Goal: Task Accomplishment & Management: Use online tool/utility

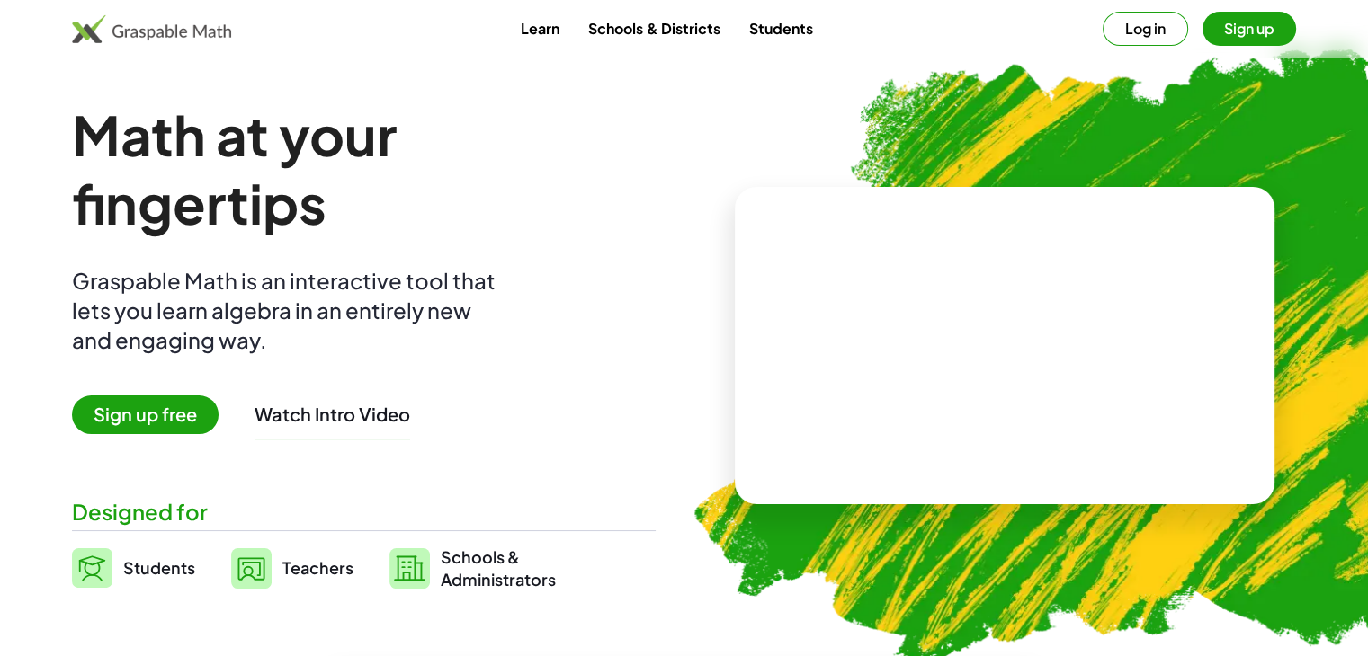
click at [188, 423] on span "Sign up free" at bounding box center [145, 415] width 147 height 39
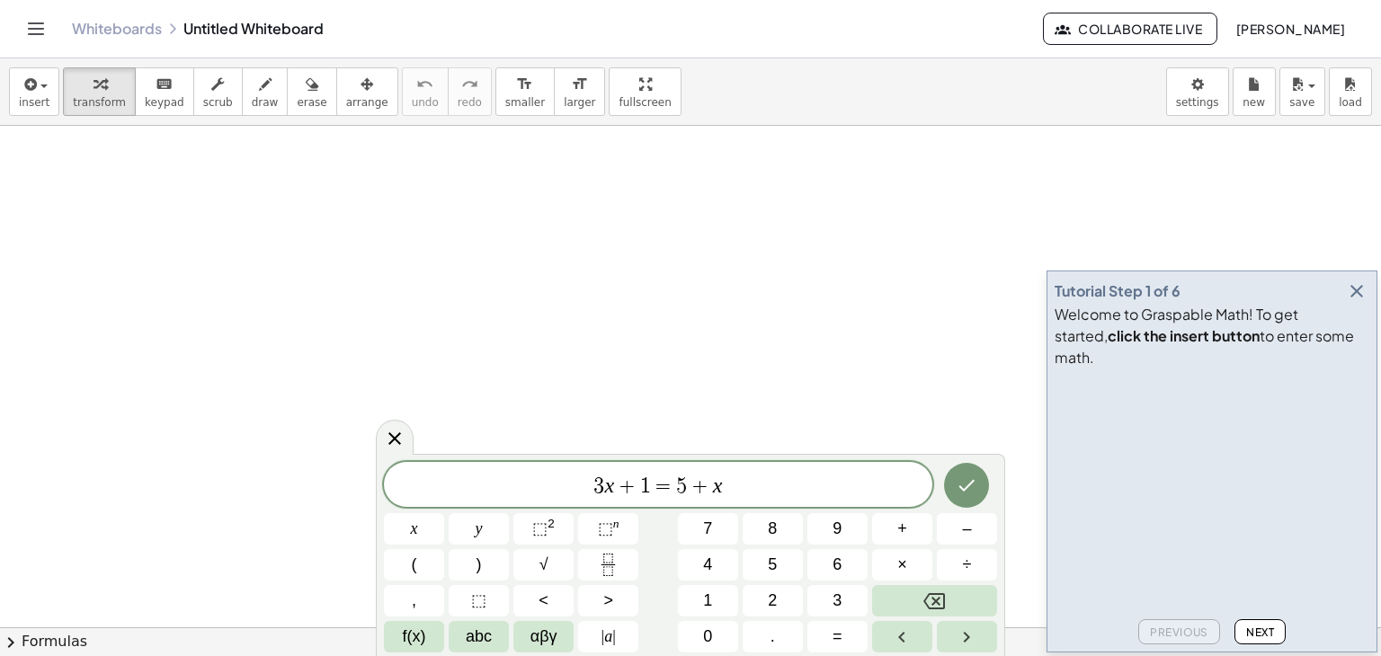
click at [1359, 302] on icon "button" at bounding box center [1357, 292] width 22 height 22
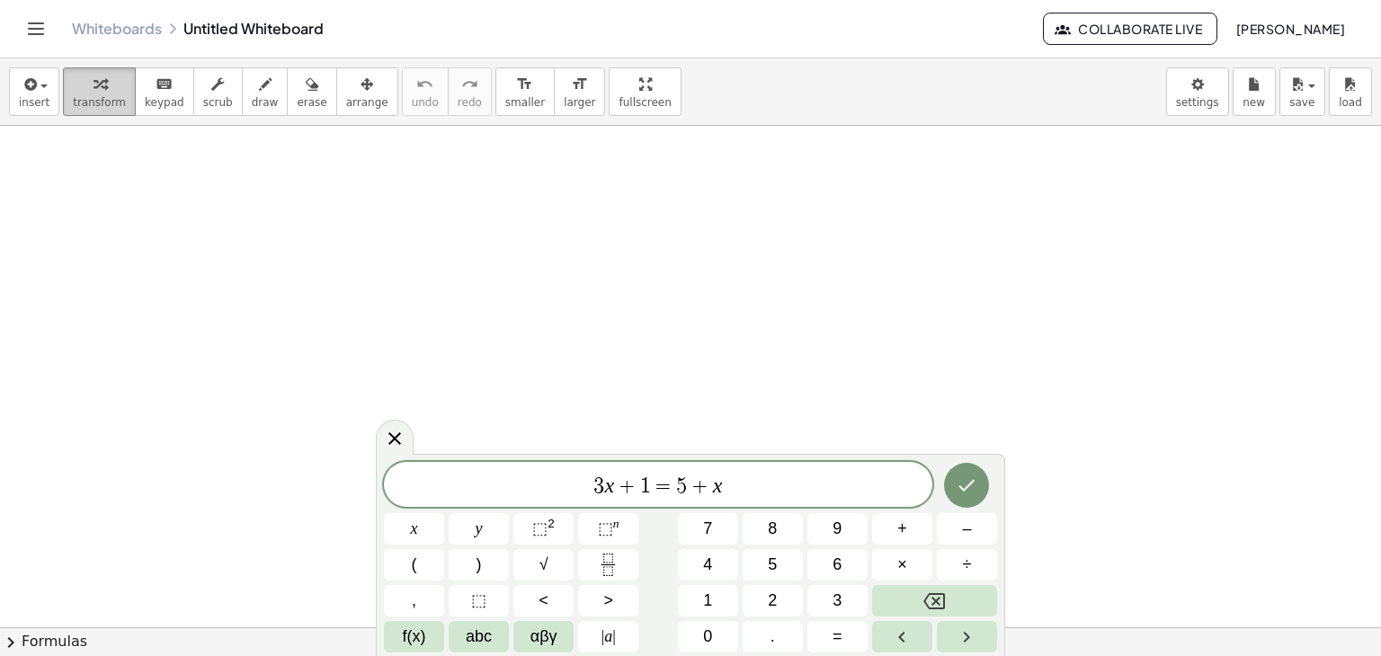
click at [99, 96] on span "transform" at bounding box center [99, 102] width 53 height 13
click at [29, 94] on icon "button" at bounding box center [29, 85] width 16 height 22
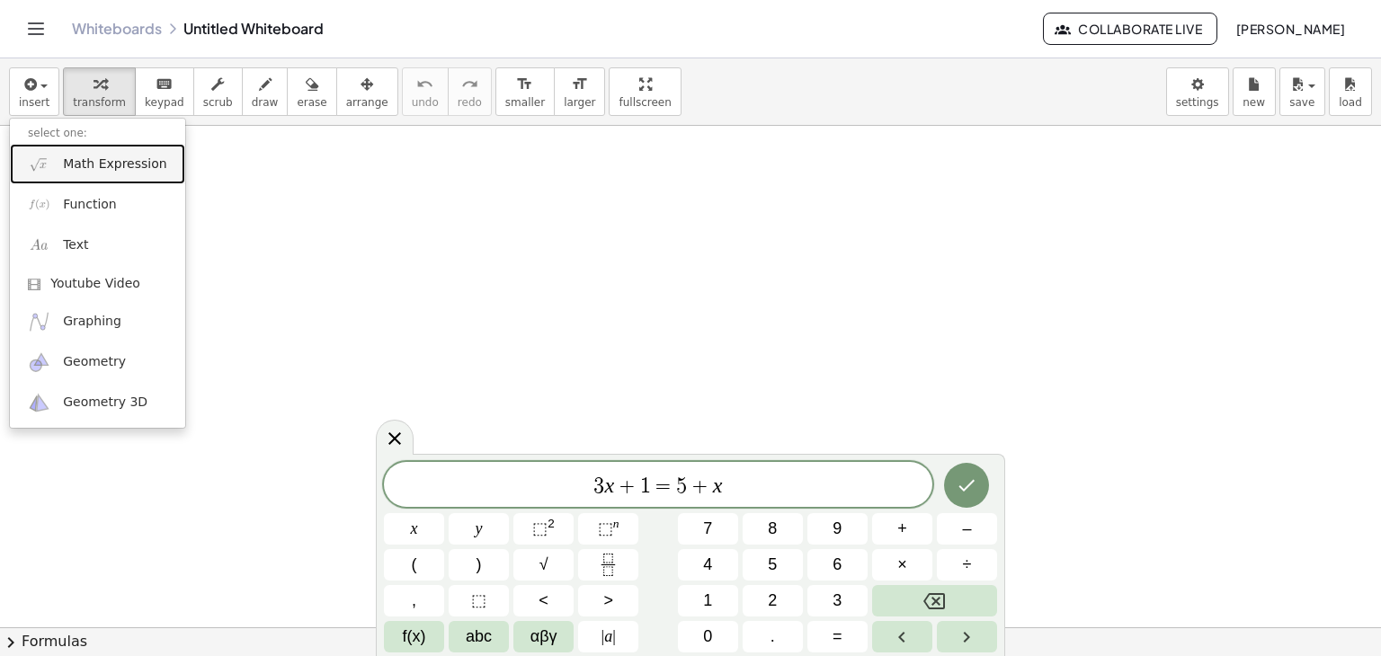
click at [108, 170] on span "Math Expression" at bounding box center [114, 165] width 103 height 18
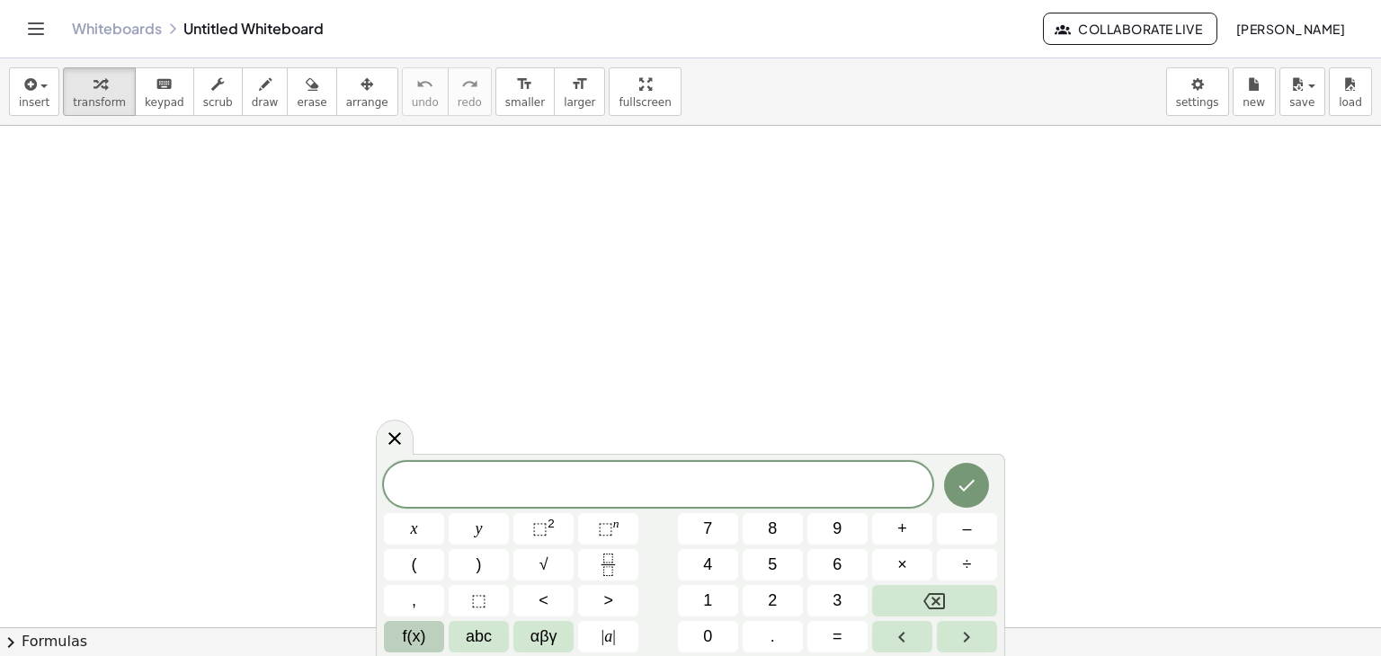
click at [415, 636] on span "f(x)" at bounding box center [414, 637] width 23 height 24
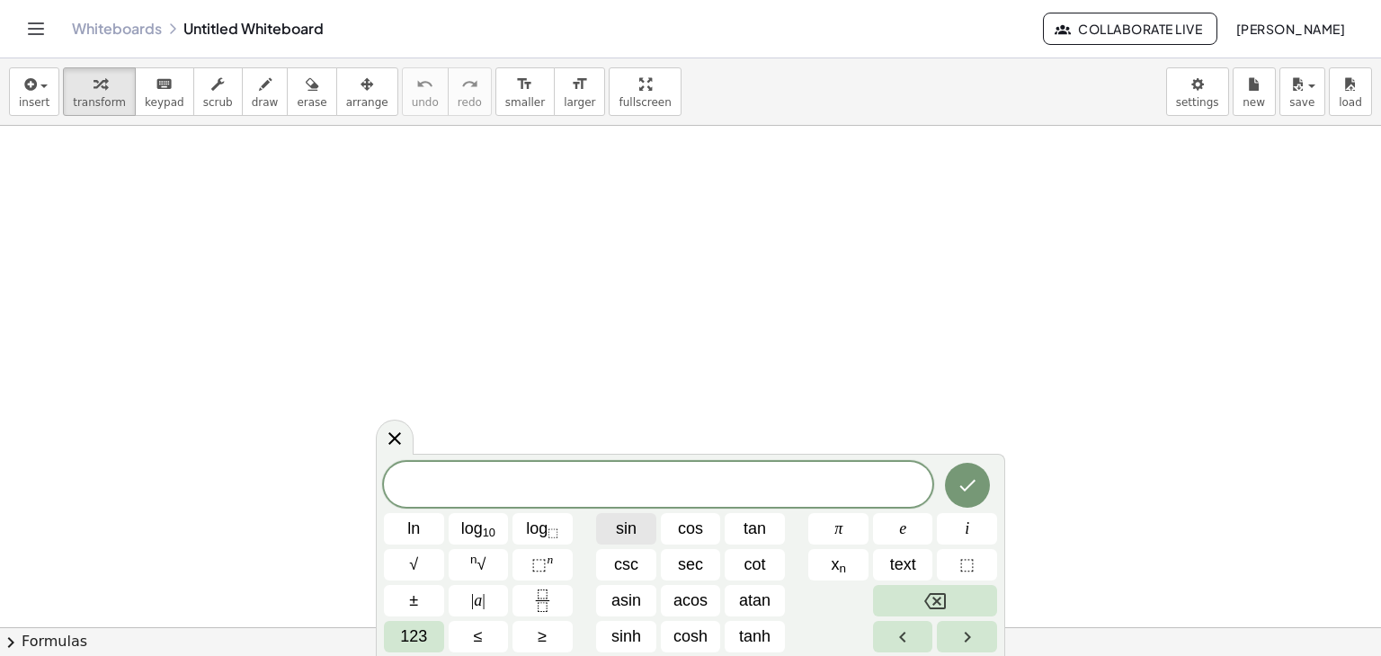
click at [630, 525] on span "sin" at bounding box center [626, 529] width 21 height 24
click at [422, 637] on span "123" at bounding box center [413, 637] width 27 height 24
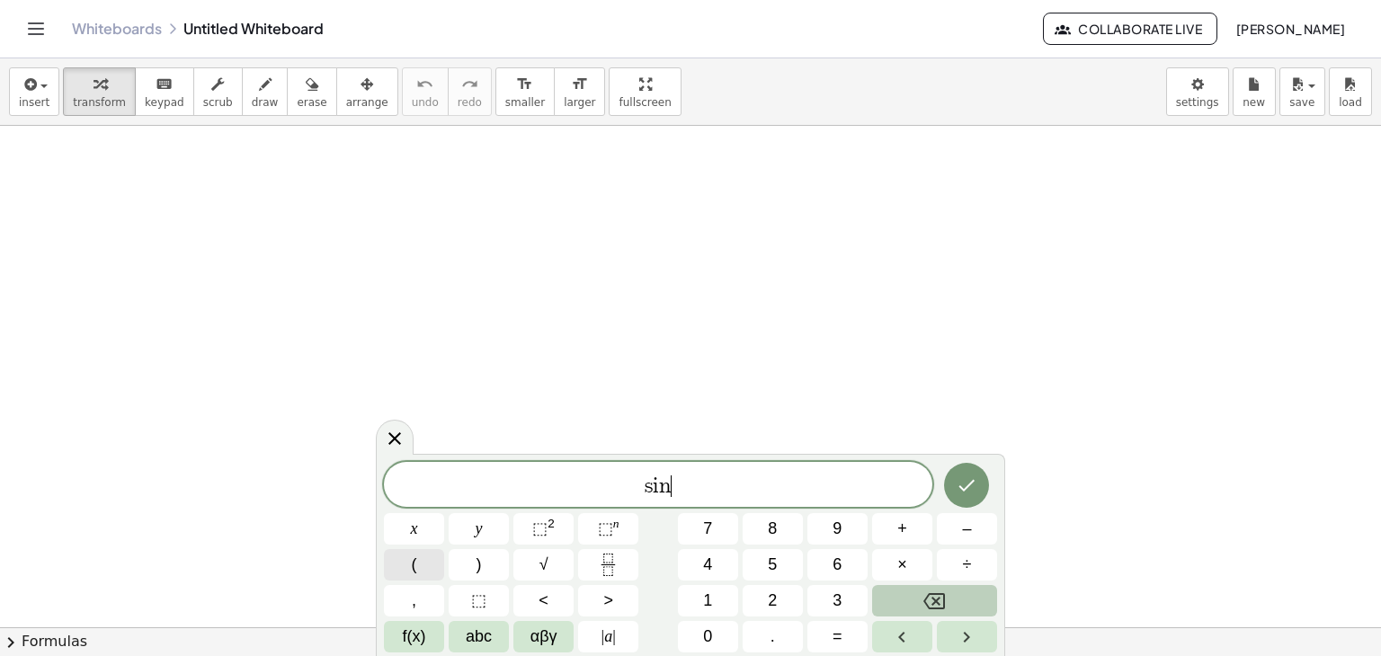
click at [431, 558] on button "(" at bounding box center [414, 564] width 60 height 31
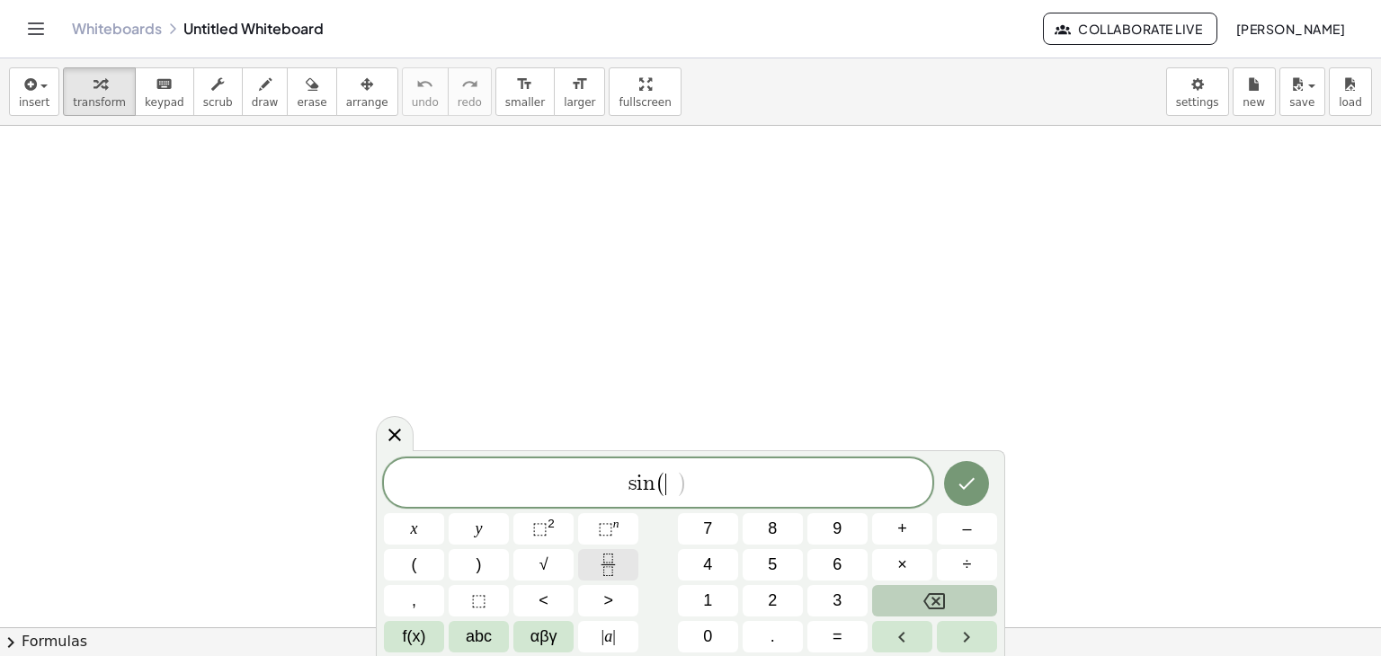
click at [606, 562] on icon "Fraction" at bounding box center [607, 558] width 9 height 9
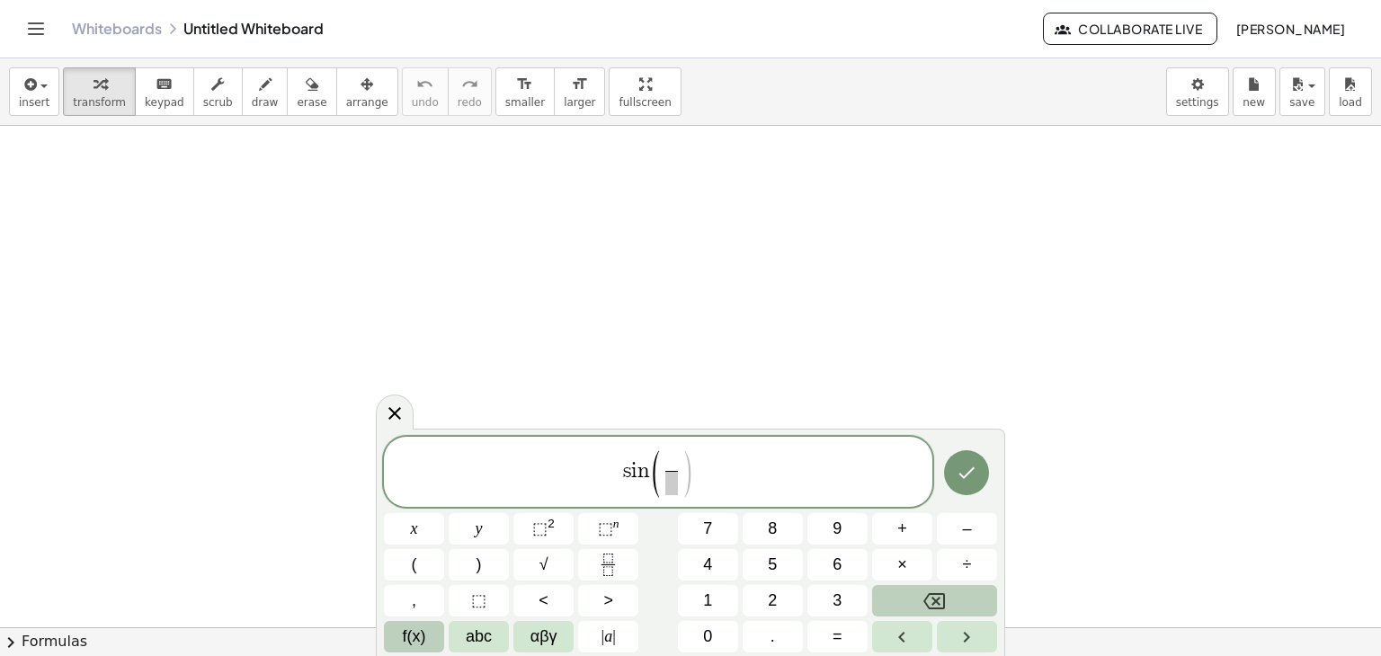
click at [425, 634] on button "f(x)" at bounding box center [414, 636] width 60 height 31
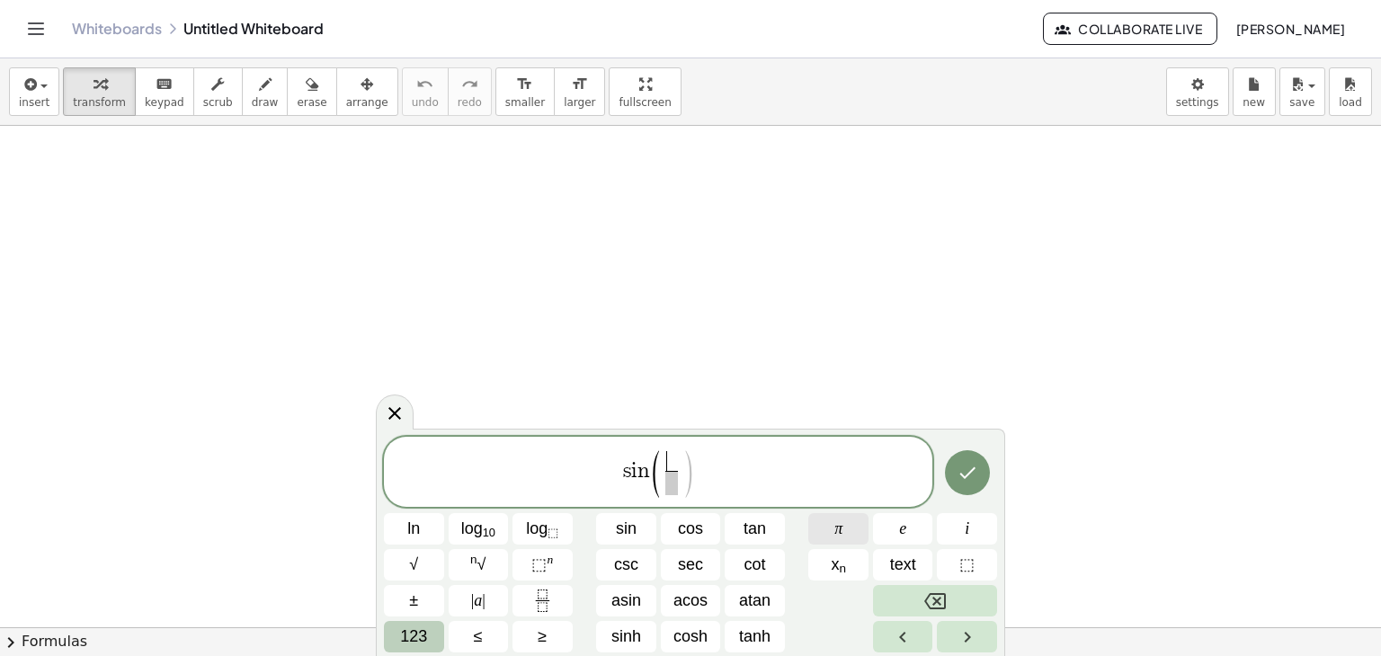
click at [845, 519] on button "π" at bounding box center [838, 528] width 60 height 31
click at [424, 642] on span "123" at bounding box center [413, 637] width 27 height 24
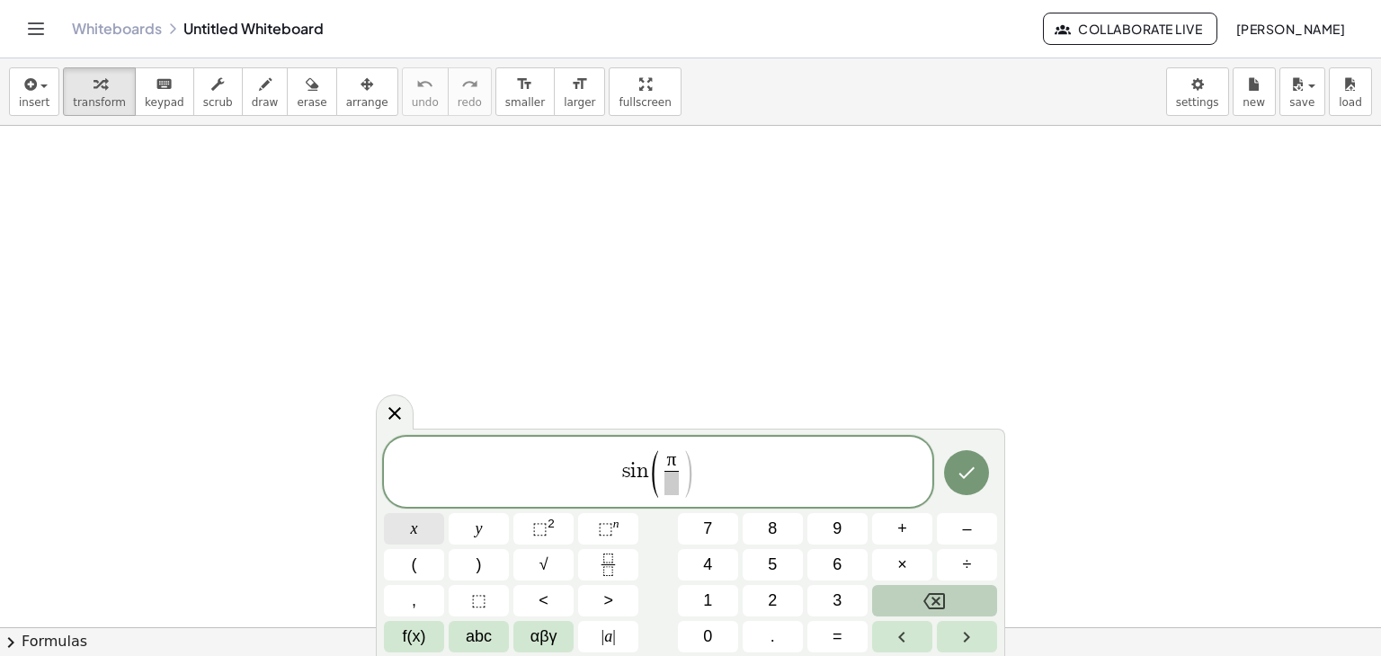
click at [417, 533] on button "x" at bounding box center [414, 528] width 60 height 31
click at [667, 480] on span at bounding box center [672, 483] width 22 height 24
click at [715, 558] on button "4" at bounding box center [708, 564] width 60 height 31
click at [781, 462] on span "s i n ( π x 4 ​ ​ )" at bounding box center [658, 473] width 549 height 51
click at [825, 634] on button "=" at bounding box center [838, 636] width 60 height 31
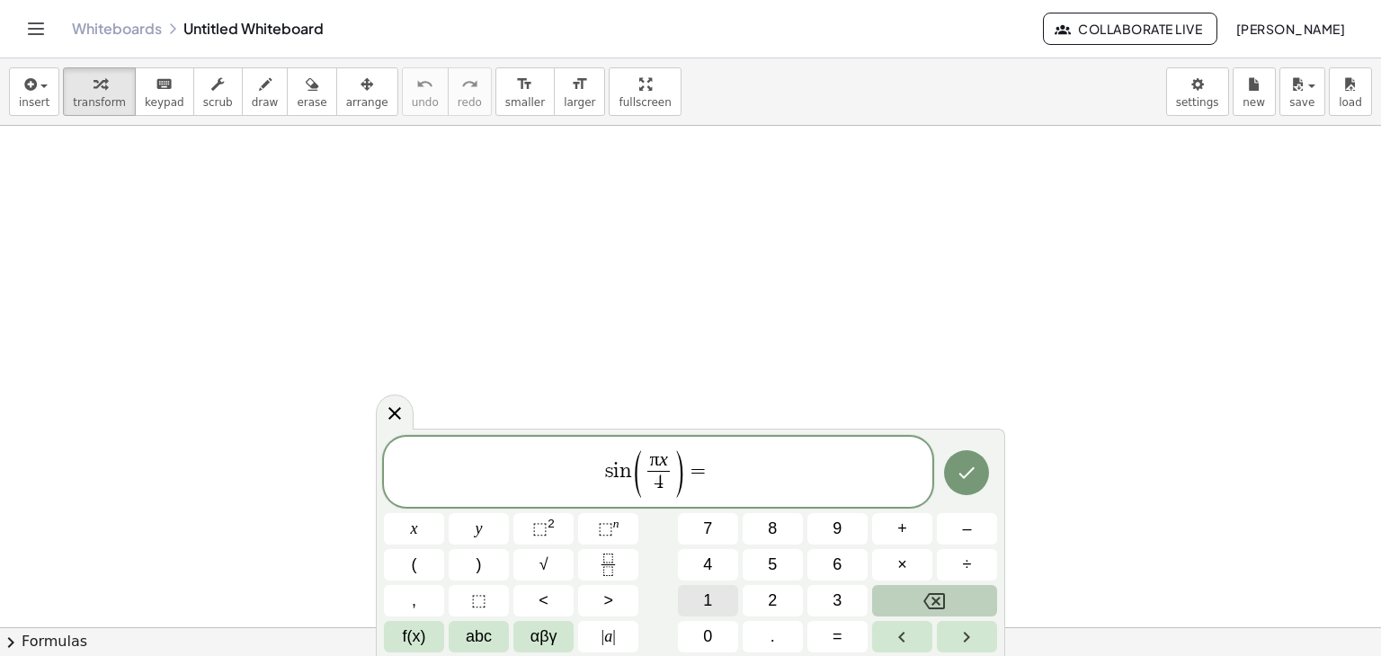
click at [704, 595] on span "1" at bounding box center [707, 601] width 9 height 24
click at [964, 467] on icon "Done" at bounding box center [967, 473] width 22 height 22
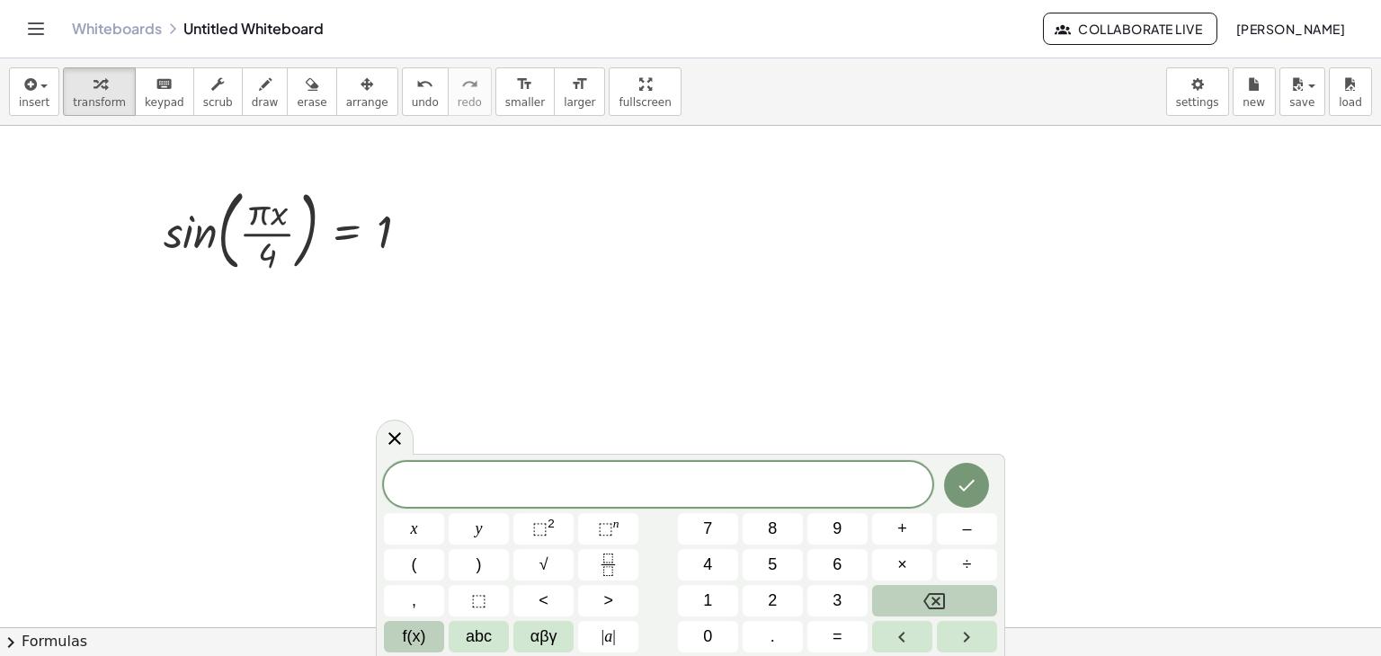
click at [420, 626] on span "f(x)" at bounding box center [414, 637] width 23 height 24
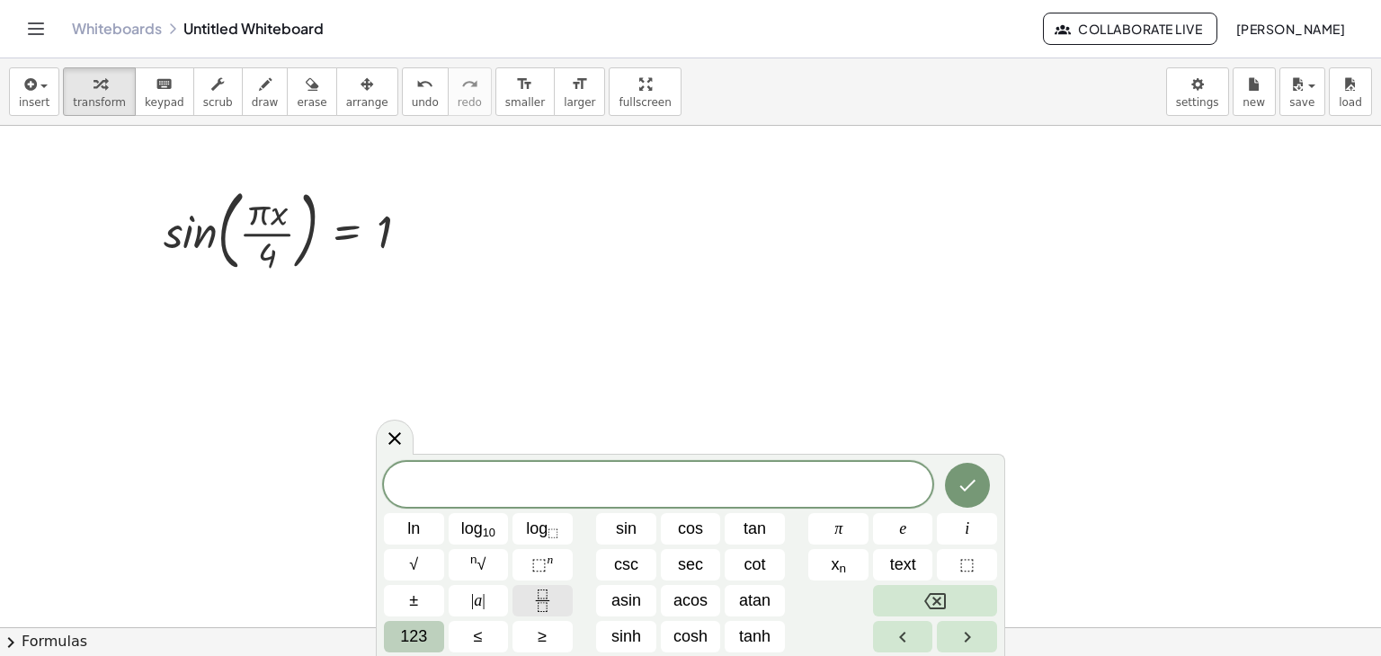
click at [555, 604] on button "Fraction" at bounding box center [543, 600] width 60 height 31
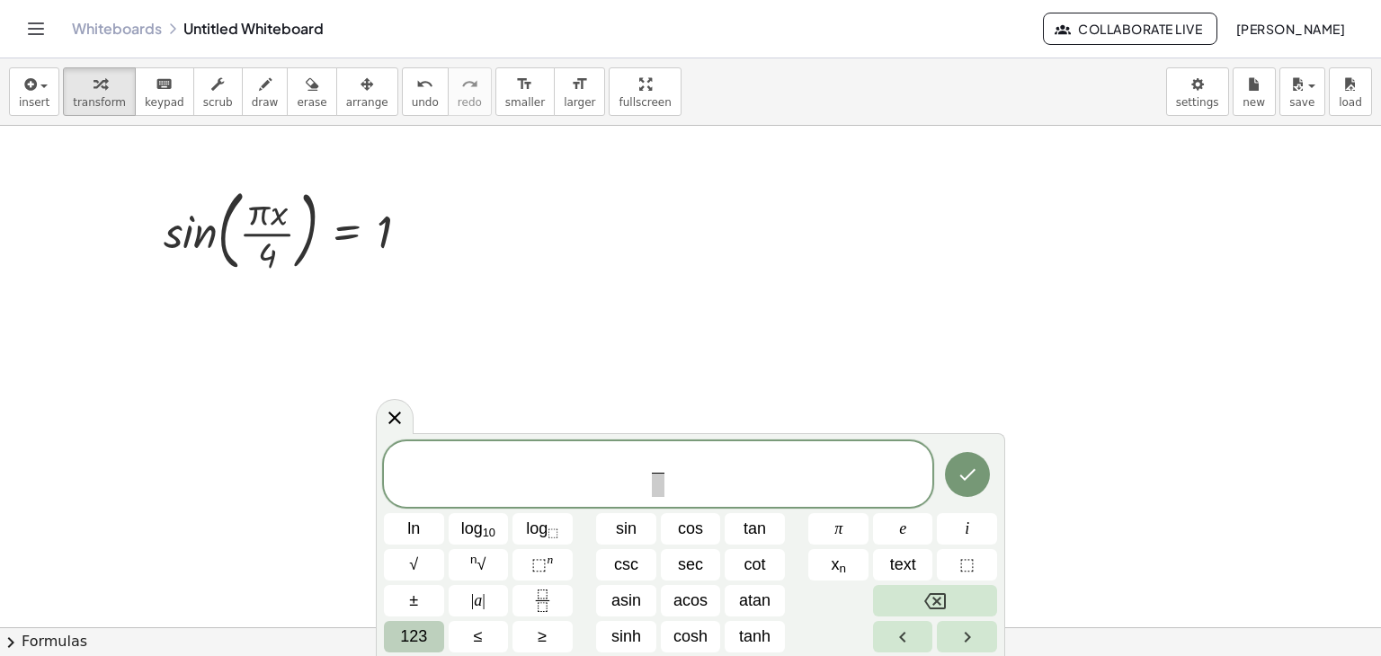
click at [403, 633] on span "123" at bounding box center [413, 637] width 27 height 24
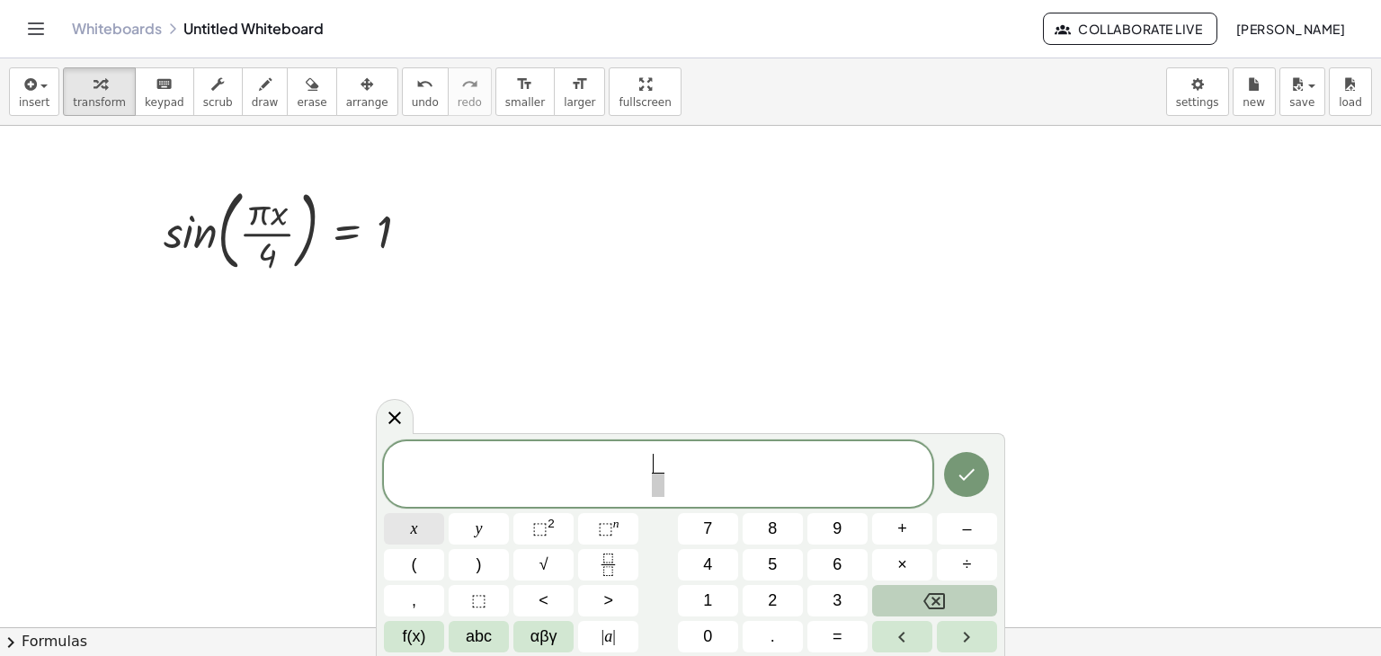
click at [414, 523] on span "x" at bounding box center [414, 529] width 7 height 24
click at [401, 638] on button "f(x)" at bounding box center [414, 636] width 60 height 31
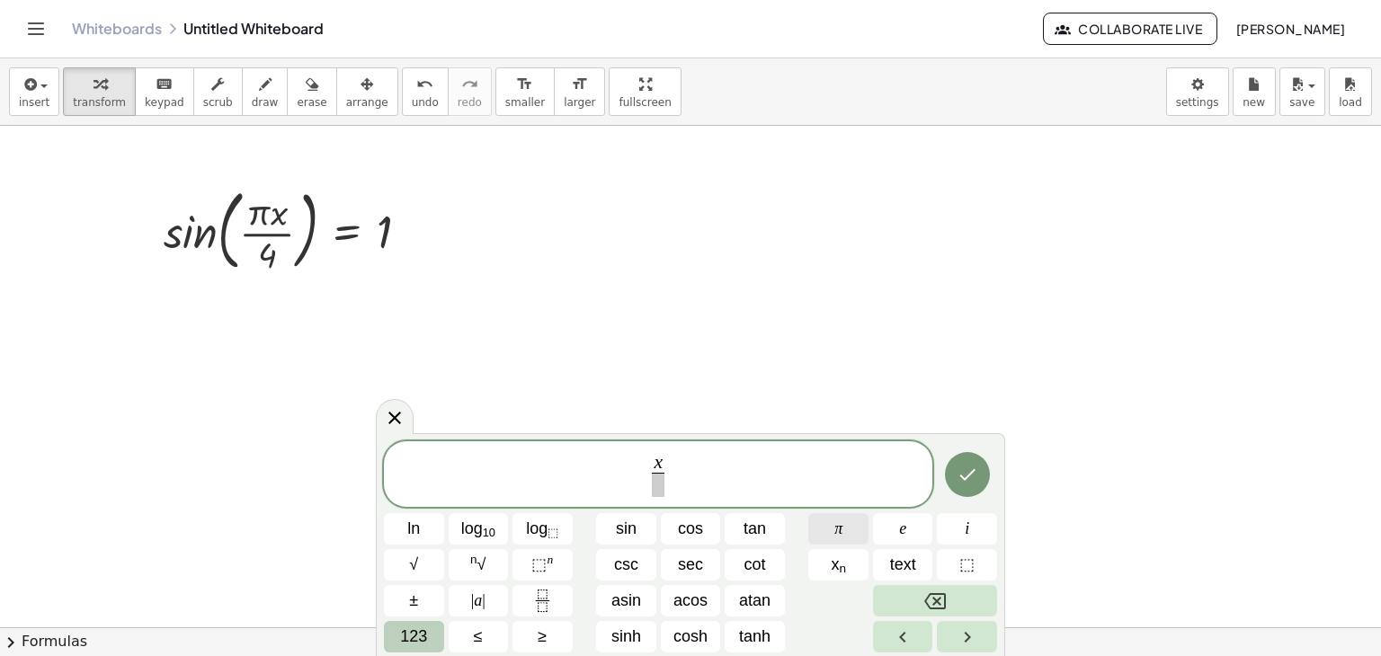
click at [842, 534] on span "π" at bounding box center [838, 529] width 8 height 24
click at [417, 633] on span "123" at bounding box center [413, 637] width 27 height 24
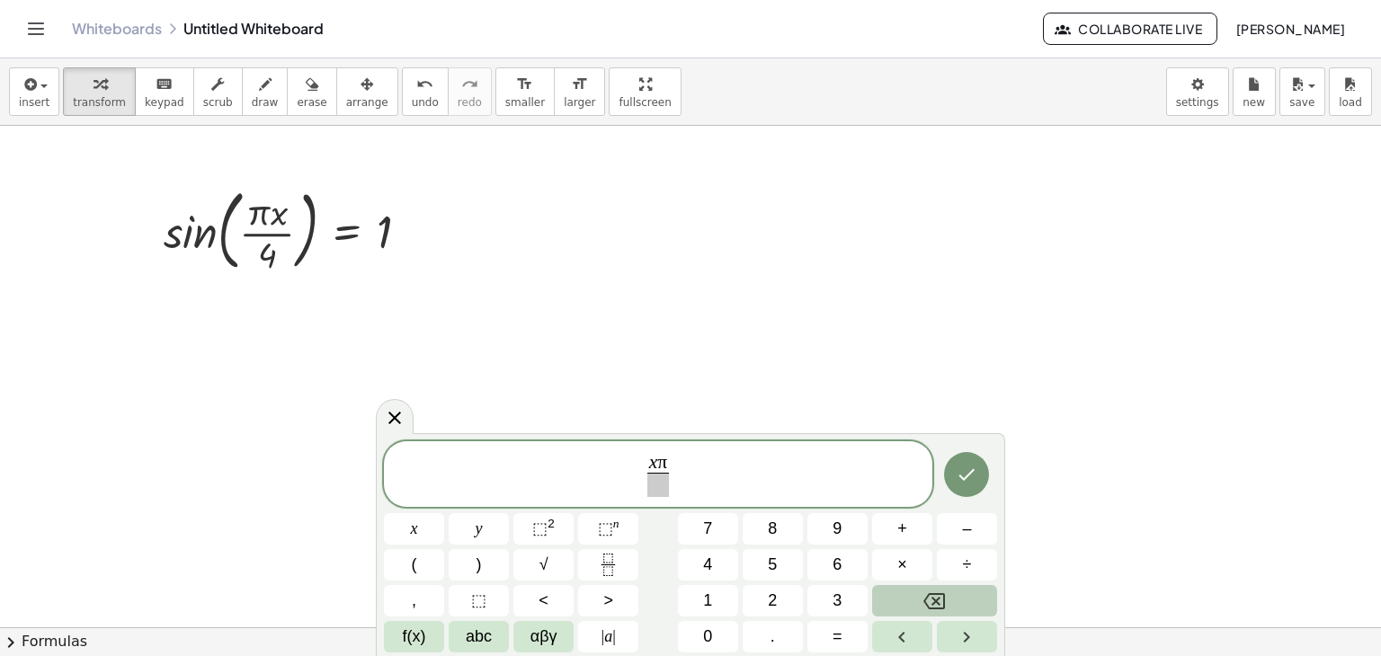
click at [658, 476] on span at bounding box center [658, 485] width 22 height 24
click at [703, 571] on span "4" at bounding box center [707, 565] width 9 height 24
click at [716, 486] on span "x π 4 ​ ​" at bounding box center [658, 476] width 549 height 48
click at [834, 634] on span "=" at bounding box center [838, 637] width 10 height 24
click at [613, 563] on icon "Fraction" at bounding box center [608, 565] width 22 height 22
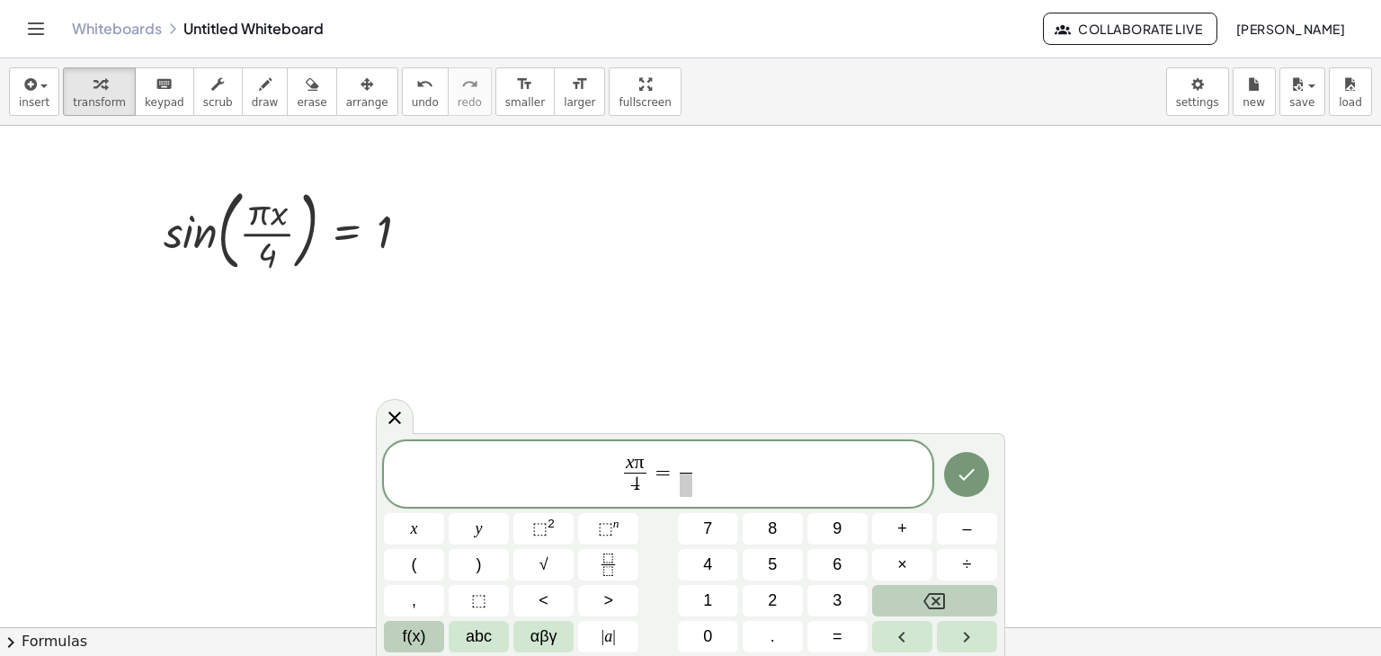
click at [417, 623] on button "f(x)" at bounding box center [414, 636] width 60 height 31
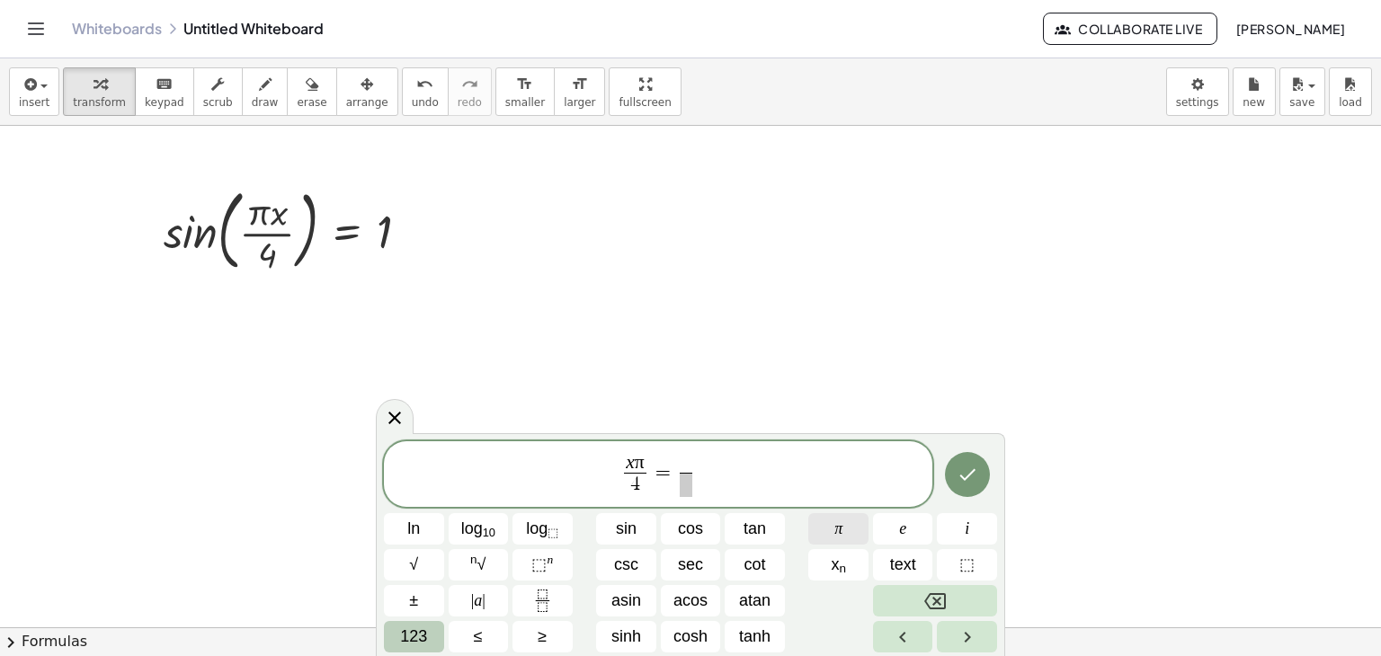
click at [841, 532] on span "π" at bounding box center [838, 529] width 8 height 24
click at [392, 634] on button "123" at bounding box center [414, 636] width 60 height 31
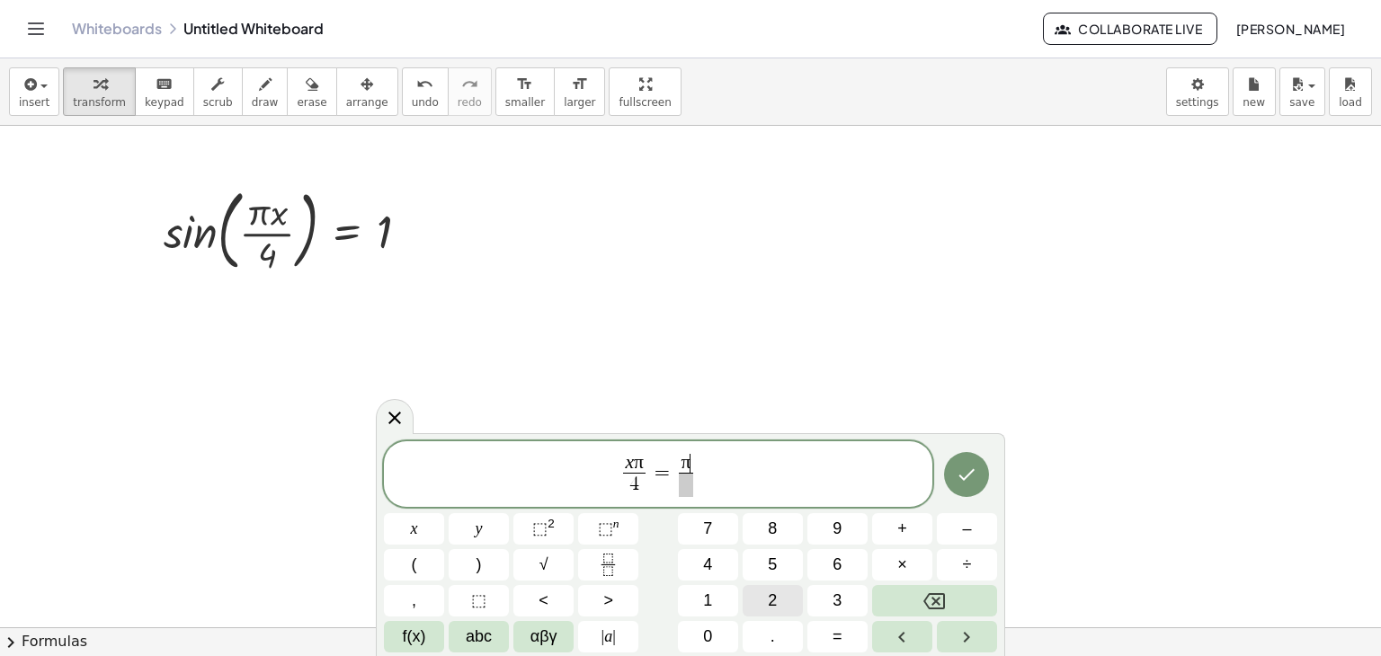
click at [754, 607] on button "2" at bounding box center [773, 600] width 60 height 31
click at [917, 606] on button "Backspace" at bounding box center [934, 600] width 125 height 31
click at [685, 478] on span "​" at bounding box center [685, 485] width 13 height 24
click at [789, 604] on button "2" at bounding box center [773, 600] width 60 height 31
click at [960, 473] on icon "Done" at bounding box center [967, 475] width 22 height 22
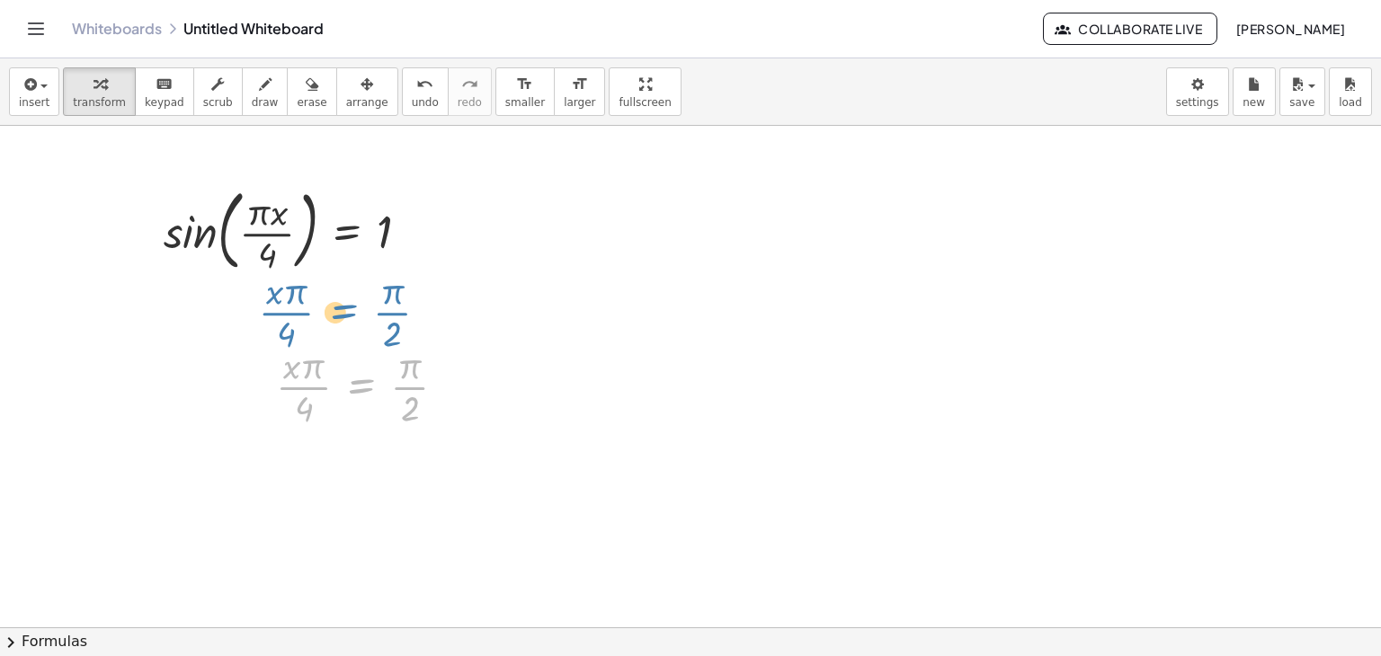
drag, startPoint x: 338, startPoint y: 367, endPoint x: 324, endPoint y: 291, distance: 76.9
drag, startPoint x: 459, startPoint y: 386, endPoint x: 448, endPoint y: 281, distance: 104.9
drag, startPoint x: 360, startPoint y: 386, endPoint x: 354, endPoint y: 296, distance: 90.1
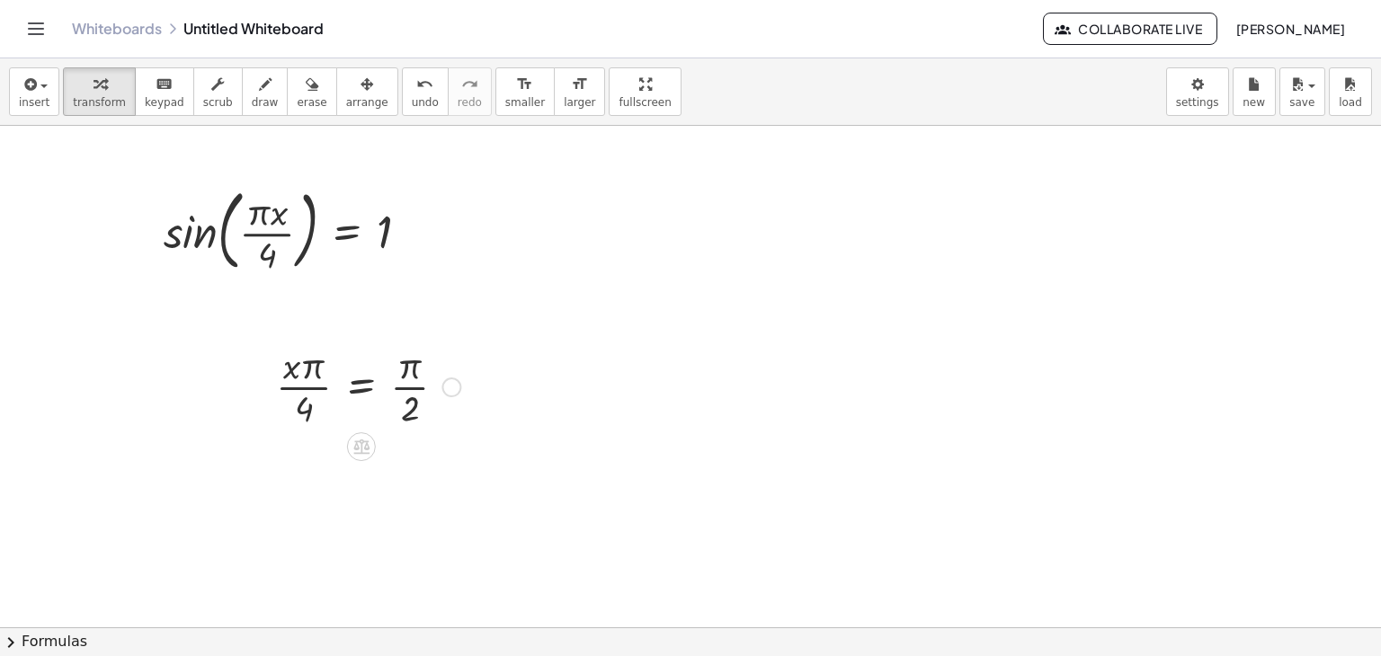
click at [399, 382] on div at bounding box center [368, 386] width 202 height 90
click at [433, 383] on div at bounding box center [368, 386] width 202 height 90
click at [370, 382] on div at bounding box center [368, 386] width 202 height 90
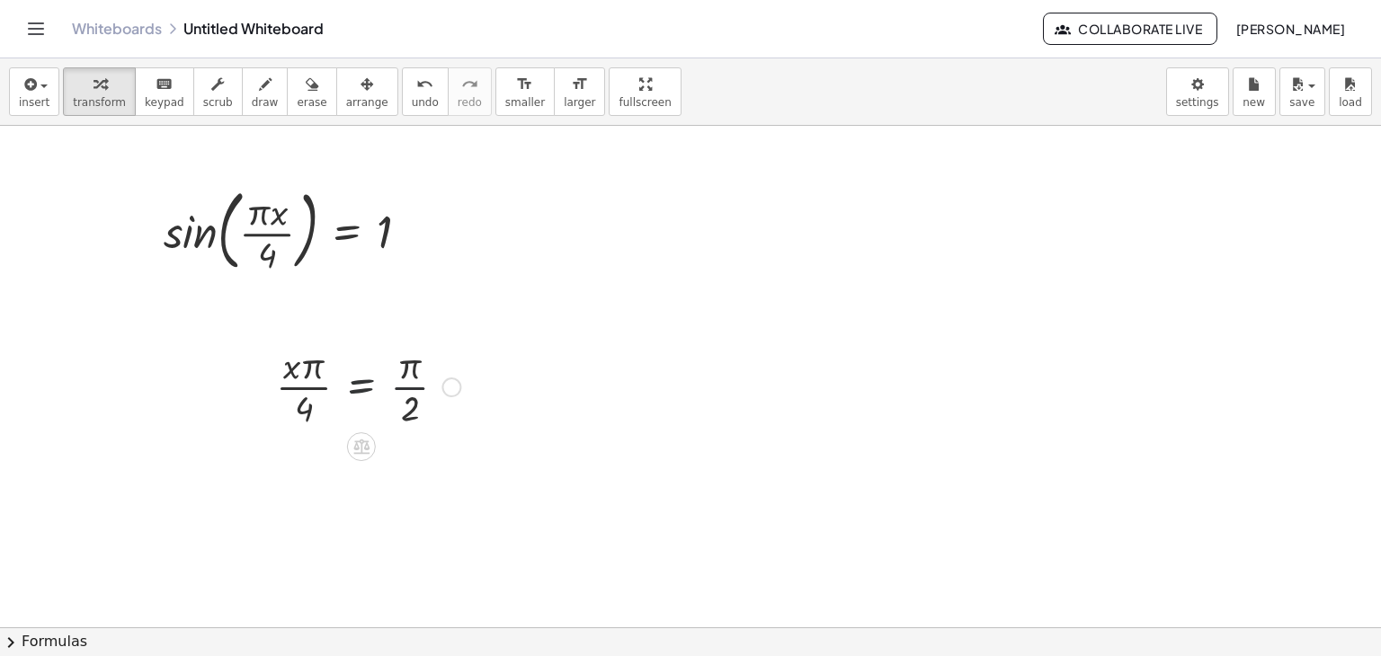
click at [370, 382] on div at bounding box center [368, 386] width 202 height 90
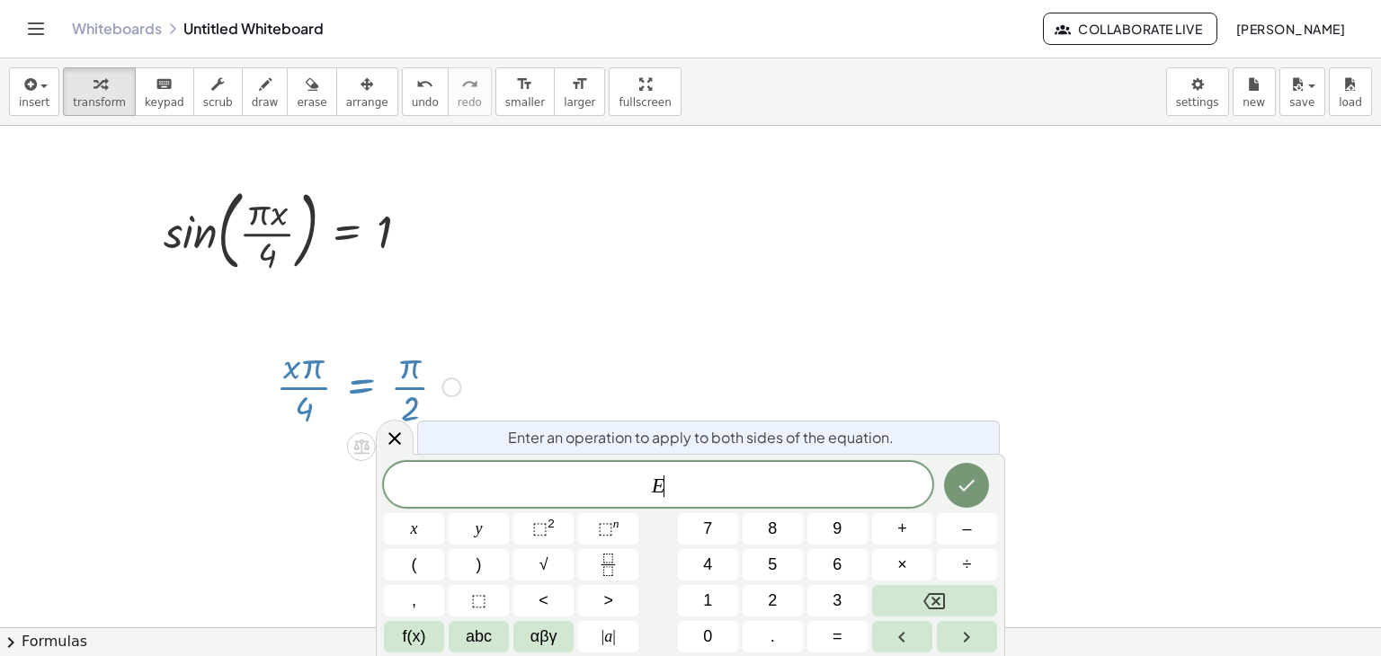
click at [370, 382] on div at bounding box center [368, 386] width 202 height 90
click at [416, 391] on div at bounding box center [368, 386] width 202 height 90
click at [433, 381] on div at bounding box center [368, 386] width 202 height 90
click at [443, 382] on div at bounding box center [452, 388] width 20 height 20
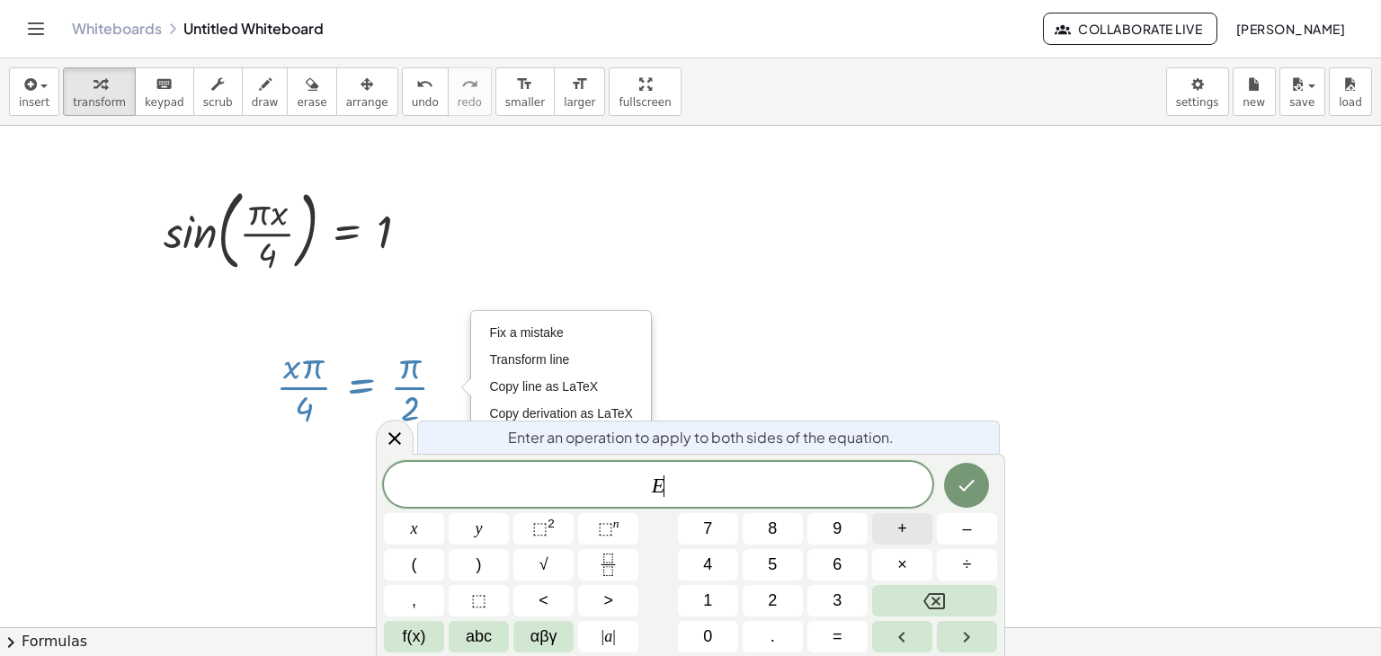
click at [907, 528] on button "+" at bounding box center [902, 528] width 60 height 31
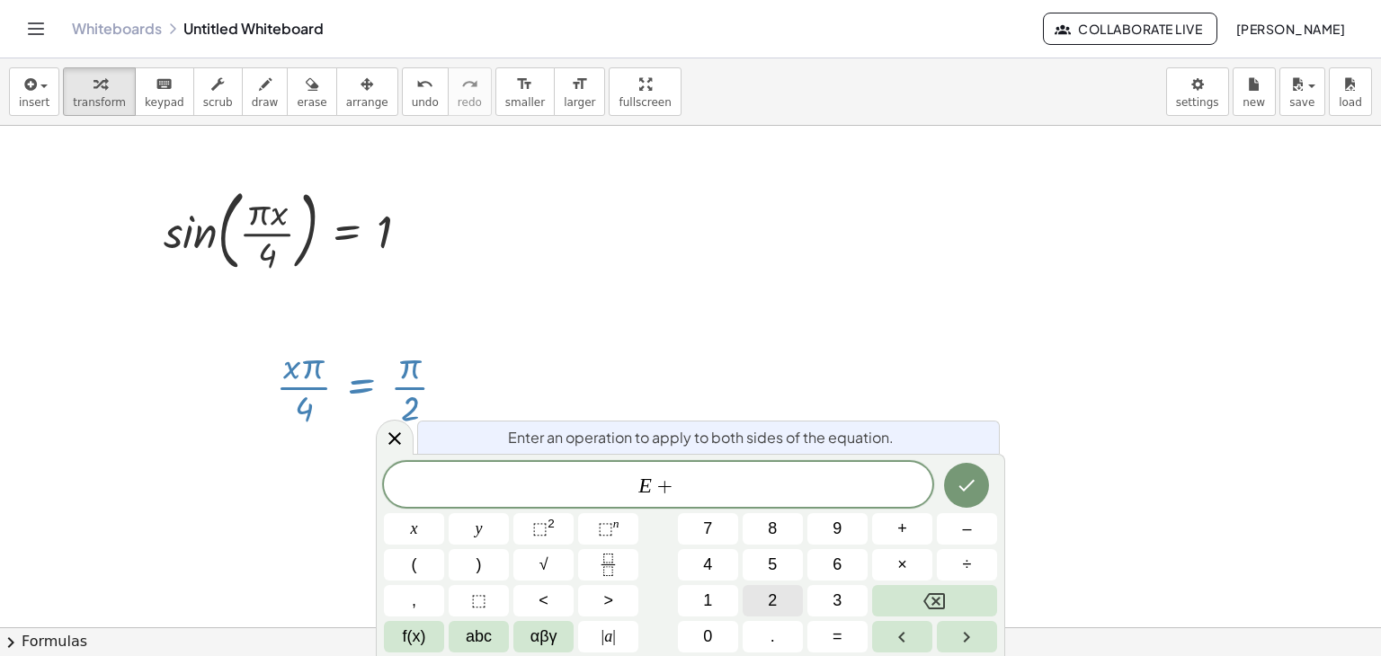
click at [770, 585] on button "2" at bounding box center [773, 600] width 60 height 31
click at [486, 633] on span "abc" at bounding box center [479, 637] width 26 height 24
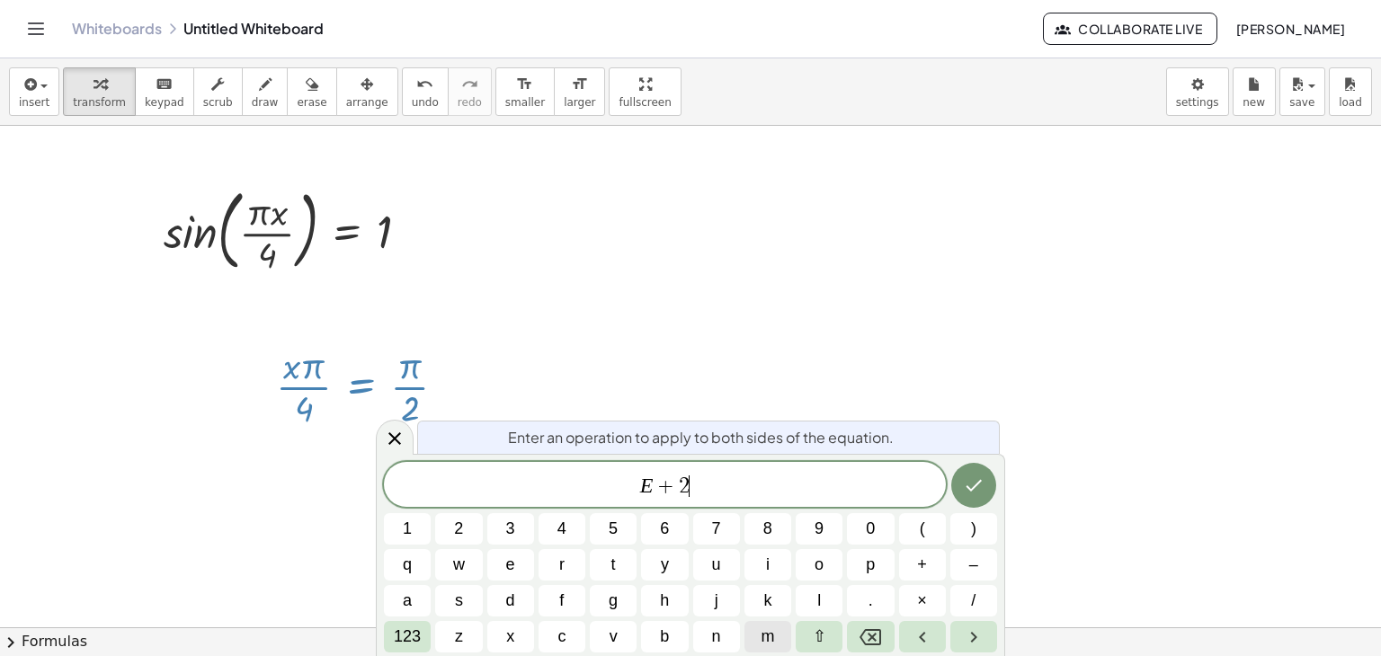
click at [761, 627] on span "m" at bounding box center [767, 637] width 13 height 24
click at [964, 487] on icon "Done" at bounding box center [974, 486] width 22 height 22
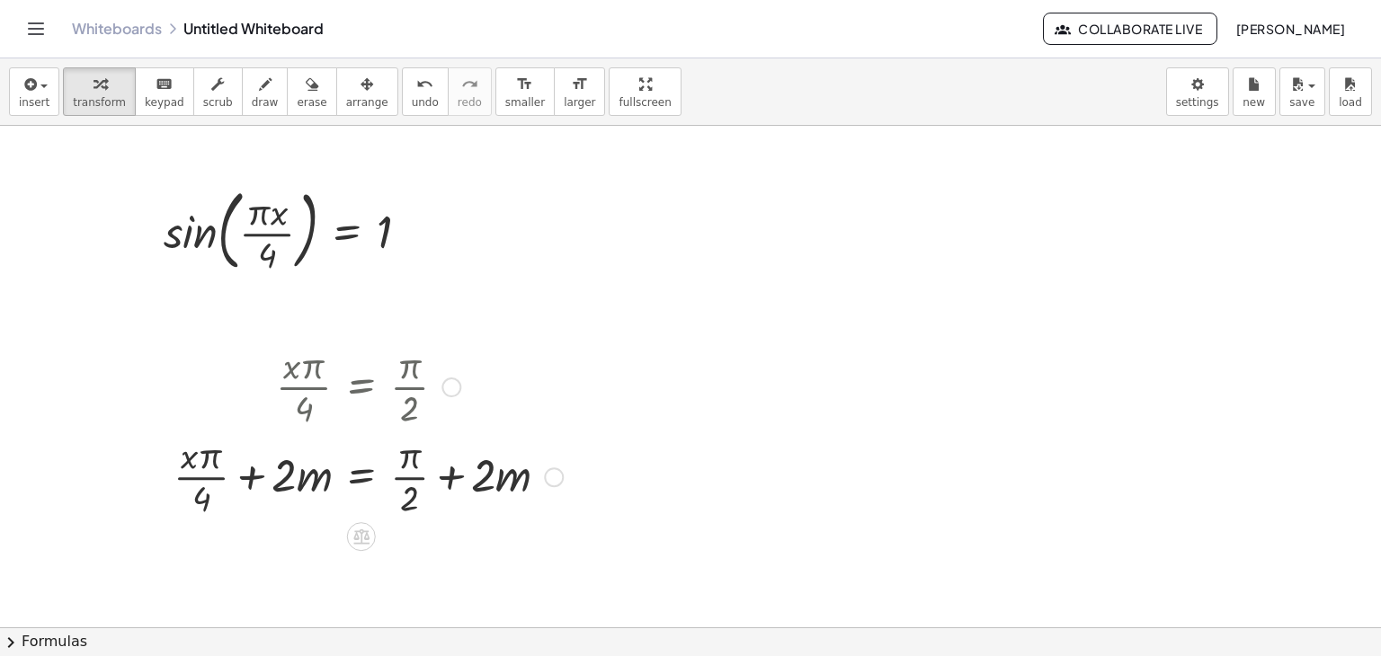
click at [414, 400] on div at bounding box center [368, 386] width 407 height 90
click at [383, 484] on div at bounding box center [368, 476] width 407 height 90
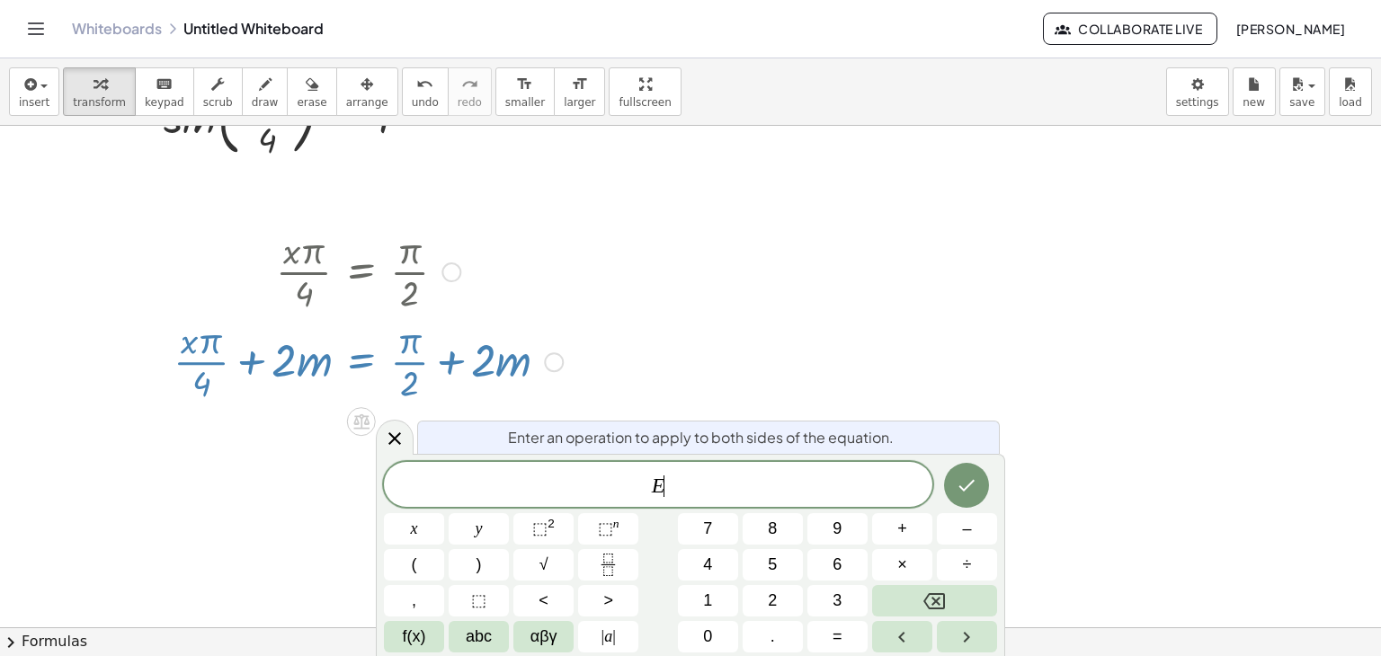
scroll to position [115, 0]
click at [539, 358] on div at bounding box center [368, 361] width 407 height 90
click at [556, 361] on div "Fix a mistake Transform line Copy line as LaTeX Copy derivation as LaTeX Expand…" at bounding box center [554, 362] width 20 height 20
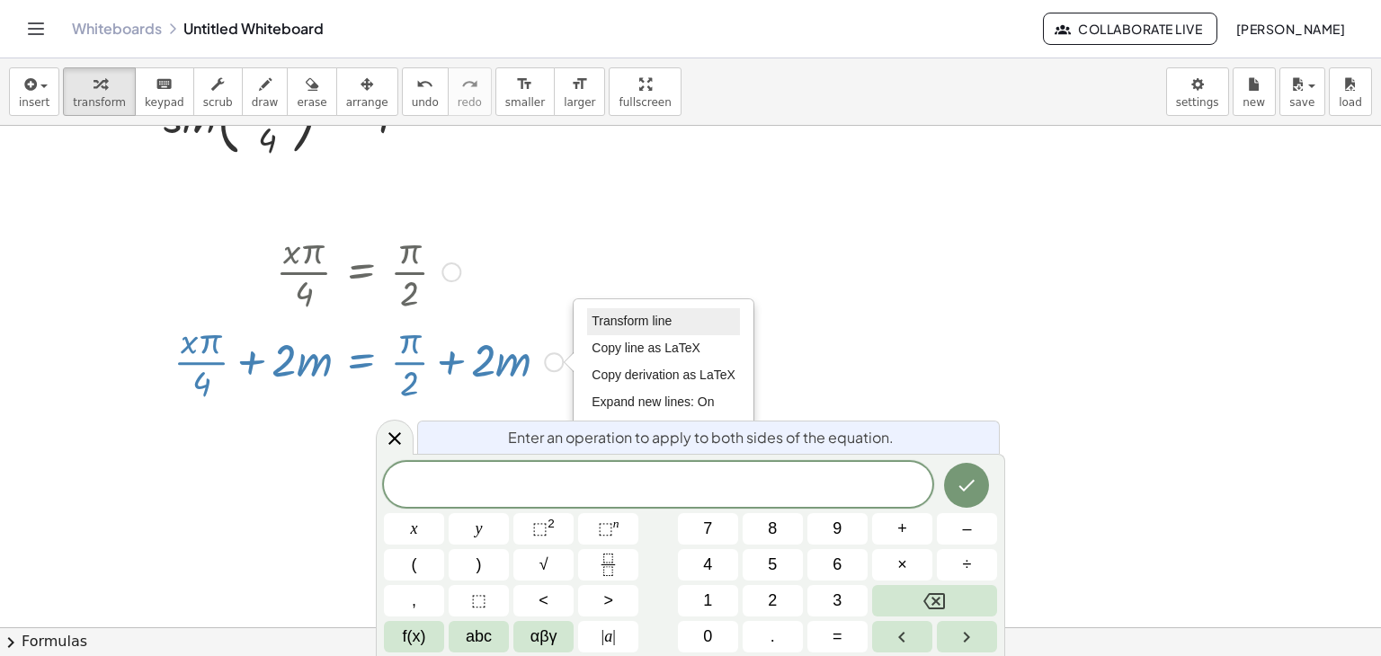
click at [640, 321] on span "Transform line" at bounding box center [632, 321] width 80 height 14
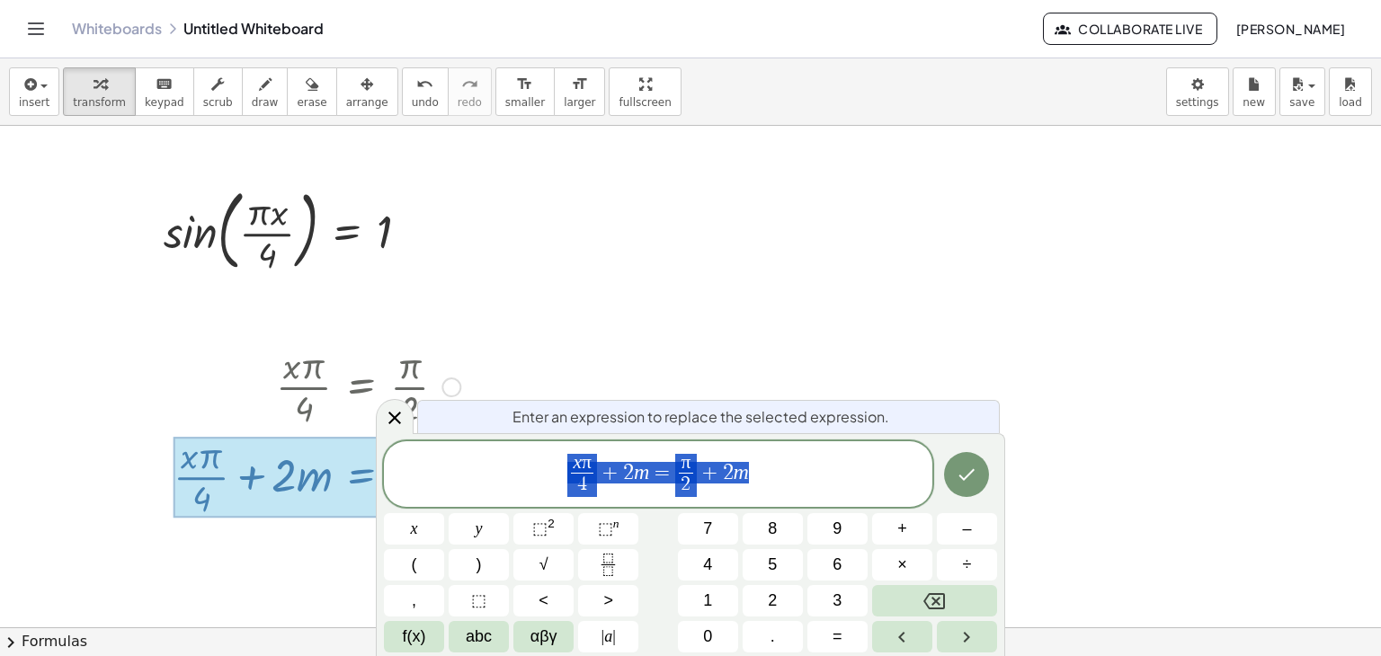
scroll to position [0, 0]
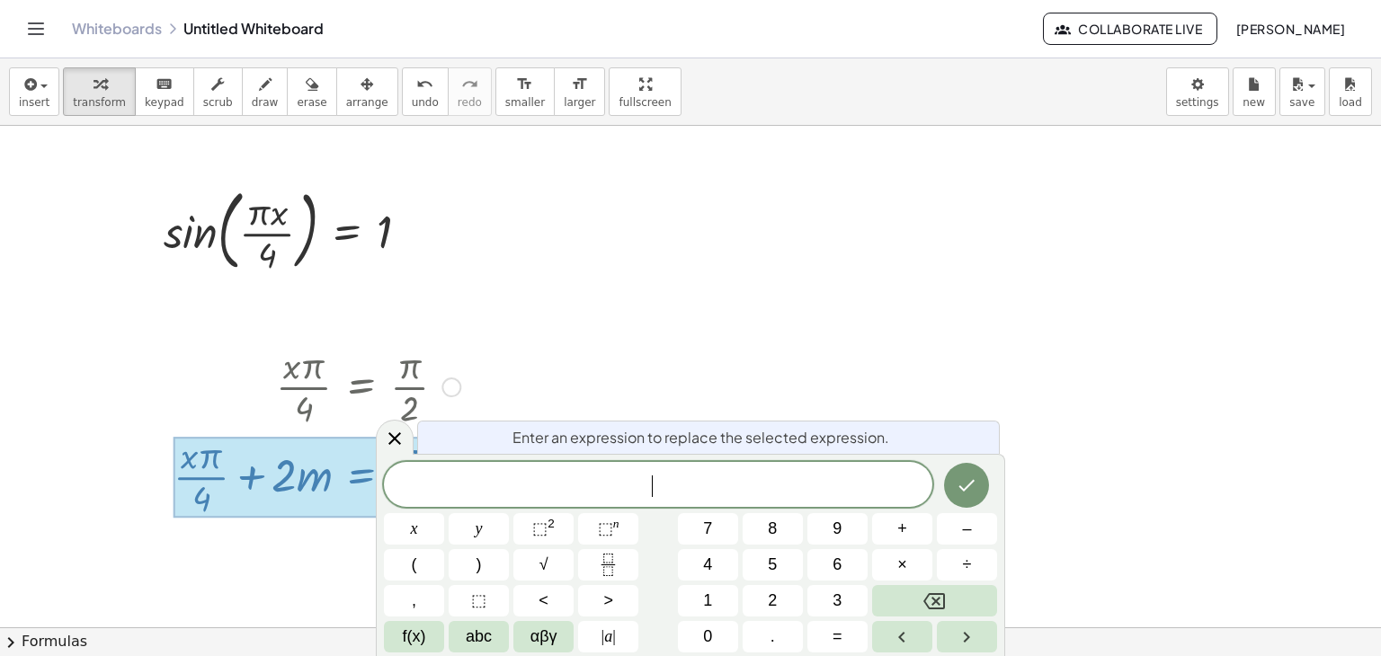
click at [444, 513] on div at bounding box center [414, 528] width 60 height 31
click at [974, 489] on icon "Done" at bounding box center [967, 486] width 22 height 22
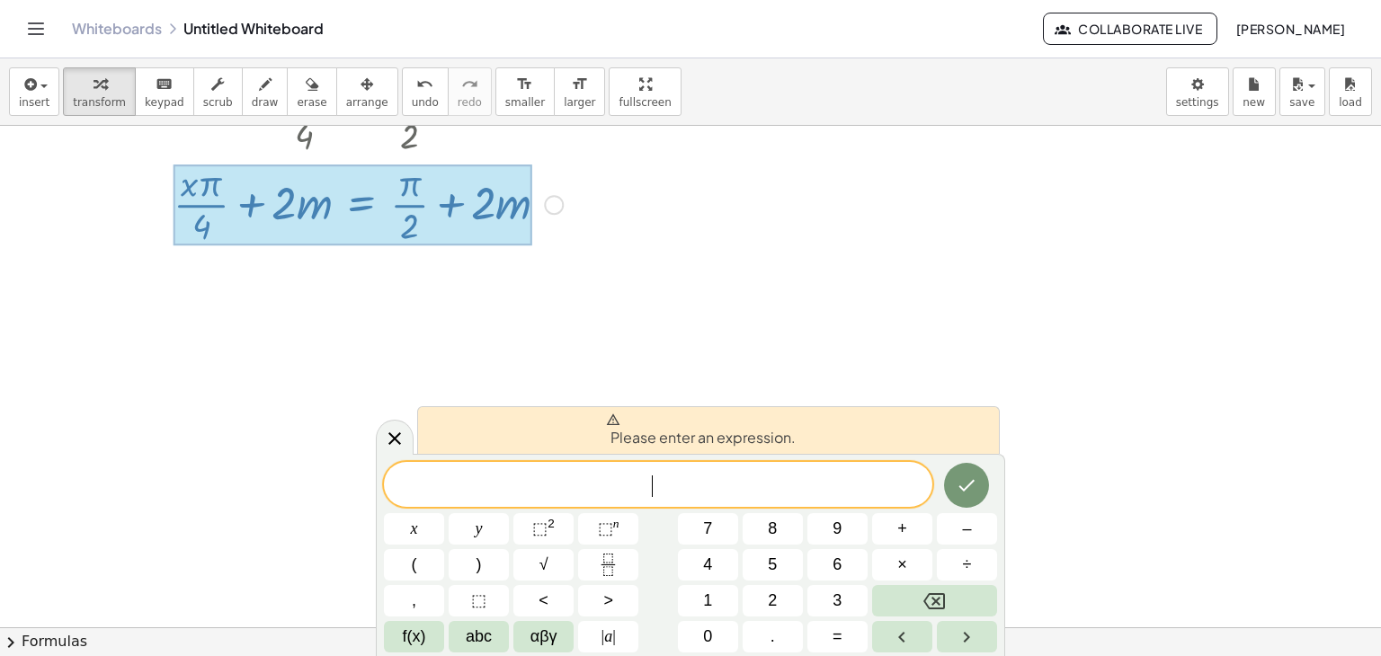
scroll to position [266, 0]
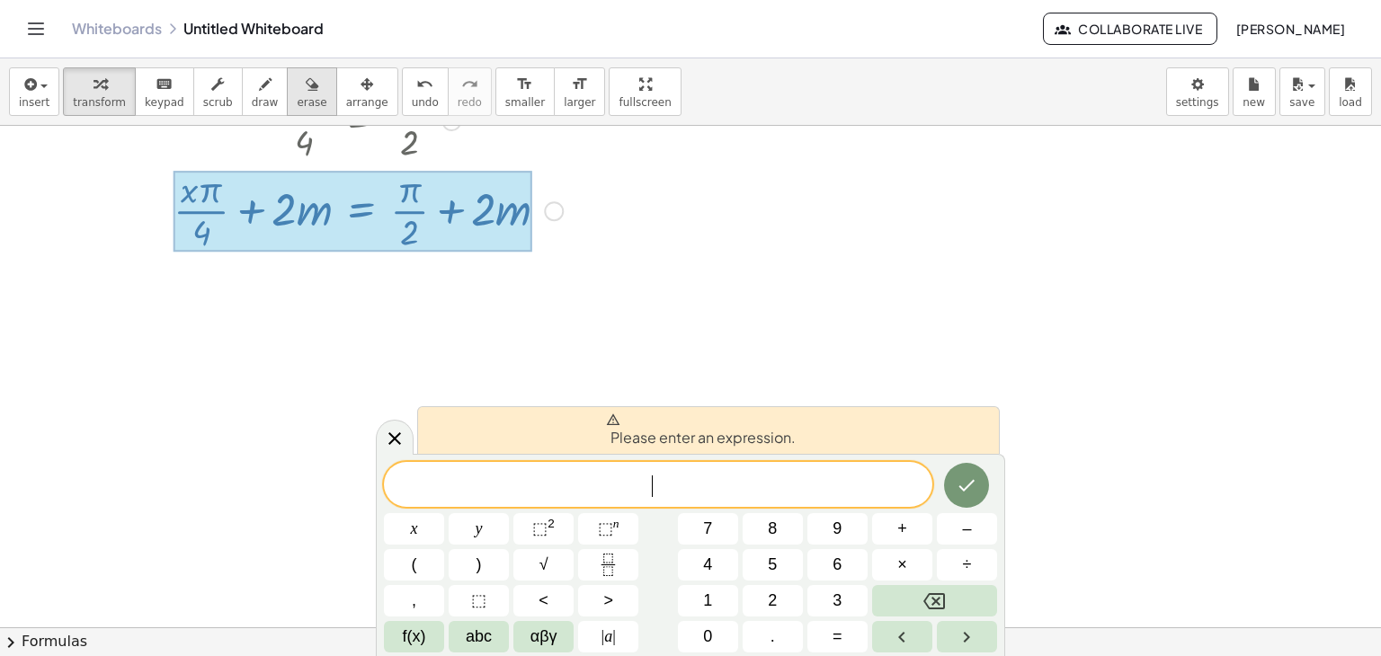
click at [306, 91] on icon "button" at bounding box center [312, 85] width 13 height 22
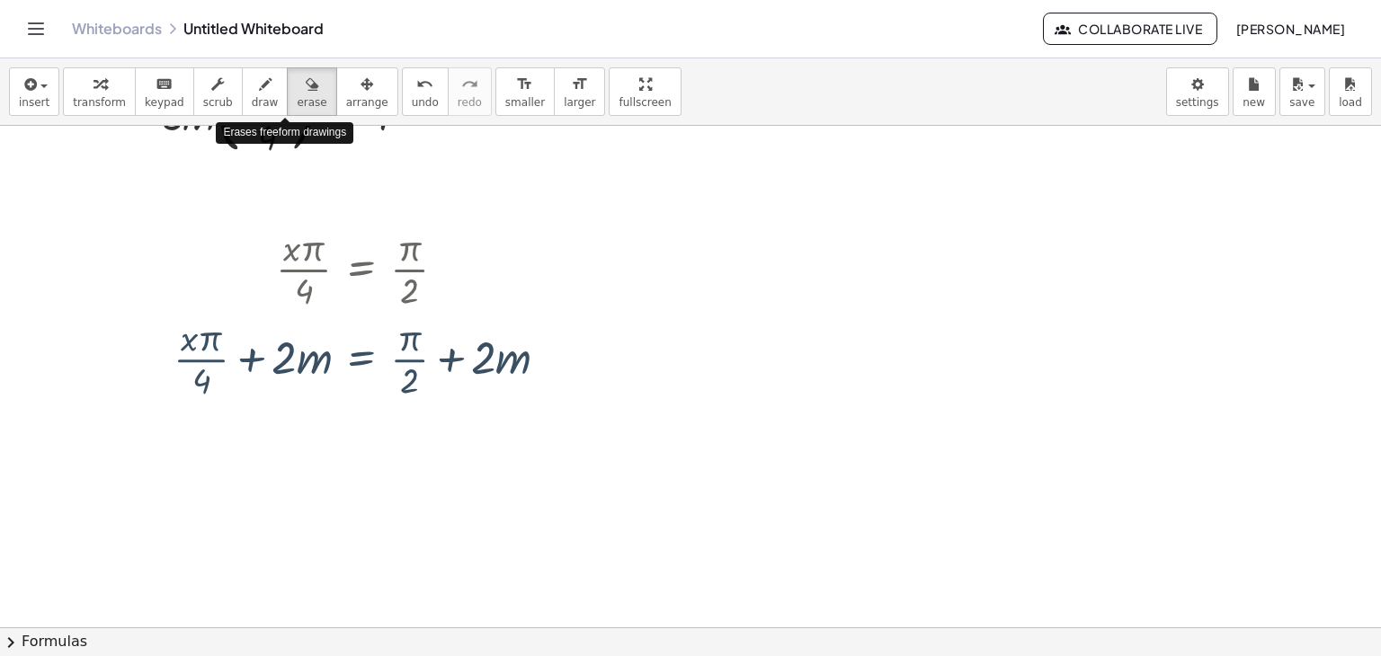
scroll to position [115, 0]
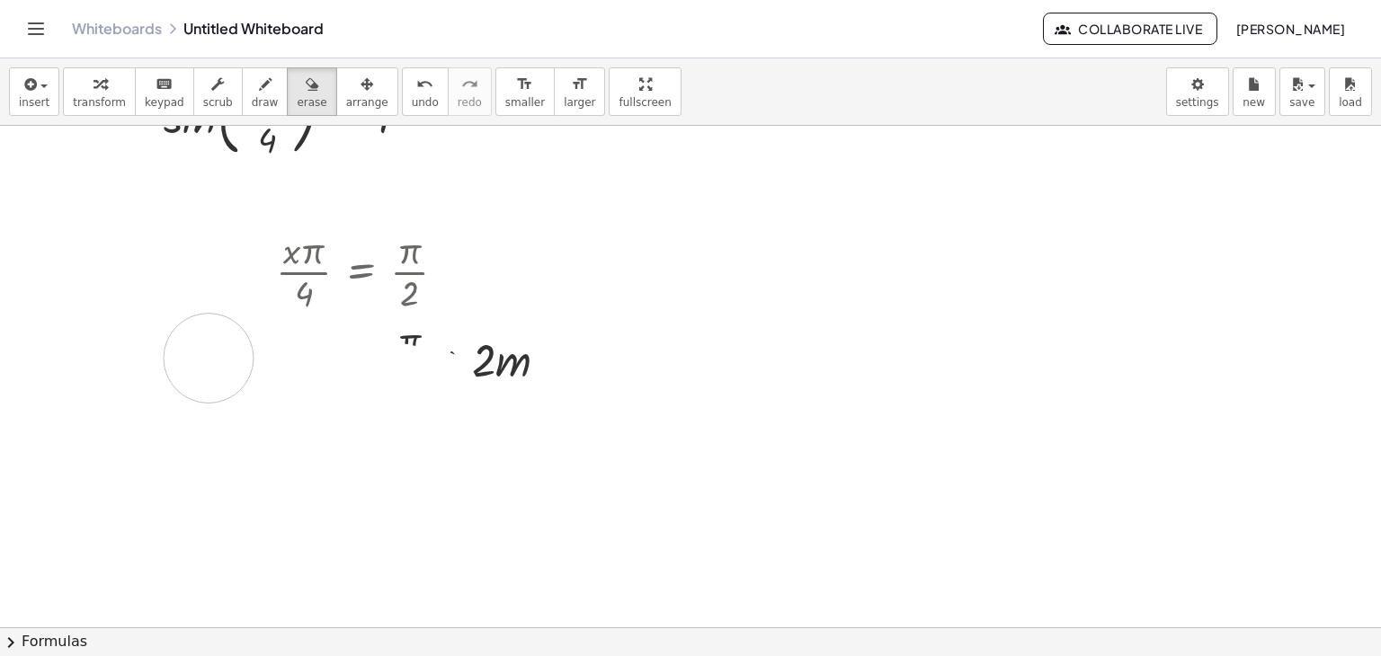
drag, startPoint x: 435, startPoint y: 394, endPoint x: 210, endPoint y: 357, distance: 228.7
click at [210, 357] on div at bounding box center [690, 571] width 1381 height 1120
drag, startPoint x: 210, startPoint y: 357, endPoint x: 522, endPoint y: 370, distance: 312.3
click at [522, 370] on div at bounding box center [690, 571] width 1381 height 1120
drag, startPoint x: 637, startPoint y: 343, endPoint x: 421, endPoint y: 281, distance: 224.3
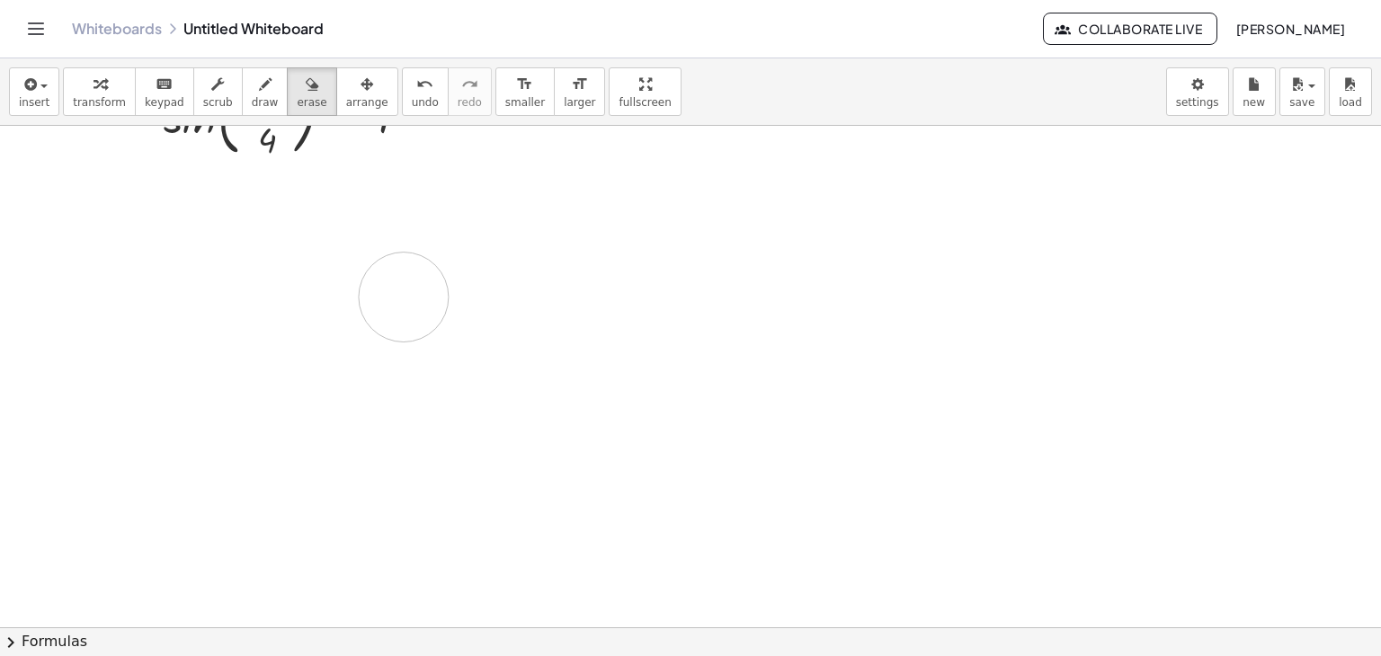
click at [421, 281] on div at bounding box center [690, 571] width 1381 height 1120
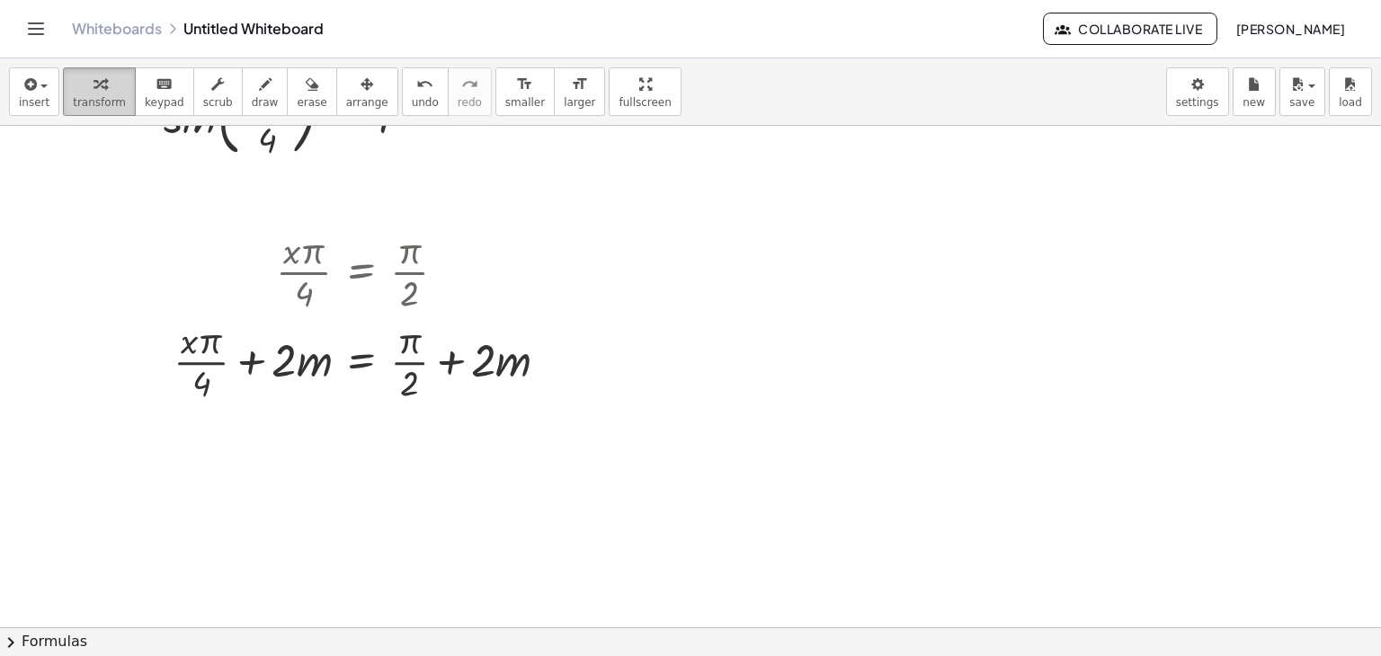
click at [94, 92] on icon "button" at bounding box center [100, 85] width 13 height 22
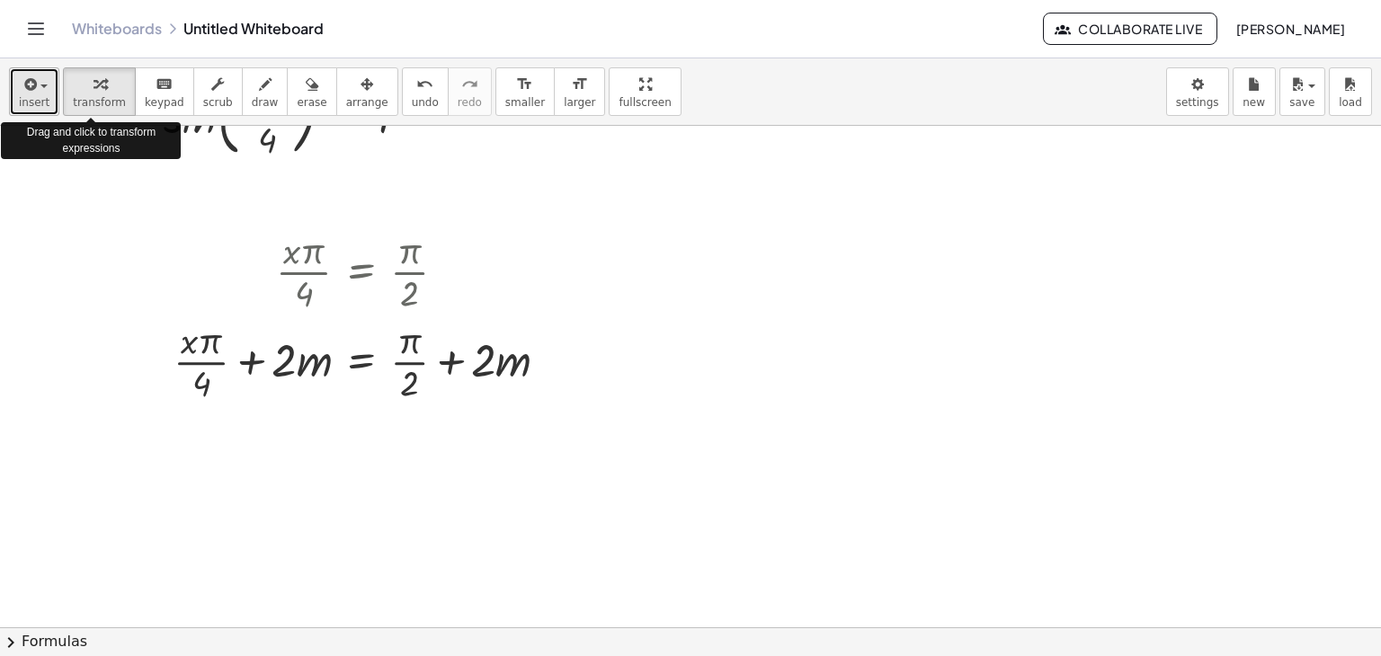
click at [24, 78] on icon "button" at bounding box center [29, 85] width 16 height 22
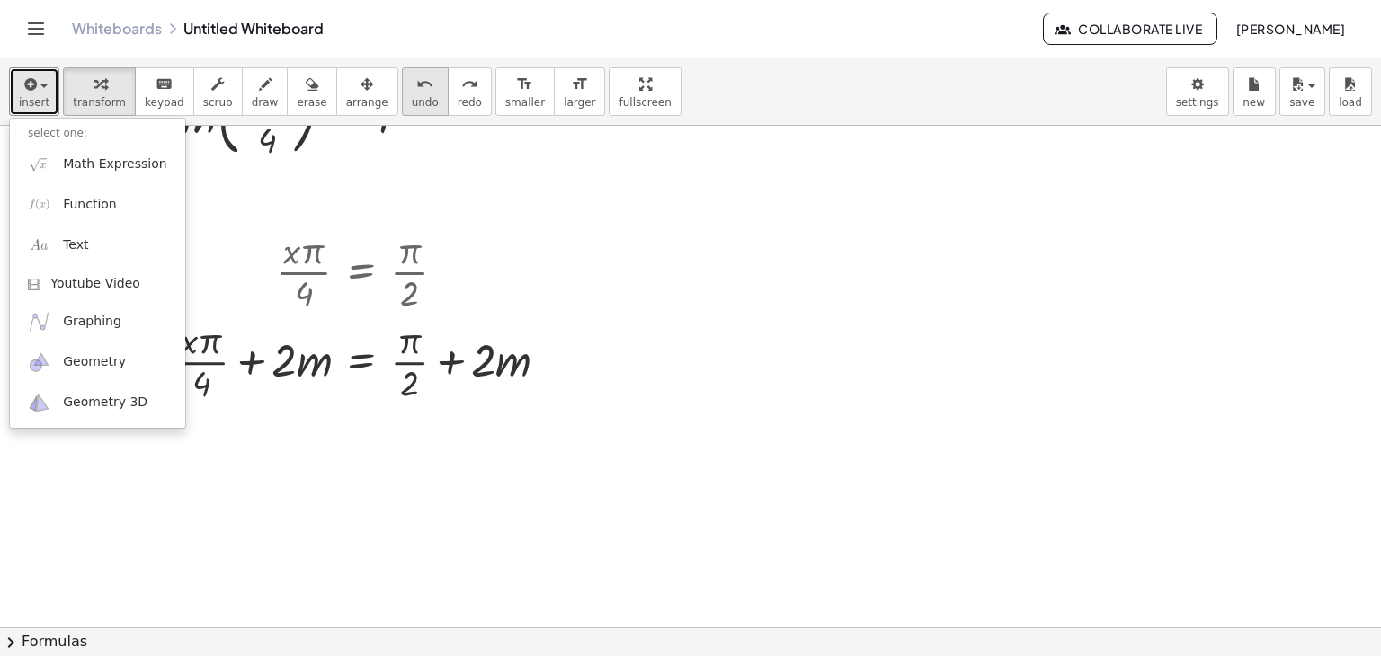
click at [412, 98] on span "undo" at bounding box center [425, 102] width 27 height 13
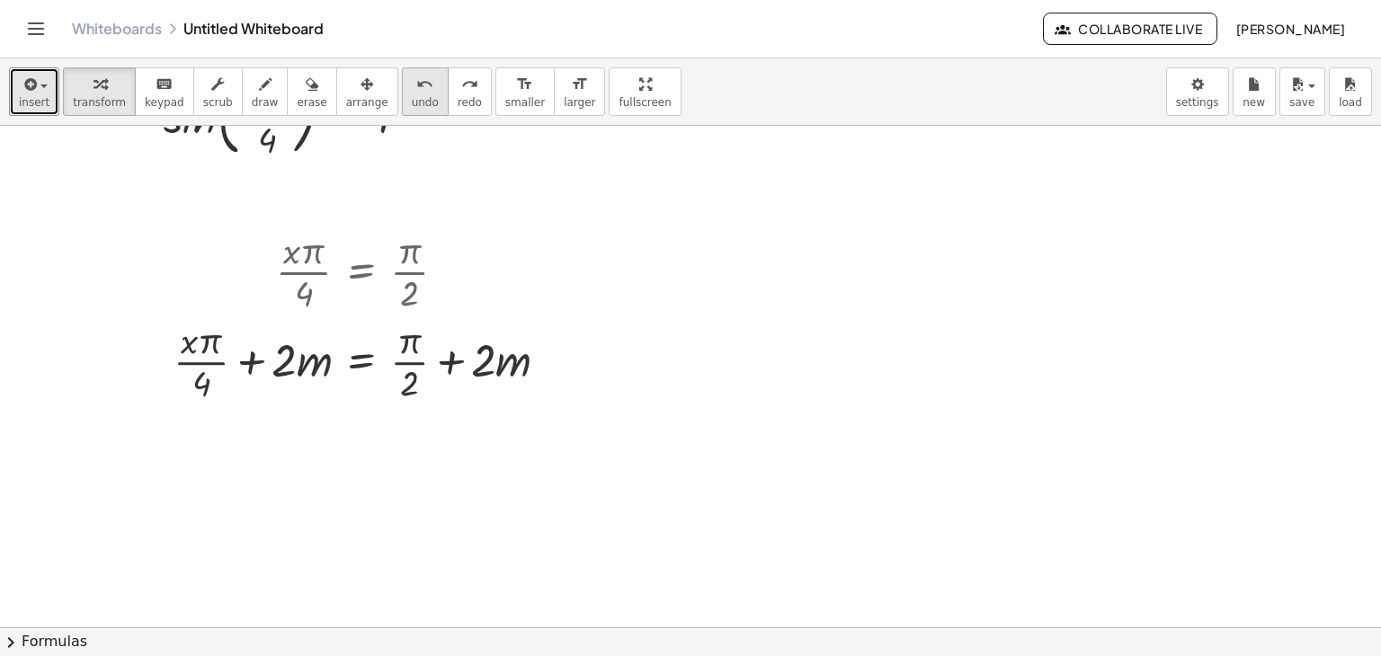
click at [412, 98] on span "undo" at bounding box center [425, 102] width 27 height 13
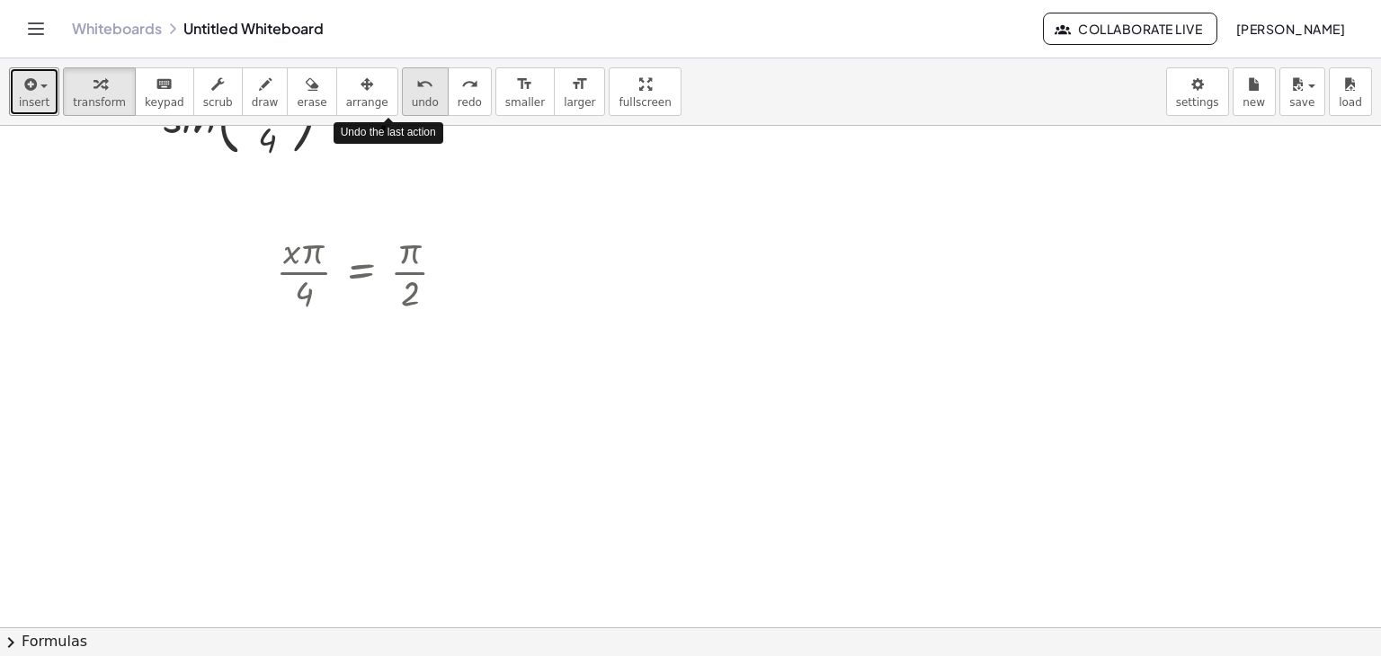
click at [412, 98] on span "undo" at bounding box center [425, 102] width 27 height 13
click at [390, 256] on div at bounding box center [368, 271] width 202 height 90
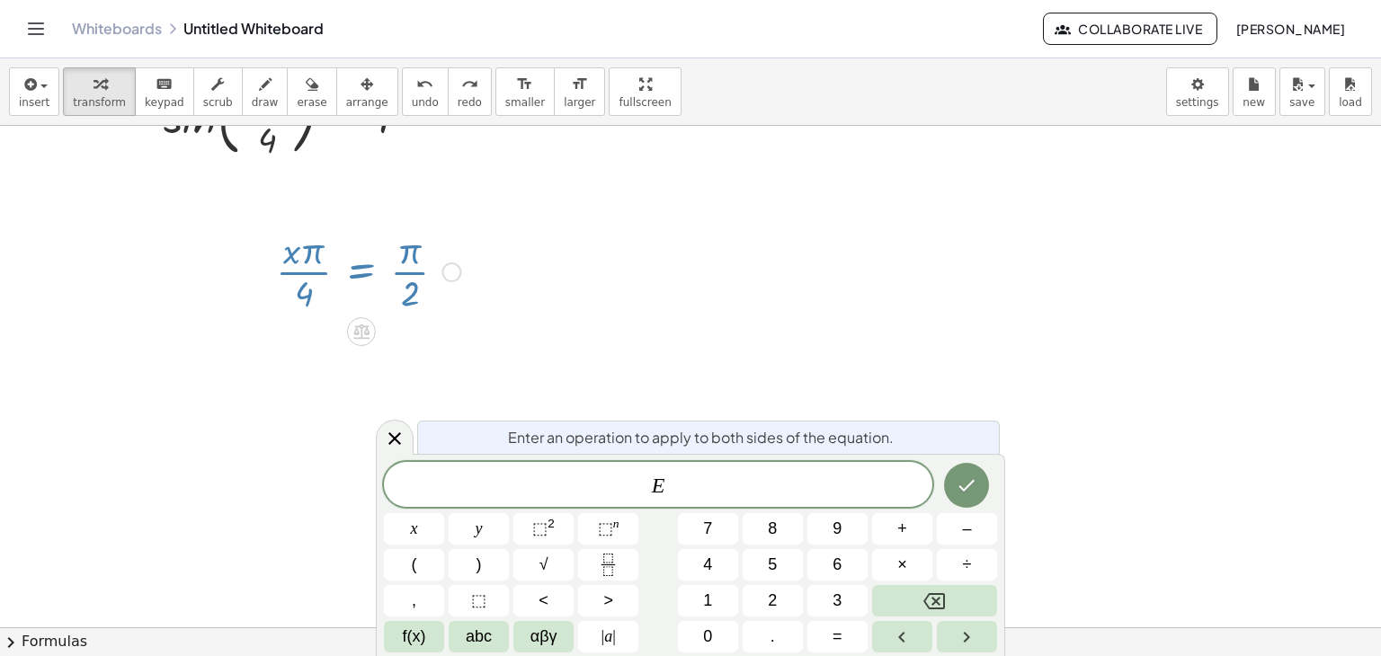
click at [451, 272] on div at bounding box center [452, 273] width 20 height 20
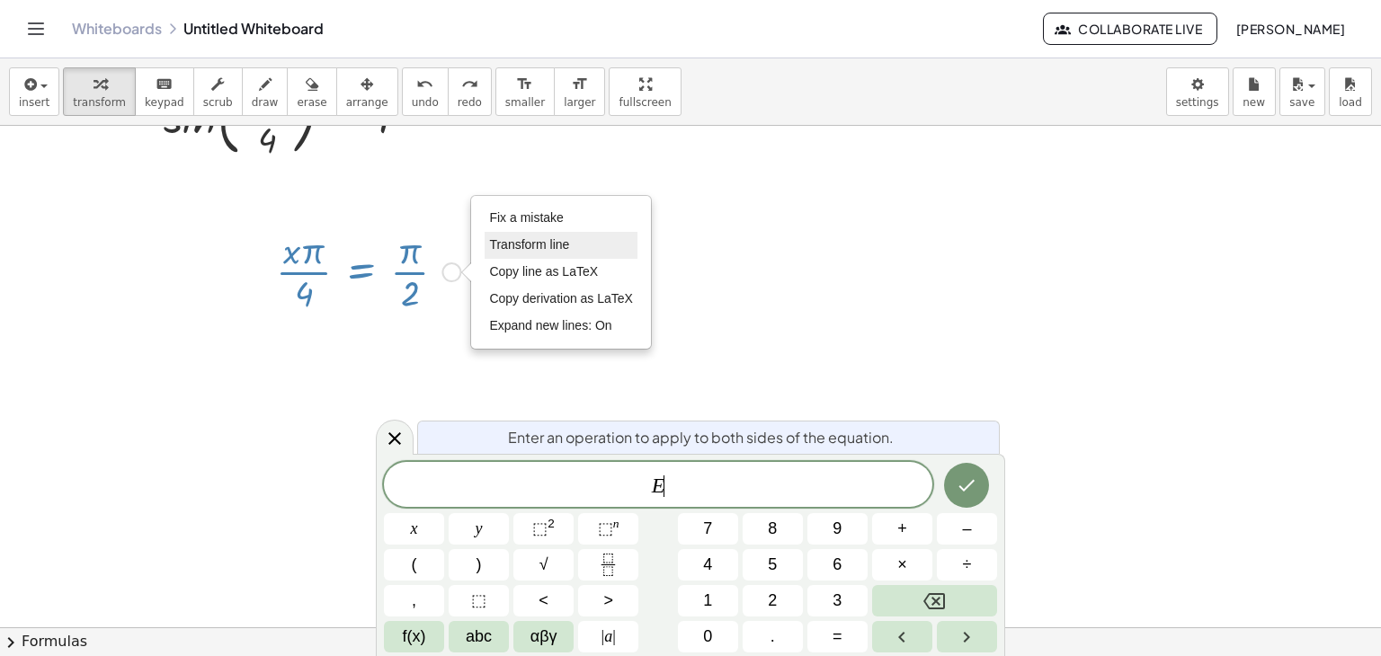
click at [526, 253] on li "Transform line" at bounding box center [561, 245] width 153 height 27
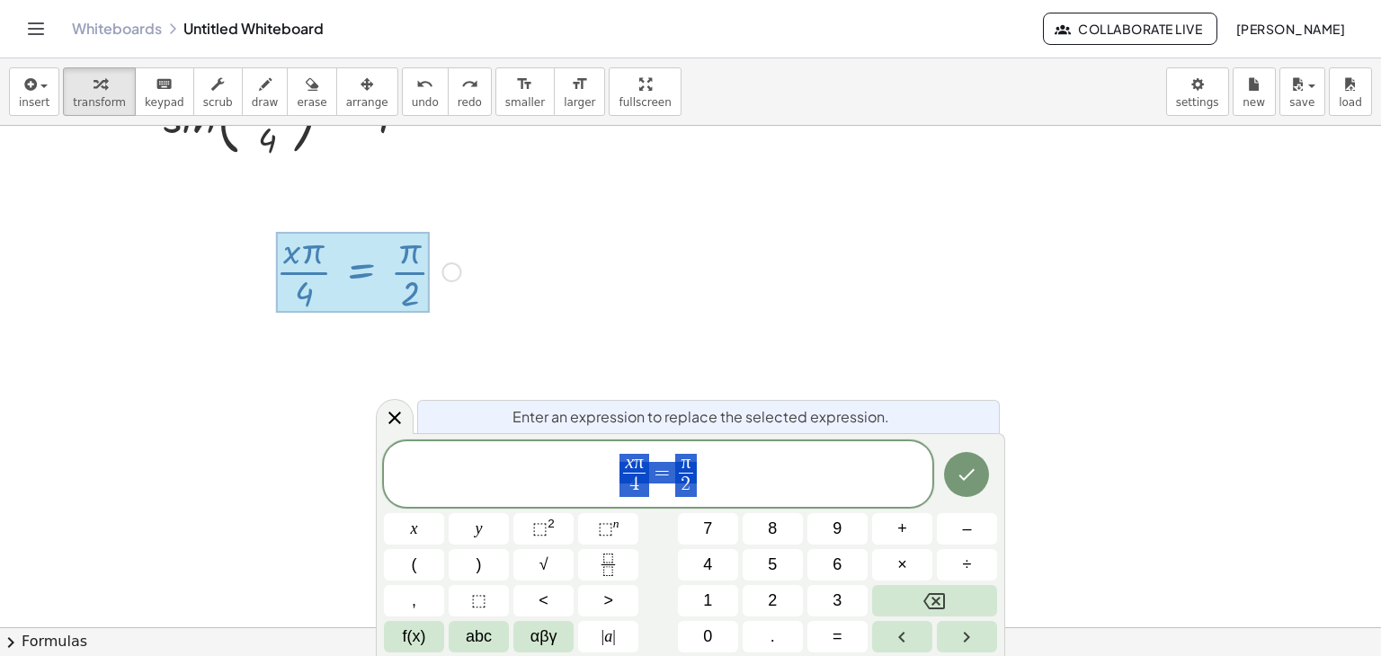
click at [705, 473] on span "x π 4 ​ = π 2 ​" at bounding box center [658, 476] width 549 height 48
click at [906, 531] on button "+" at bounding box center [902, 528] width 60 height 31
click at [754, 593] on button "2" at bounding box center [773, 600] width 60 height 31
click at [432, 635] on button "f(x)" at bounding box center [414, 636] width 60 height 31
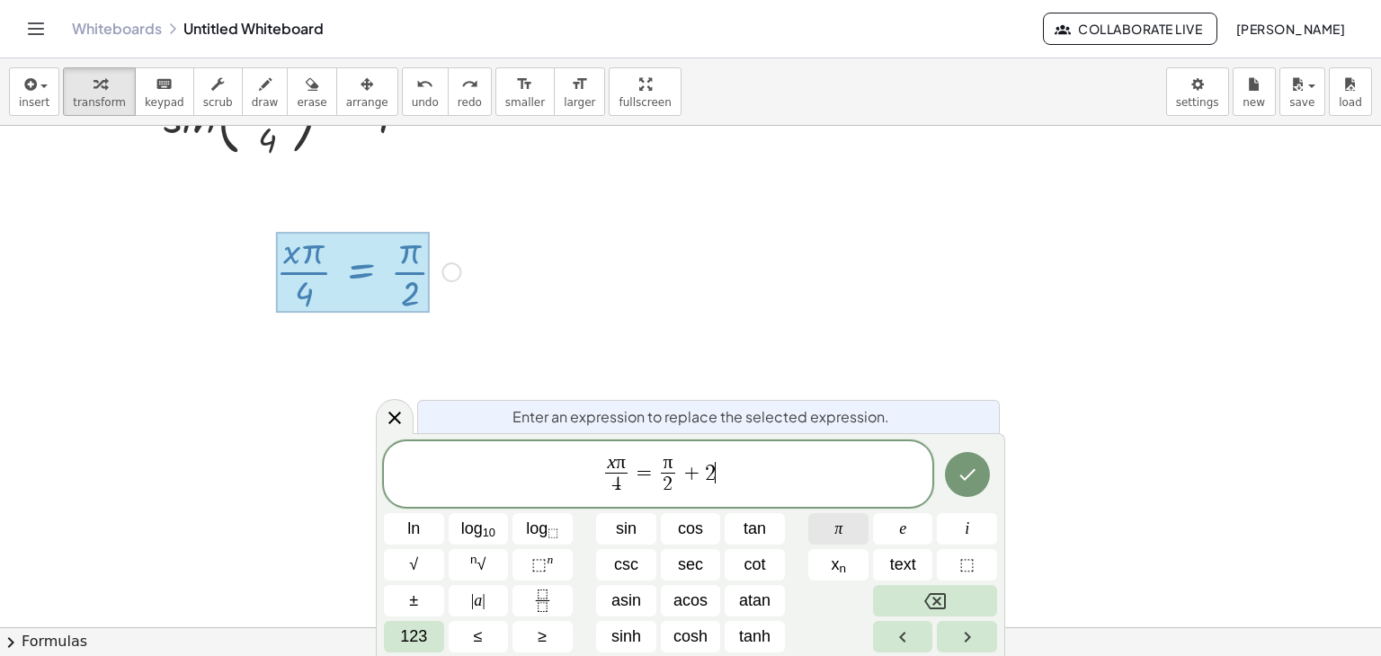
click at [835, 531] on span "π" at bounding box center [838, 529] width 8 height 24
click at [427, 647] on button "123" at bounding box center [414, 636] width 60 height 31
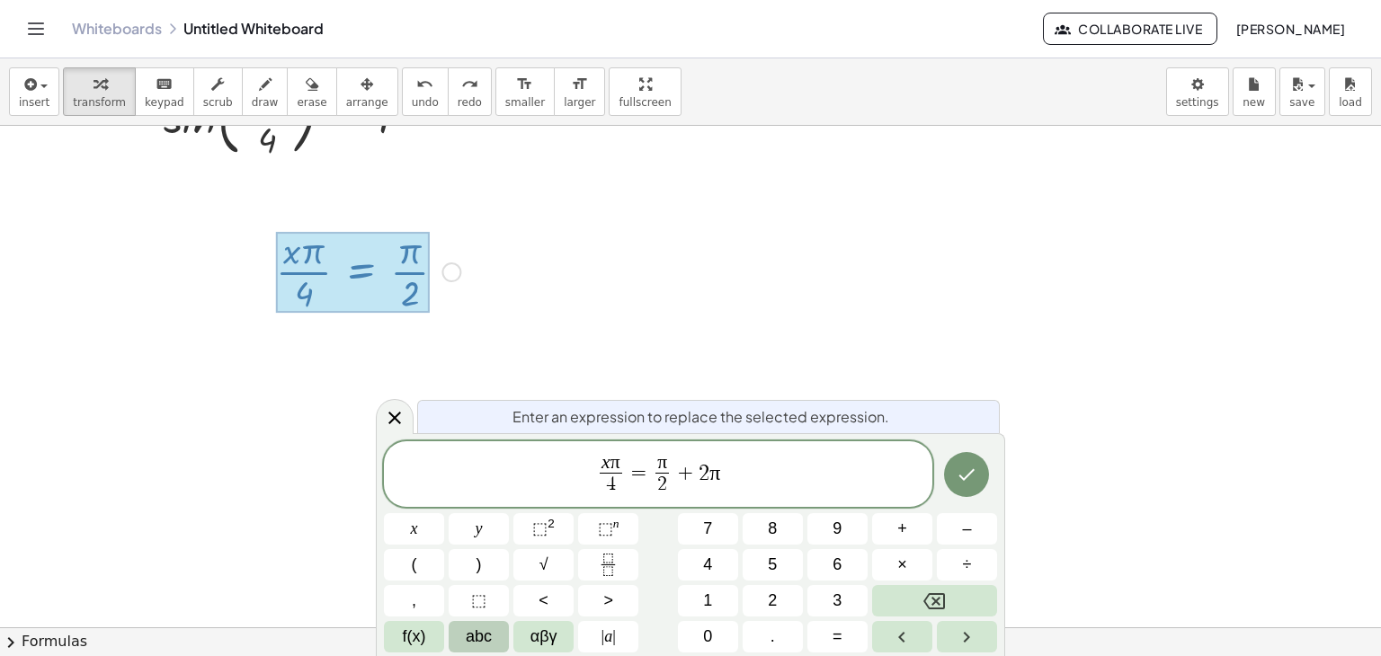
click at [469, 645] on span "abc" at bounding box center [479, 637] width 26 height 24
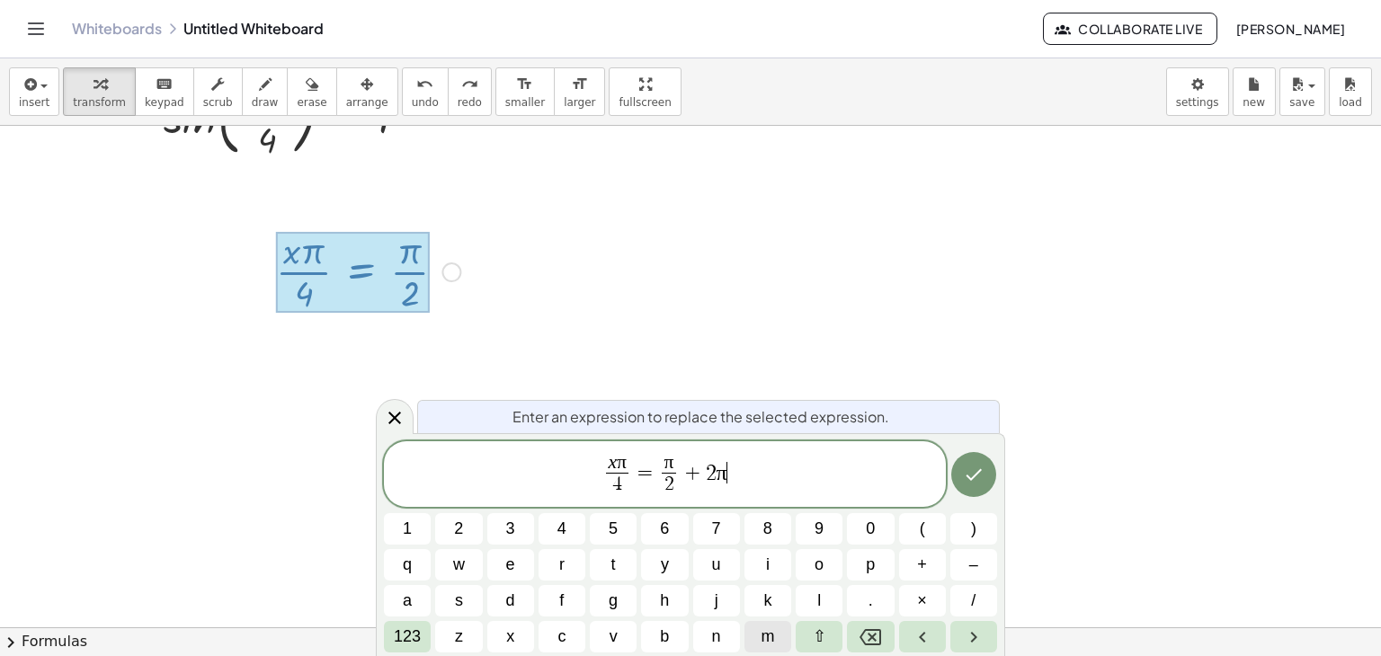
click at [779, 638] on button "m" at bounding box center [768, 636] width 47 height 31
click at [975, 479] on icon "Done" at bounding box center [974, 475] width 22 height 22
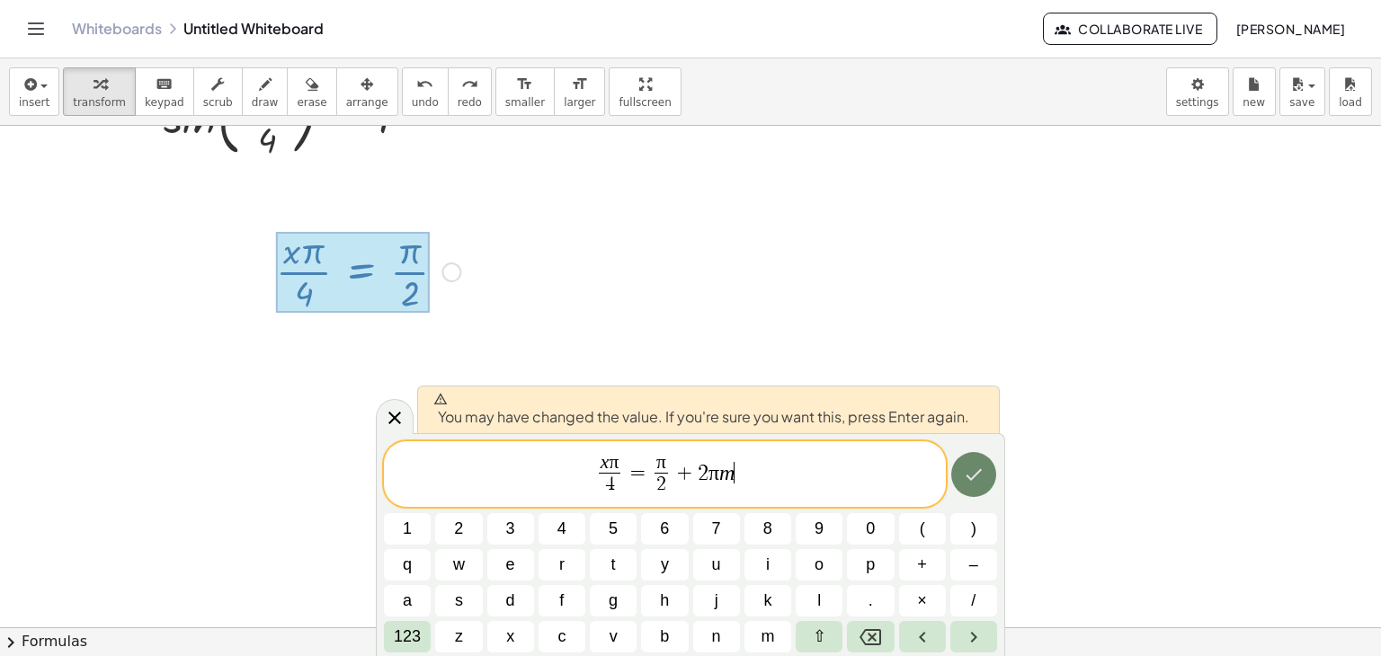
click at [967, 474] on icon "Done" at bounding box center [974, 475] width 22 height 22
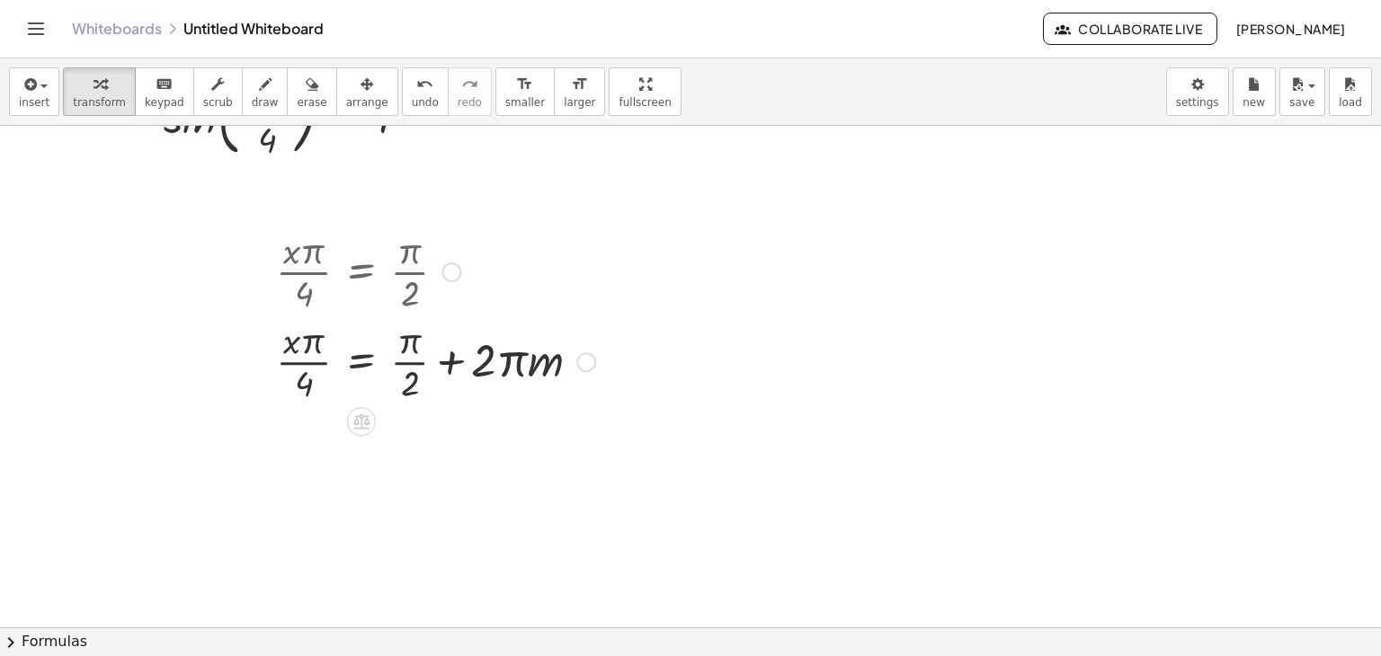
click at [414, 275] on div at bounding box center [435, 271] width 337 height 90
click at [454, 267] on div at bounding box center [452, 273] width 20 height 20
click at [388, 248] on div at bounding box center [435, 271] width 337 height 90
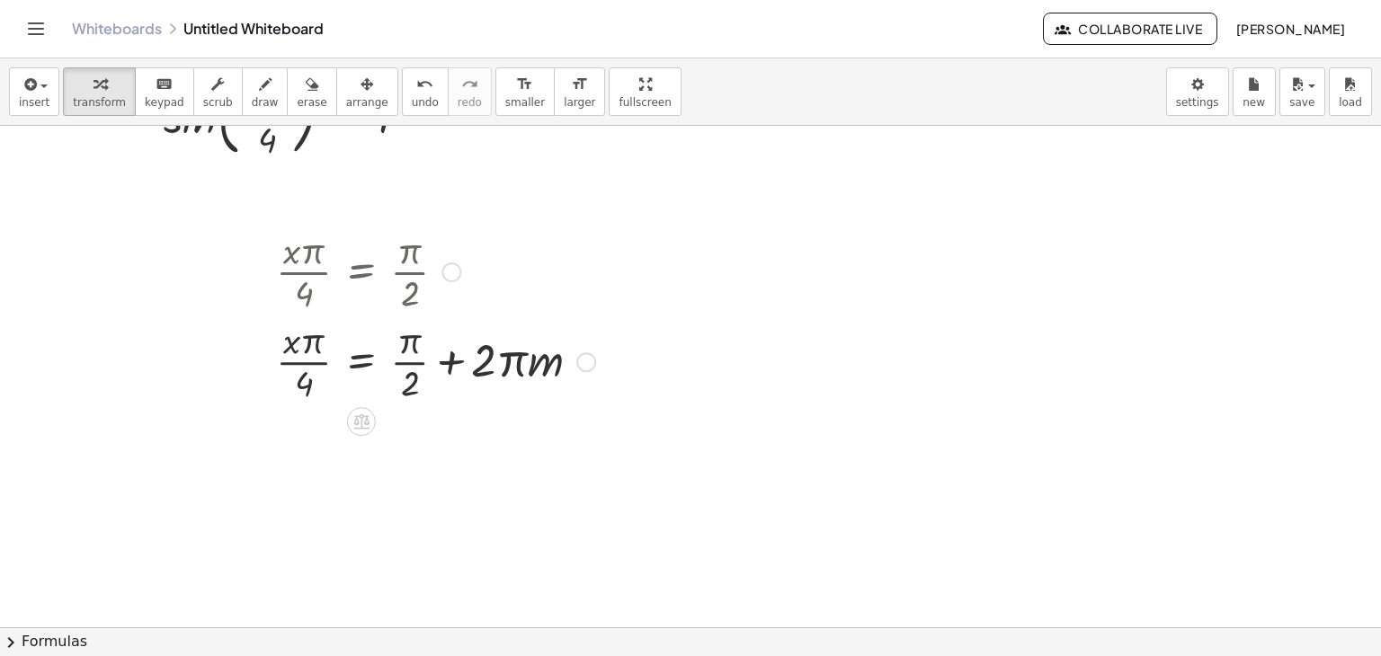
click at [388, 248] on div at bounding box center [435, 271] width 337 height 90
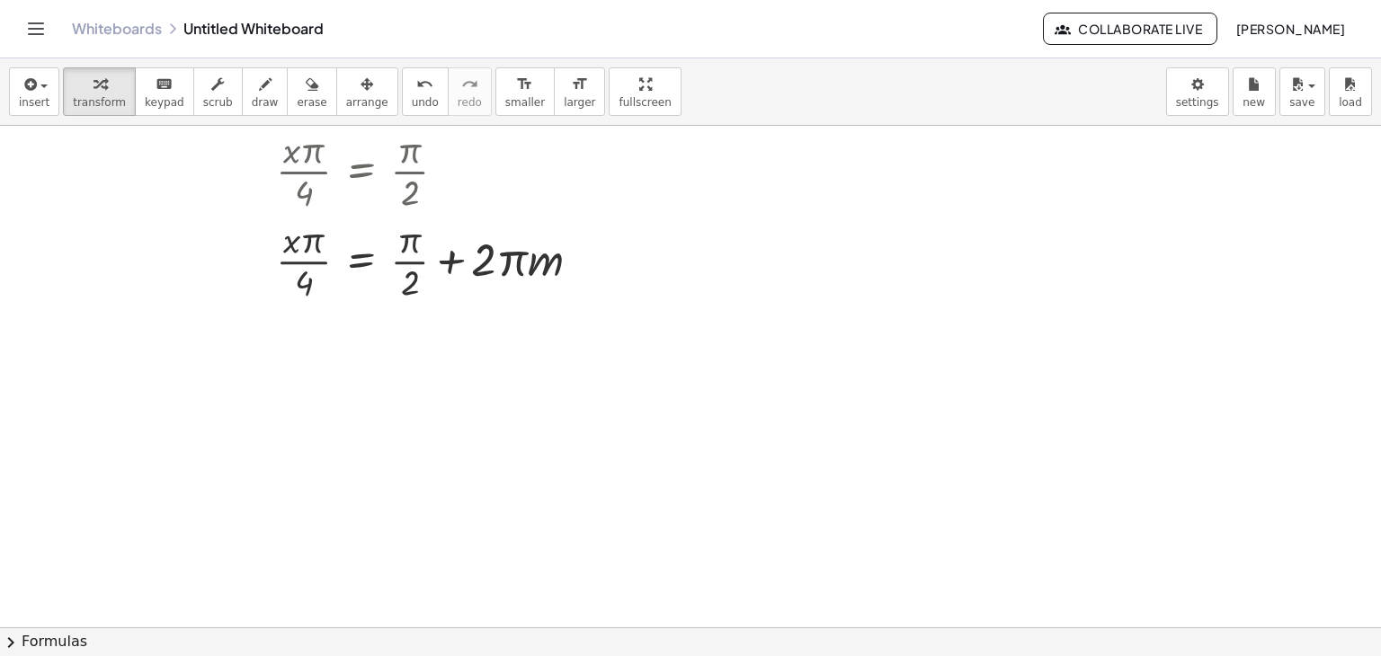
scroll to position [204, 0]
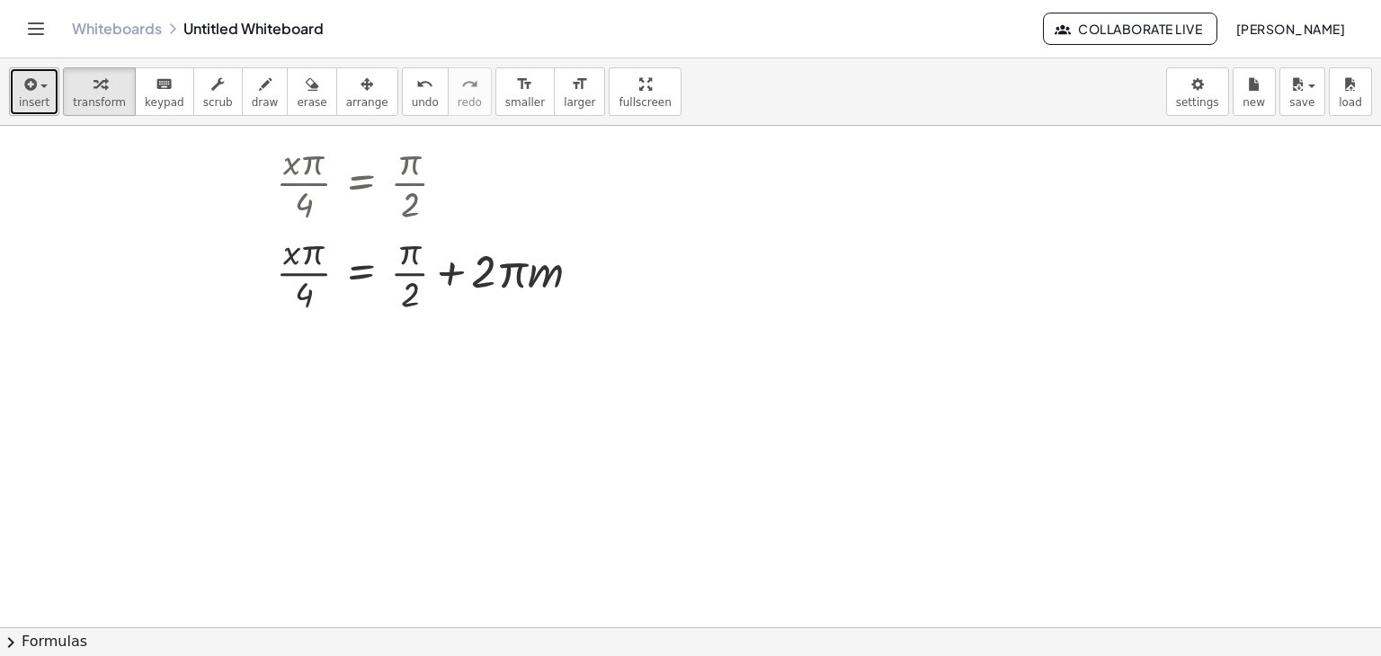
click at [31, 96] on span "insert" at bounding box center [34, 102] width 31 height 13
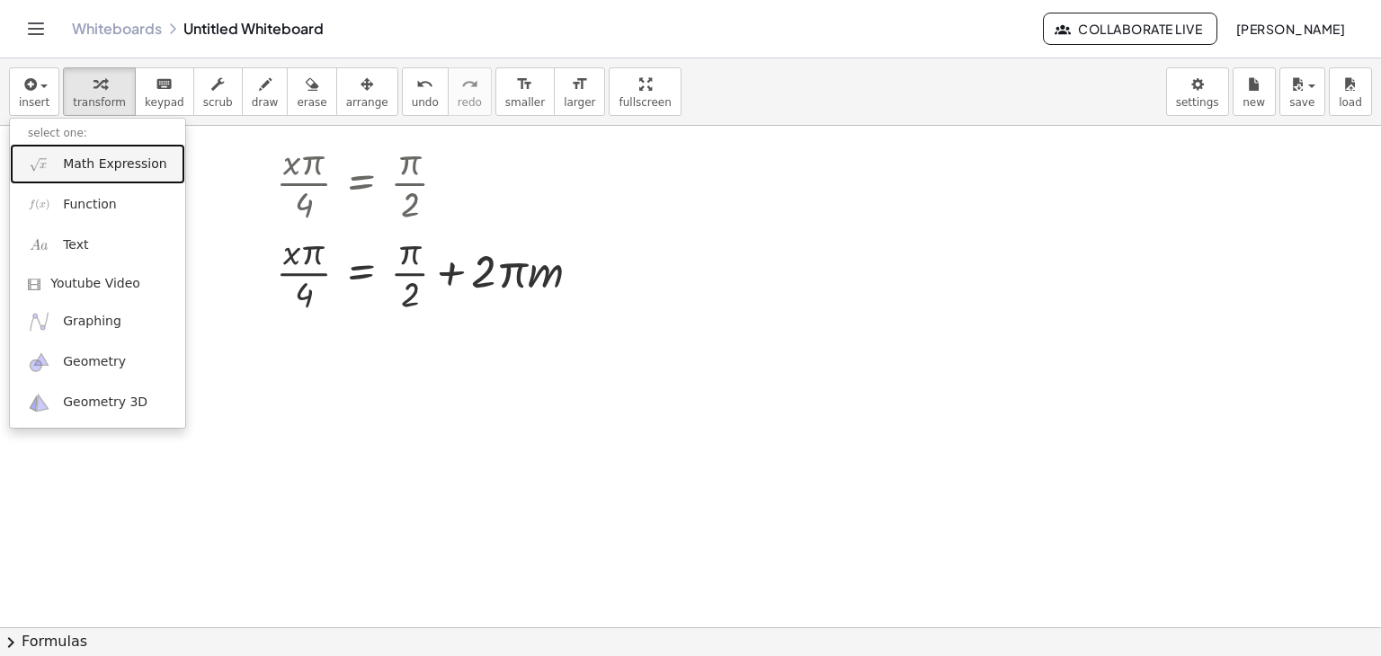
click at [87, 166] on span "Math Expression" at bounding box center [114, 165] width 103 height 18
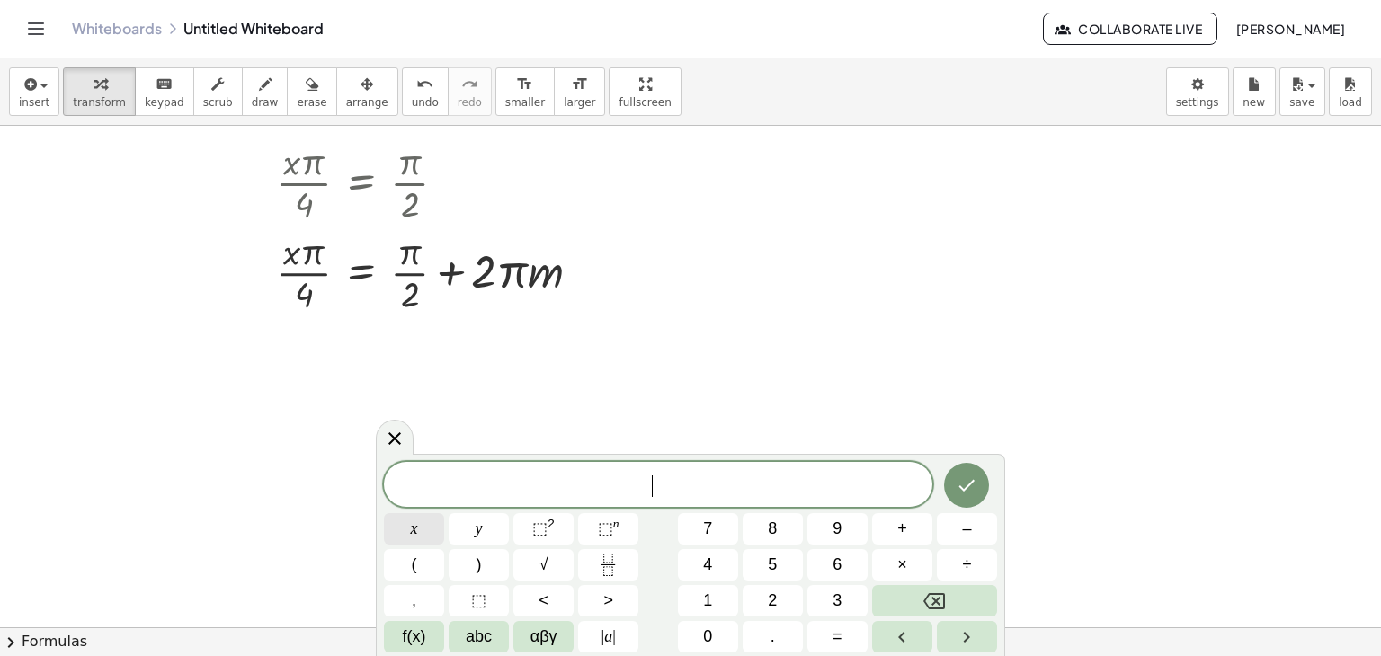
click at [398, 530] on button "x" at bounding box center [414, 528] width 60 height 31
click at [822, 641] on button "=" at bounding box center [838, 636] width 60 height 31
click at [754, 600] on button "2" at bounding box center [773, 600] width 60 height 31
click at [928, 536] on button "+" at bounding box center [902, 528] width 60 height 31
click at [781, 538] on button "8" at bounding box center [773, 528] width 60 height 31
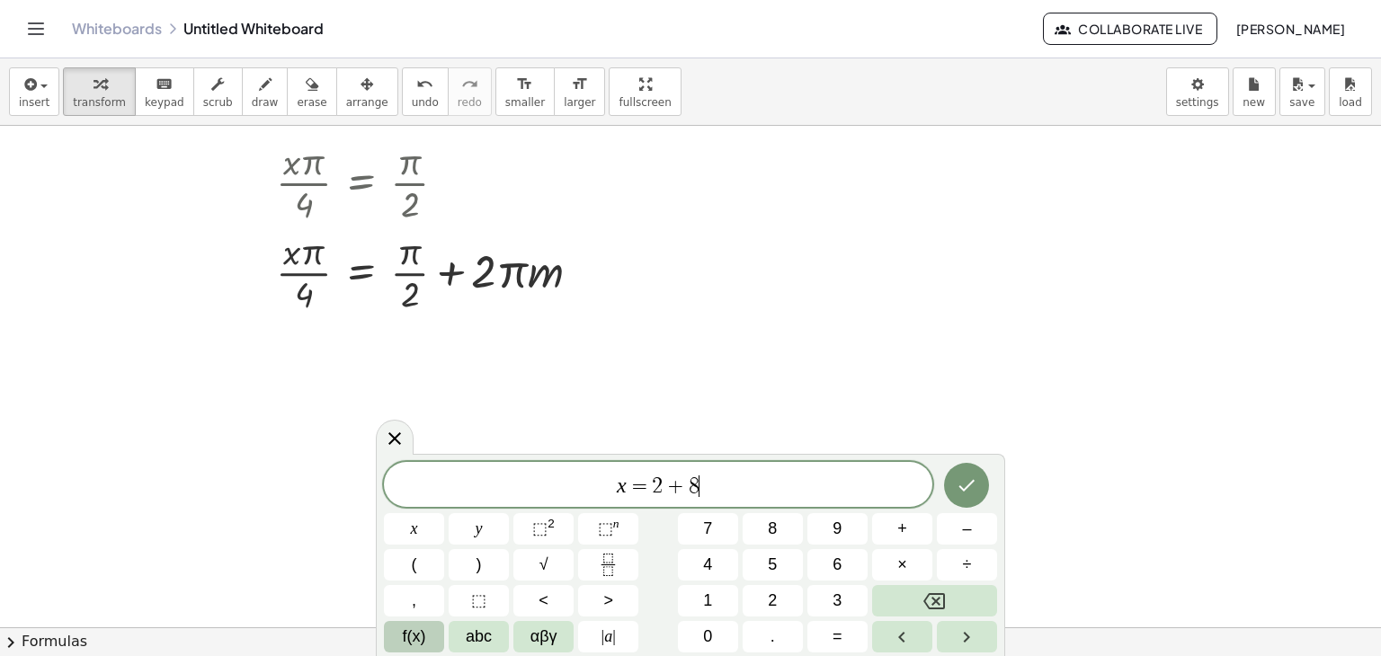
click at [421, 632] on span "f(x)" at bounding box center [414, 637] width 23 height 24
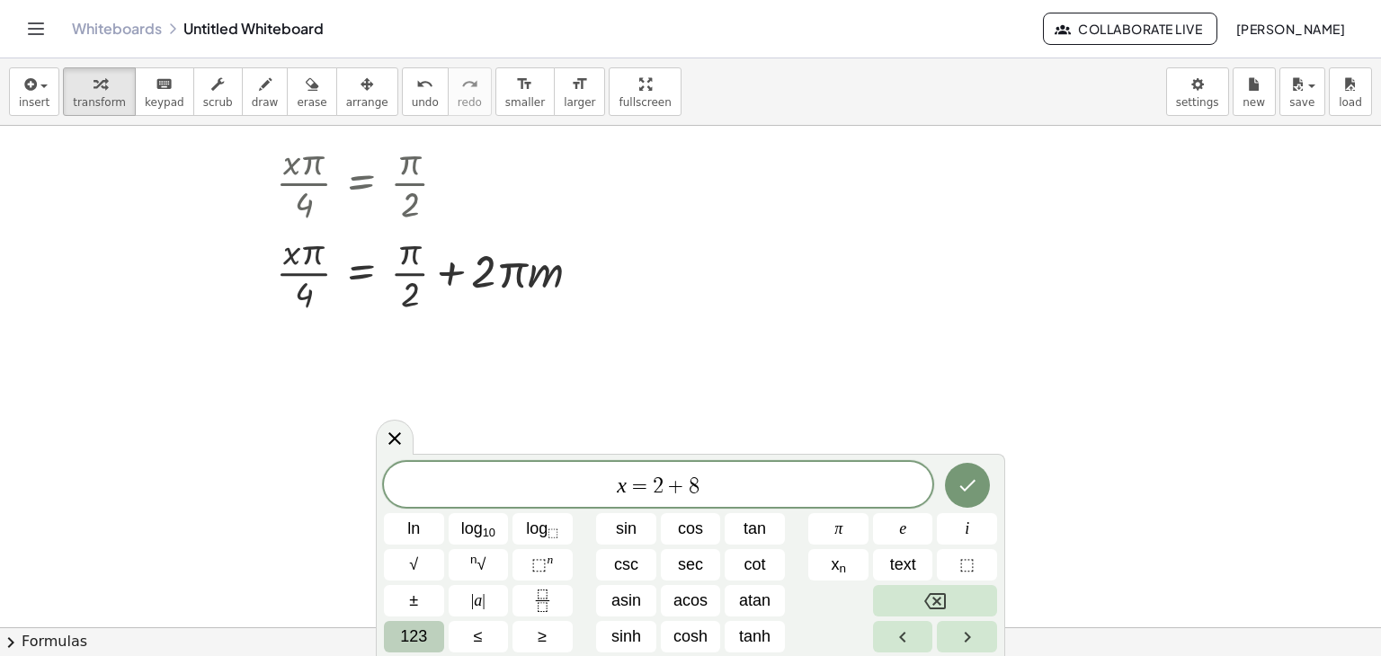
click at [424, 638] on span "123" at bounding box center [413, 637] width 27 height 24
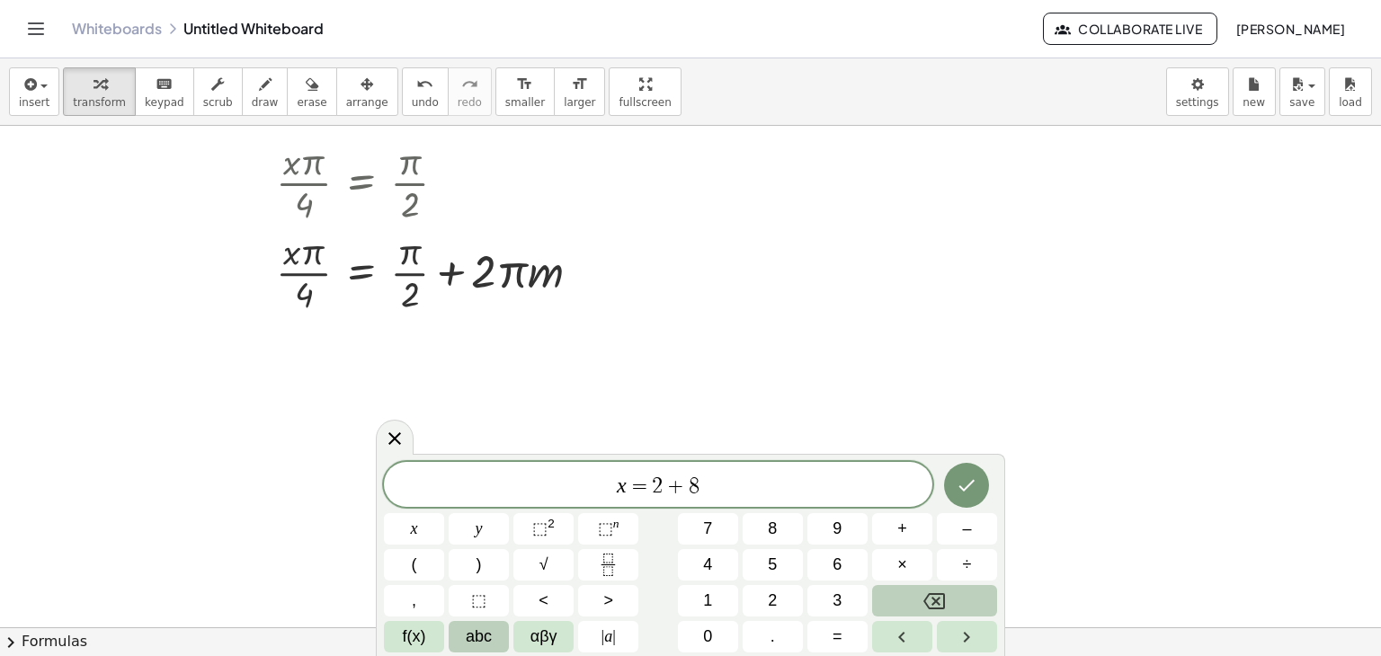
click at [466, 630] on span "abc" at bounding box center [479, 637] width 26 height 24
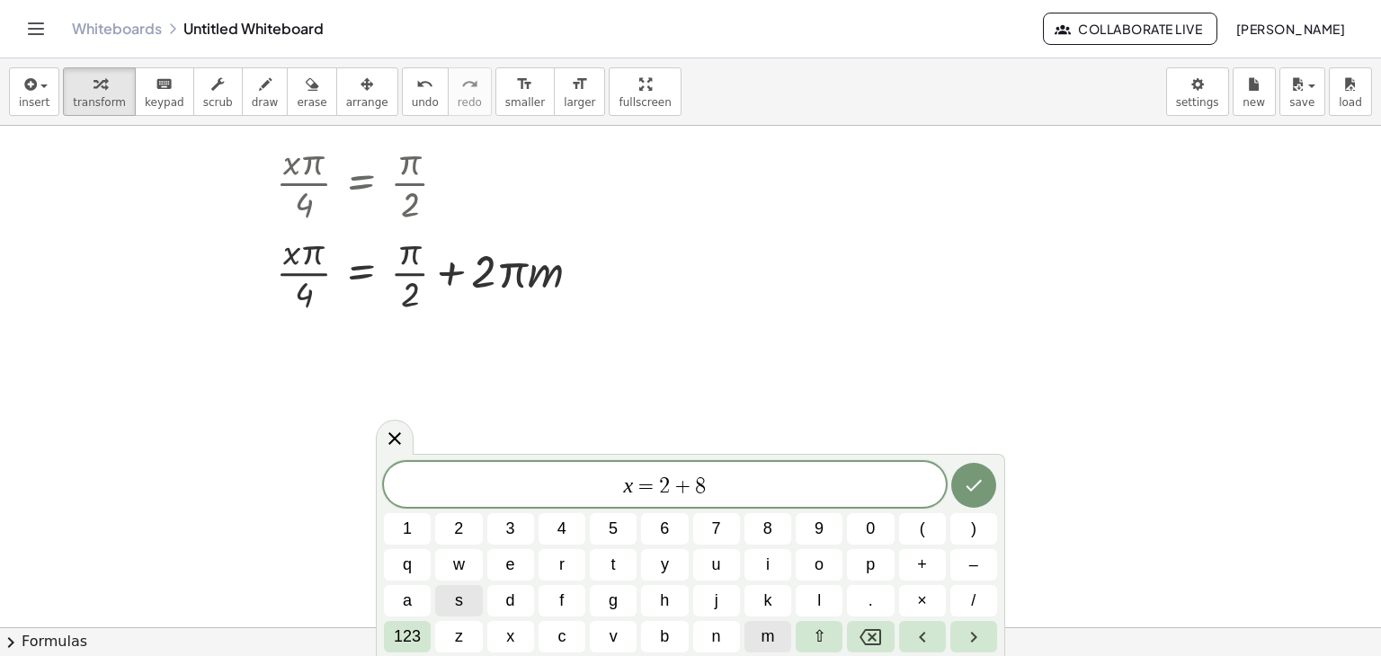
click at [769, 622] on button "m" at bounding box center [768, 636] width 47 height 31
click at [966, 488] on icon "Done" at bounding box center [974, 486] width 22 height 22
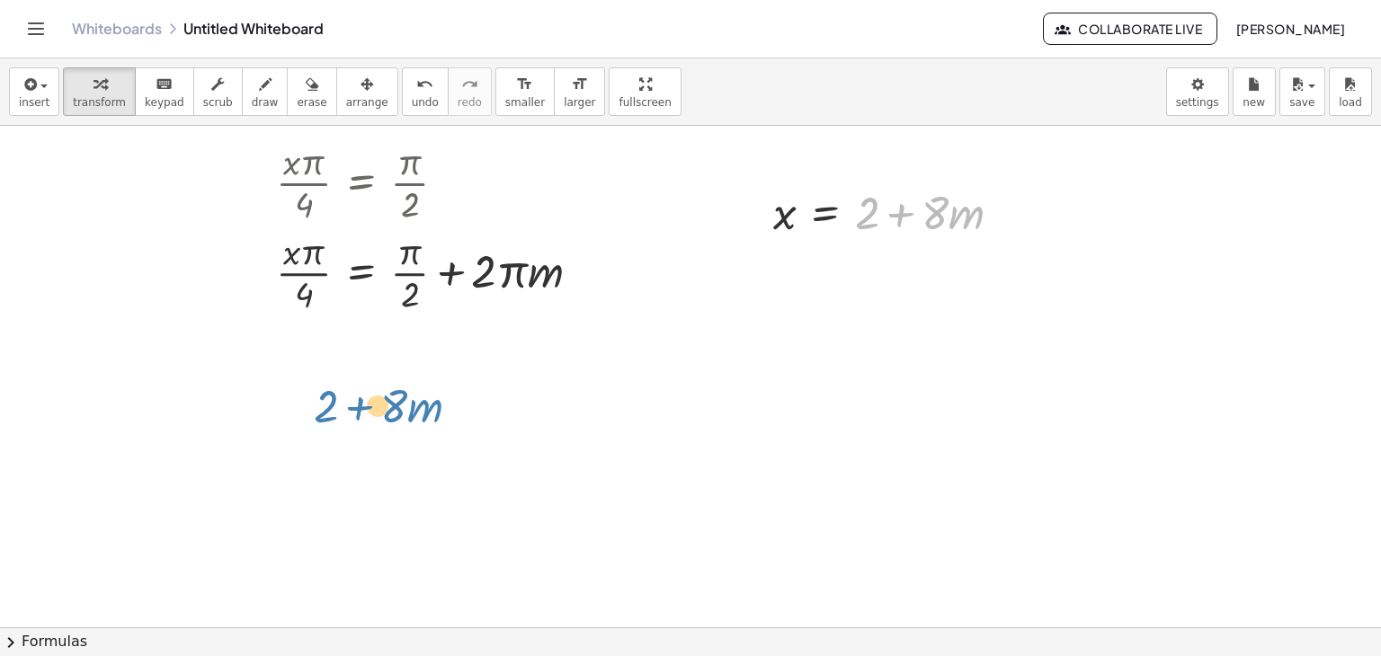
drag, startPoint x: 863, startPoint y: 231, endPoint x: 350, endPoint y: 448, distance: 557.3
click at [350, 448] on div "sin ( , · π · x · 4 ) = 1 · x · π · 4 = · π · 2 Go back to this line Copy line …" at bounding box center [690, 482] width 1381 height 1120
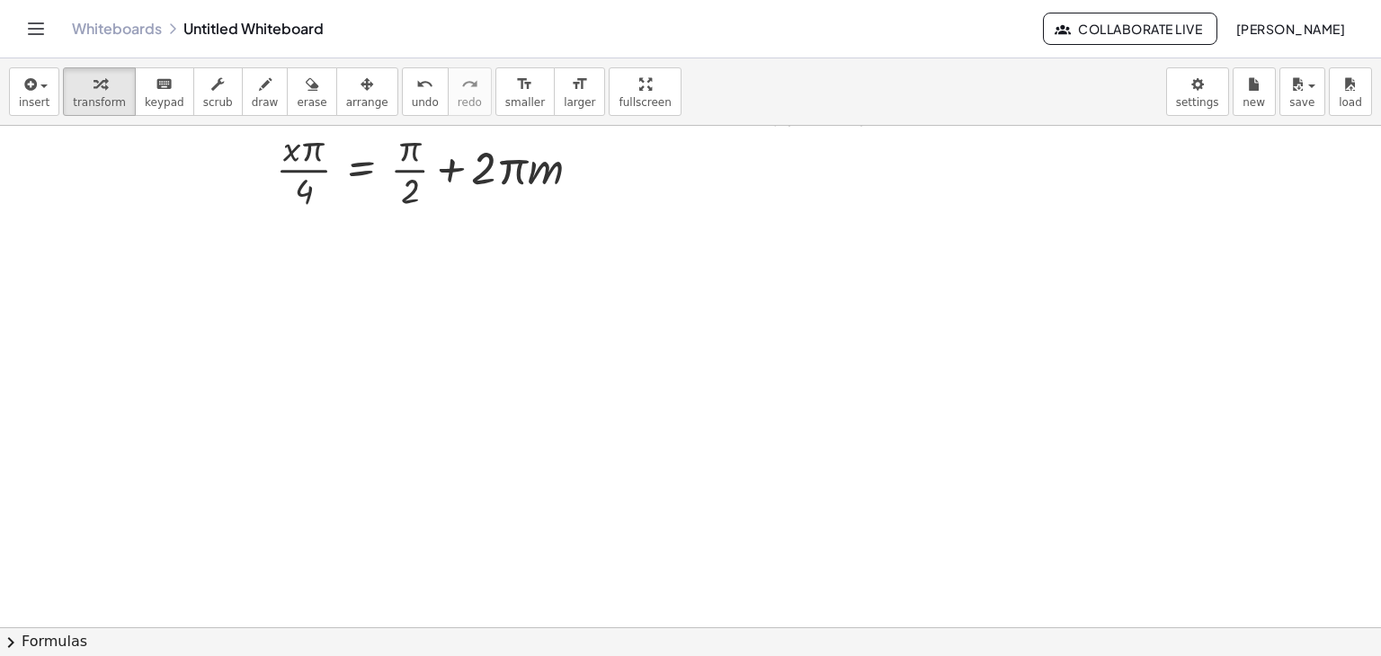
scroll to position [315, 0]
click at [485, 303] on div at bounding box center [690, 371] width 1381 height 1120
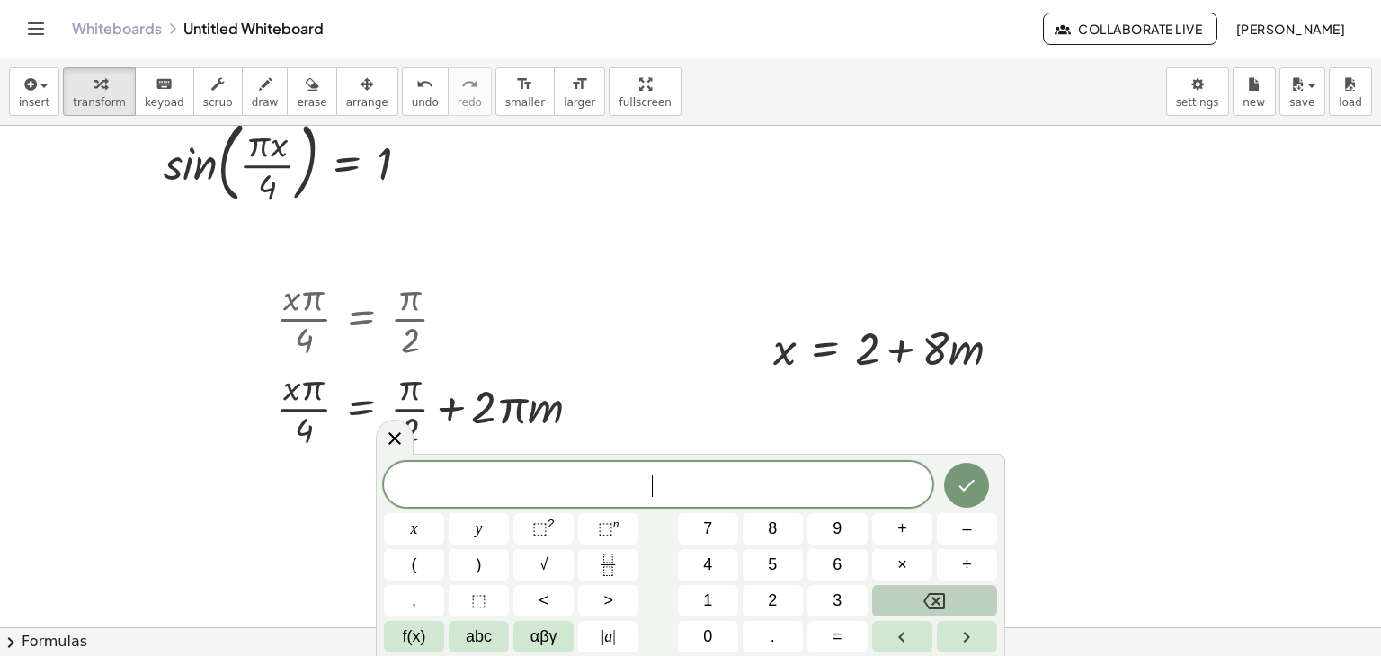
scroll to position [68, 0]
click at [412, 82] on div "undo" at bounding box center [425, 84] width 27 height 22
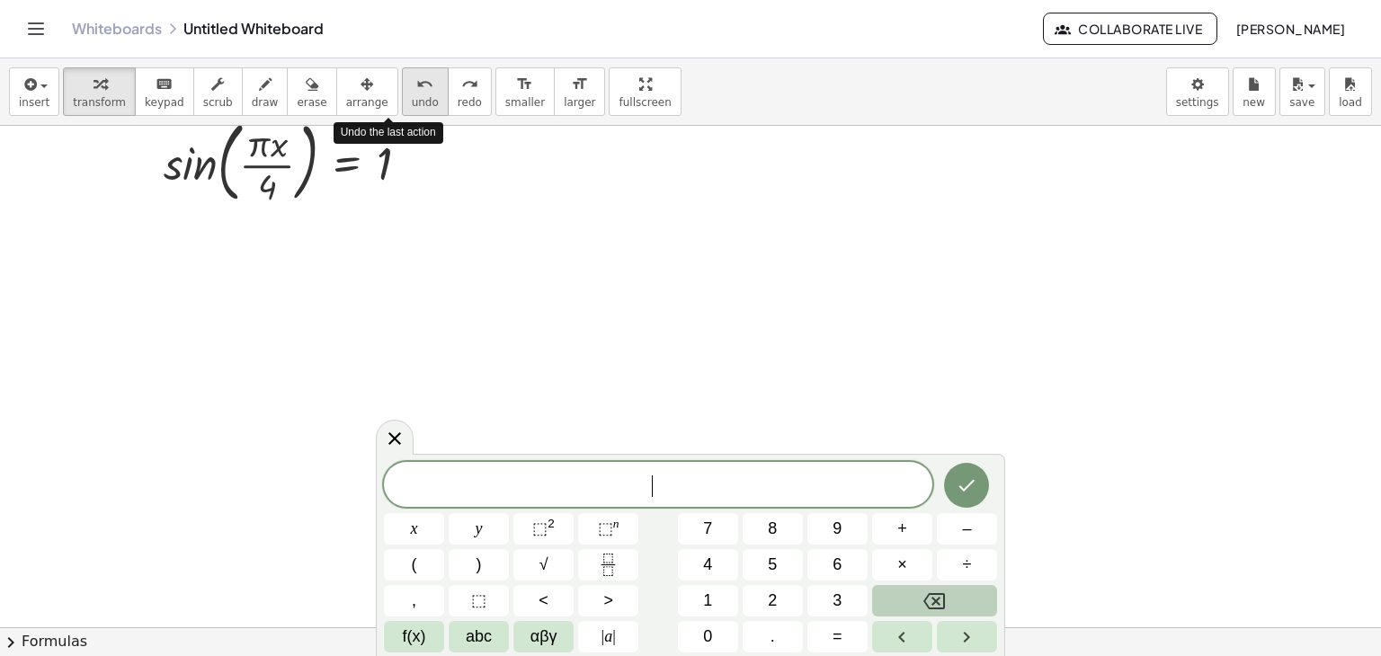
click at [412, 82] on div "undo" at bounding box center [425, 84] width 27 height 22
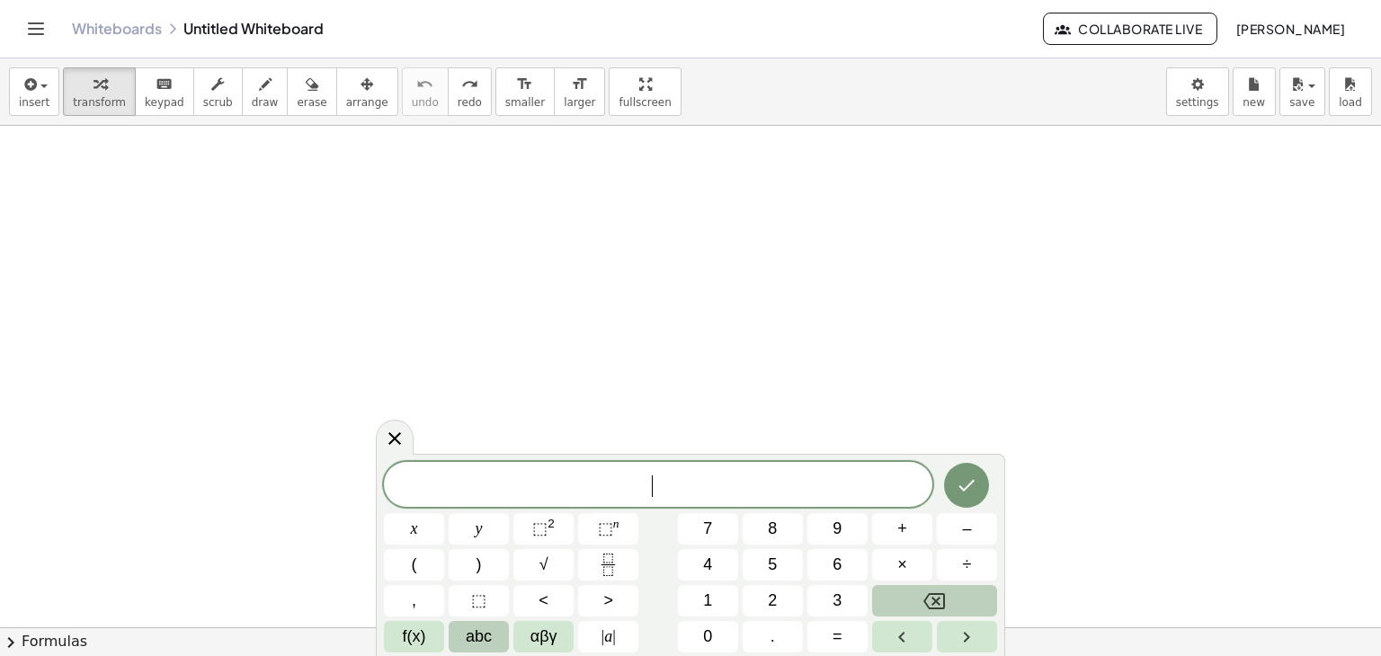
click at [496, 638] on button "abc" at bounding box center [479, 636] width 60 height 31
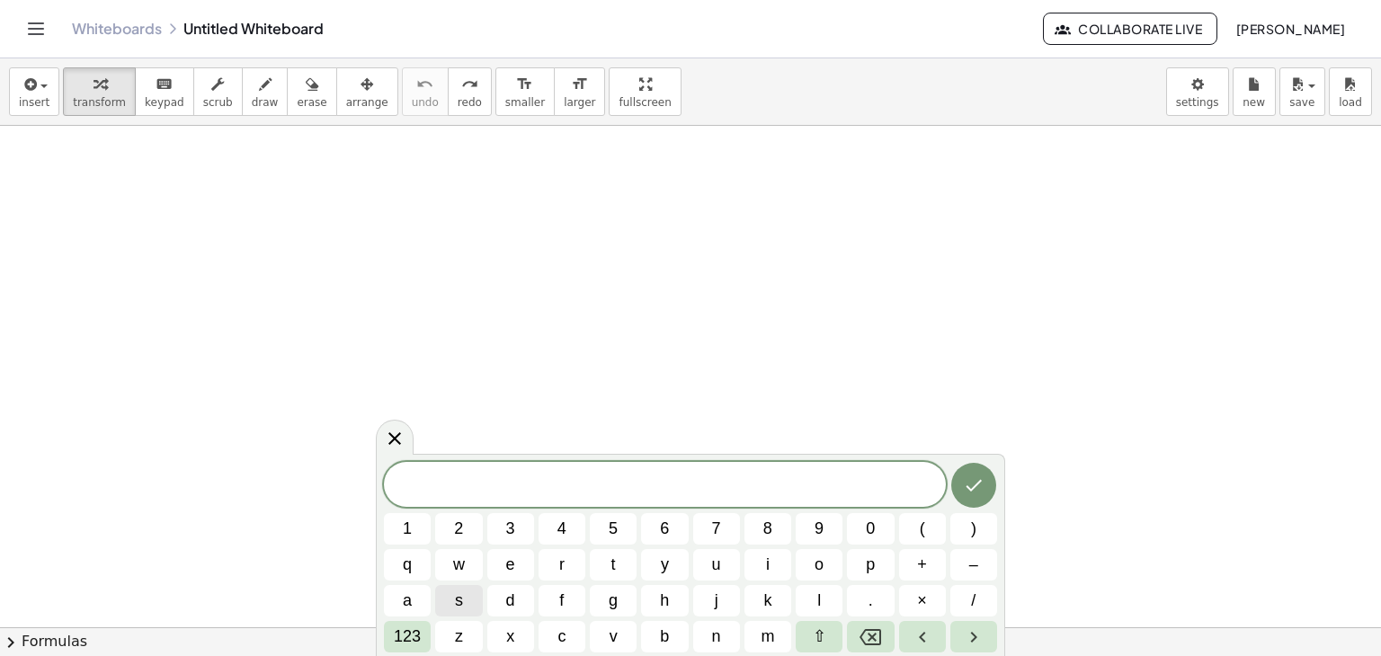
click at [611, 584] on div "​ 1 2 3 4 5 6 7 8 9 0 ( ) q w e r t y u i o p + – a s d f g h j k l . × / 123 z…" at bounding box center [690, 557] width 613 height 191
click at [611, 568] on span "t" at bounding box center [613, 565] width 4 height 24
click at [406, 634] on span "123" at bounding box center [407, 637] width 27 height 24
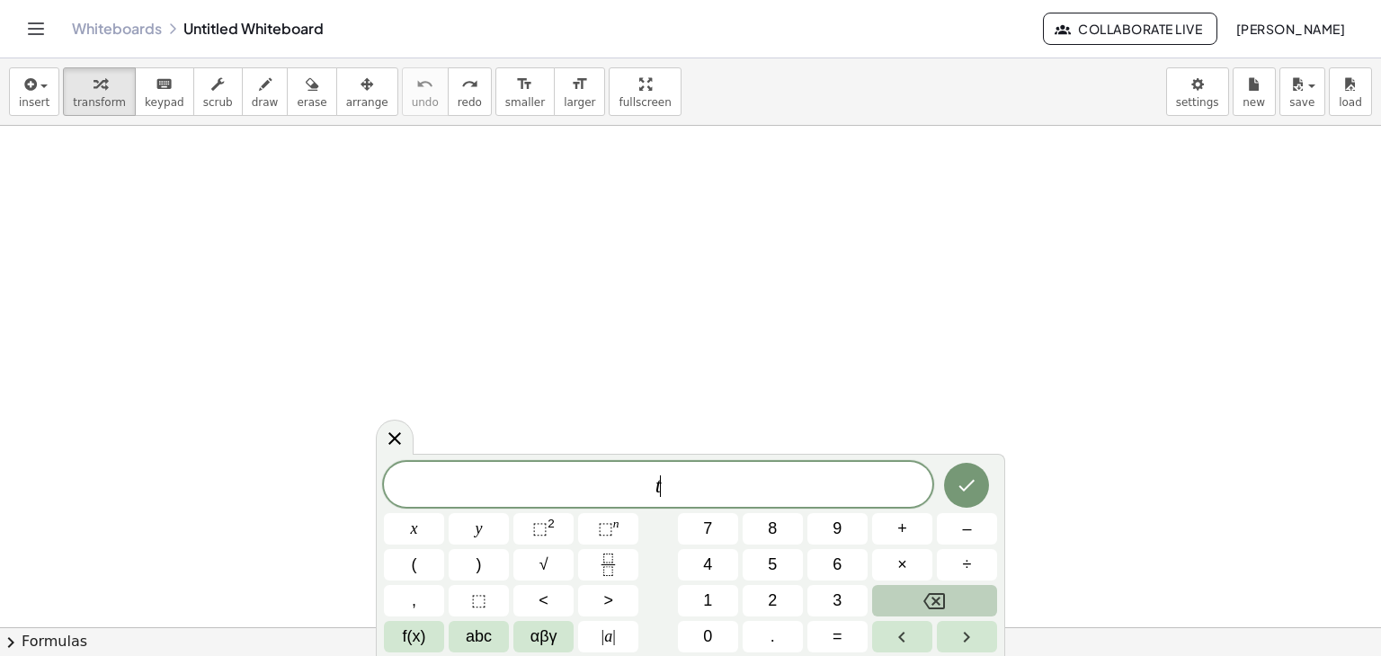
click at [939, 600] on icon "Backspace" at bounding box center [935, 602] width 22 height 22
click at [451, 641] on button "abc" at bounding box center [479, 636] width 60 height 31
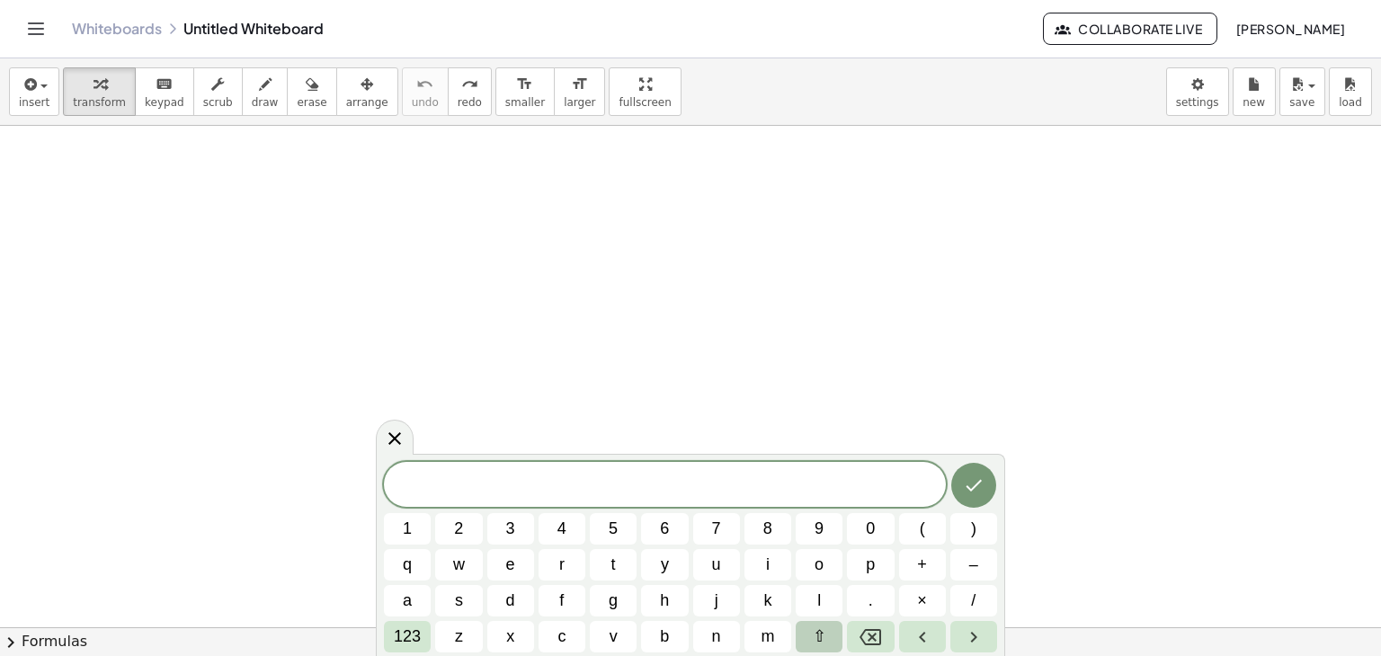
click at [825, 638] on button "⇧" at bounding box center [819, 636] width 47 height 31
click at [611, 569] on span "t" at bounding box center [614, 565] width 10 height 24
click at [809, 638] on button "⇧" at bounding box center [819, 636] width 47 height 31
click at [406, 634] on span "123" at bounding box center [407, 637] width 27 height 24
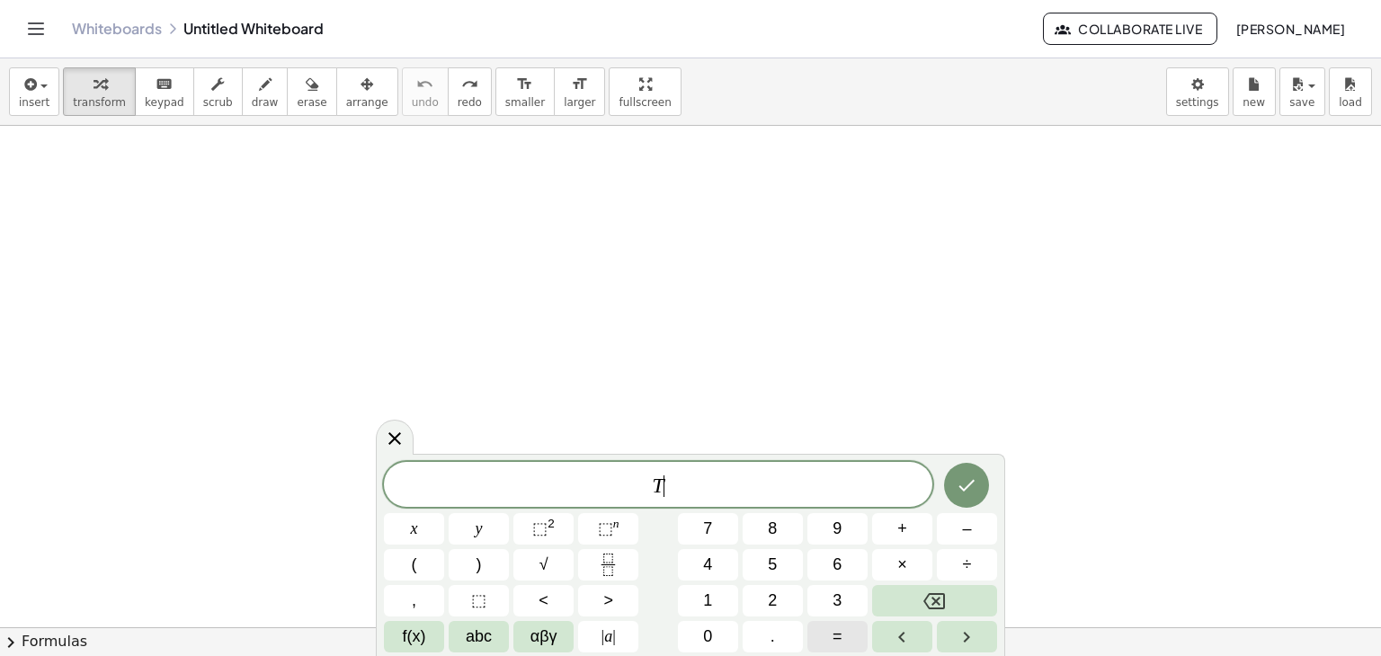
click at [841, 631] on span "=" at bounding box center [838, 637] width 10 height 24
click at [608, 567] on icon "Fraction" at bounding box center [608, 565] width 22 height 22
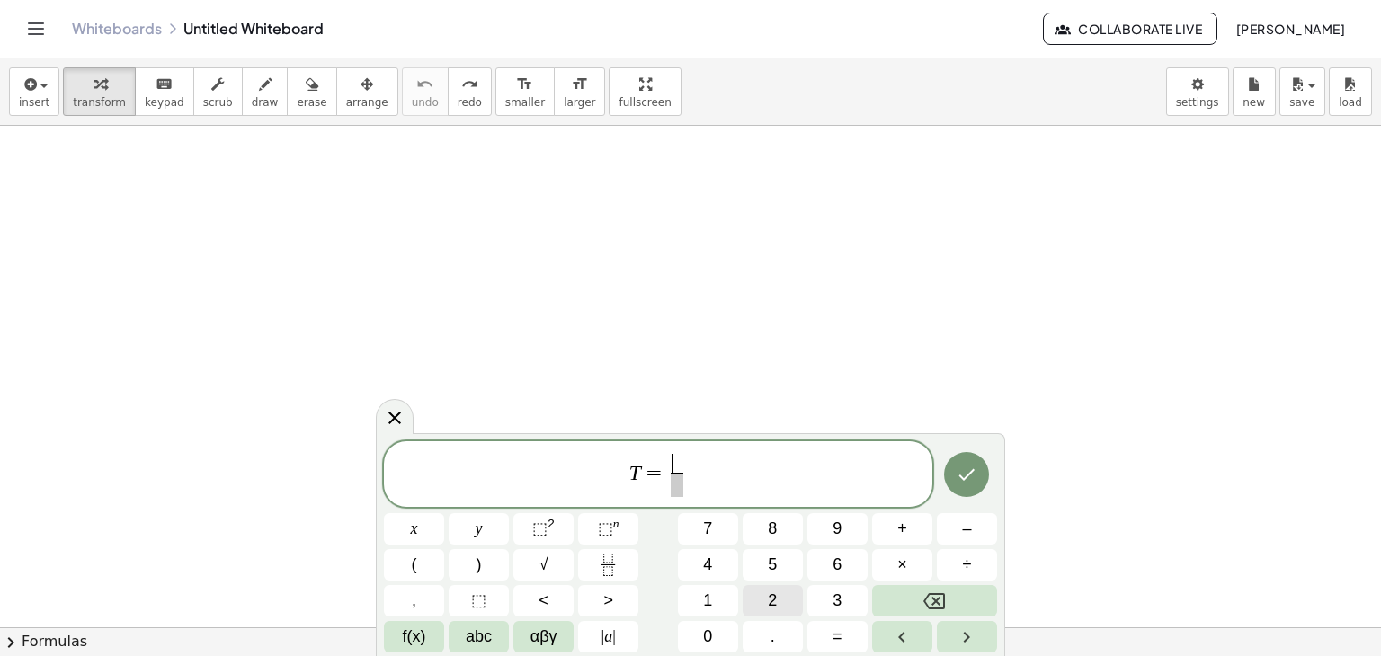
click at [759, 606] on button "2" at bounding box center [773, 600] width 60 height 31
click at [424, 630] on span "f(x)" at bounding box center [414, 637] width 23 height 24
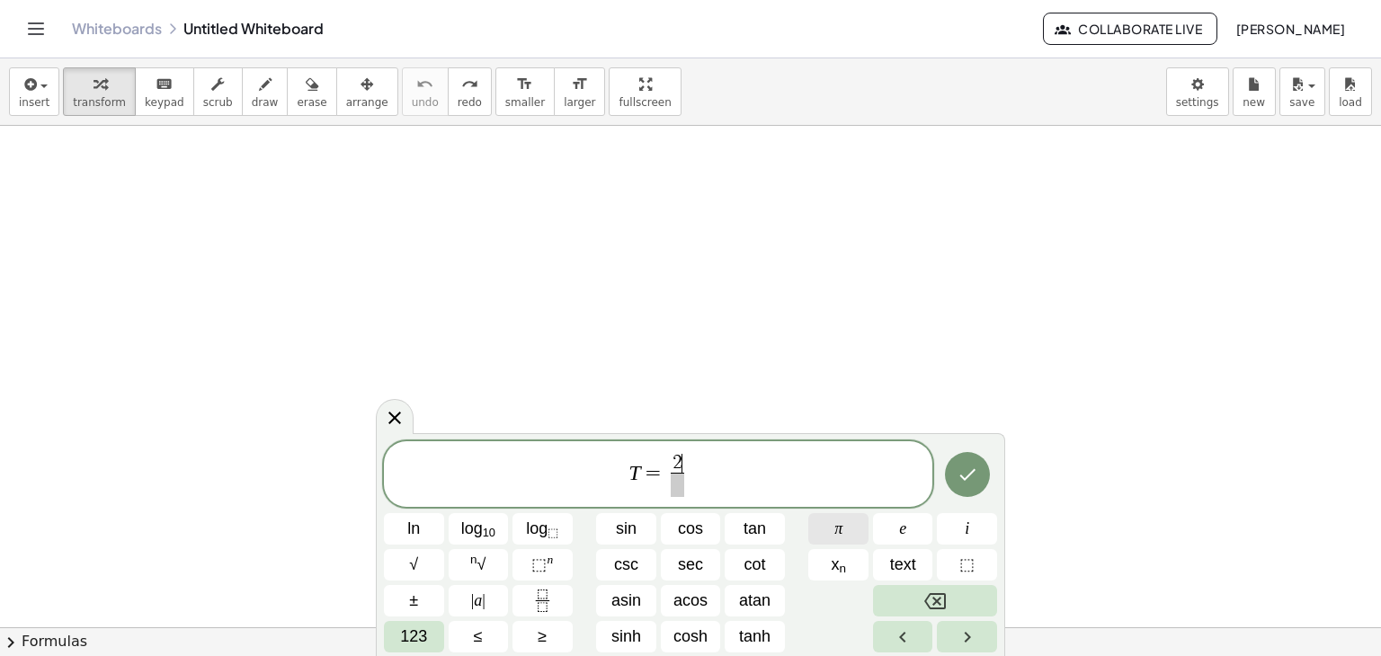
click at [844, 535] on button "π" at bounding box center [838, 528] width 60 height 31
click at [426, 638] on span "123" at bounding box center [413, 637] width 27 height 24
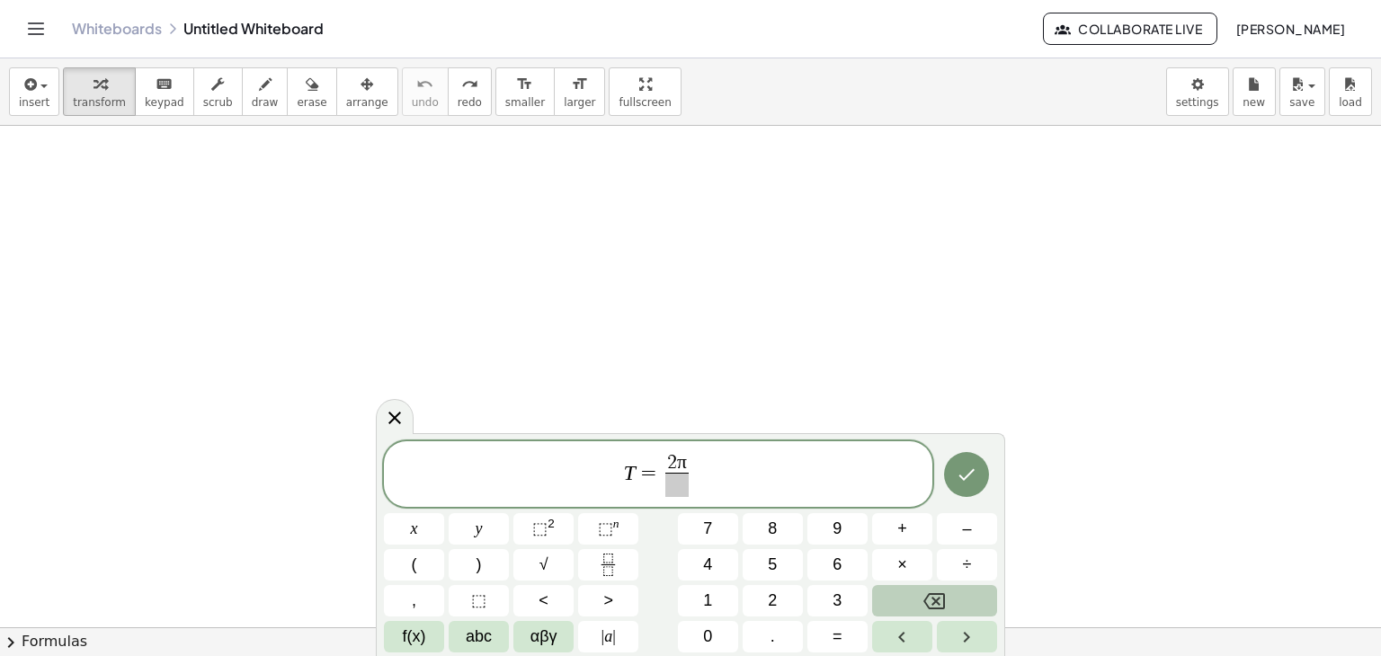
click at [658, 486] on span "T = 2 π ​ ​" at bounding box center [658, 476] width 549 height 48
click at [683, 485] on span "​" at bounding box center [676, 485] width 23 height 24
click at [584, 562] on button "Fraction" at bounding box center [608, 564] width 60 height 31
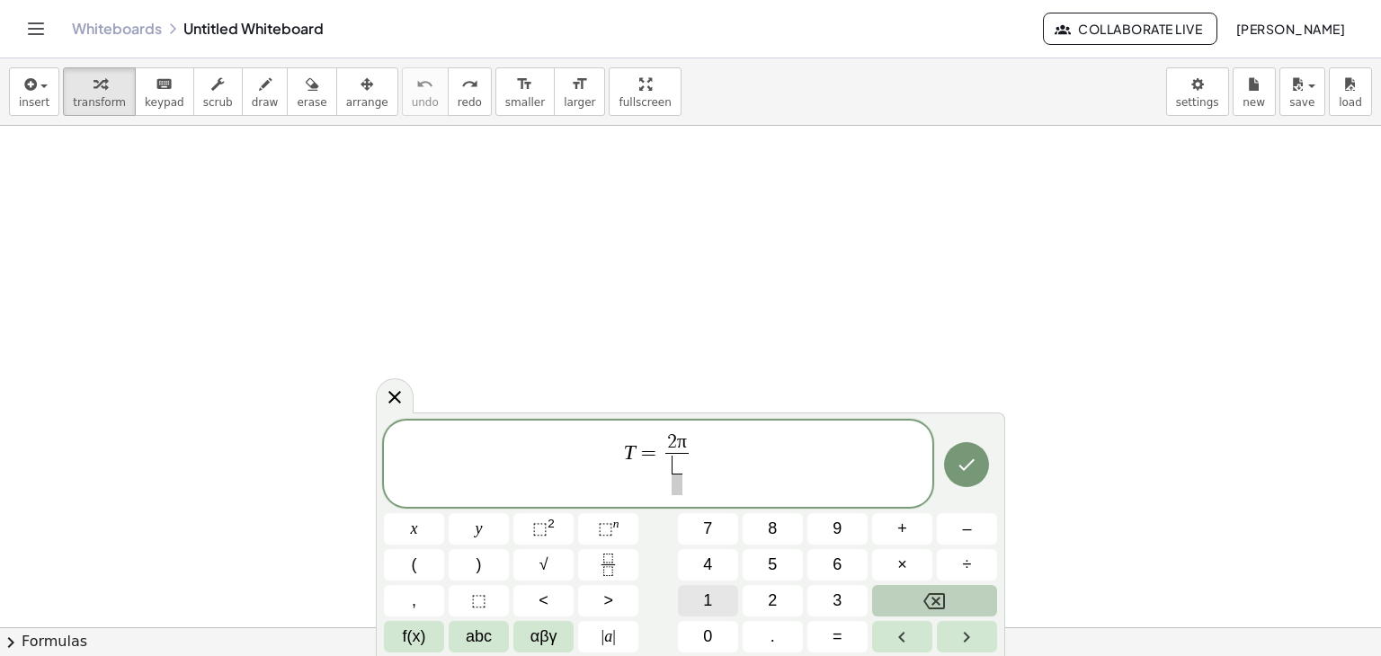
click at [718, 588] on button "1" at bounding box center [708, 600] width 60 height 31
click at [892, 594] on button "Backspace" at bounding box center [934, 600] width 125 height 31
click at [411, 629] on span "f(x)" at bounding box center [414, 637] width 23 height 24
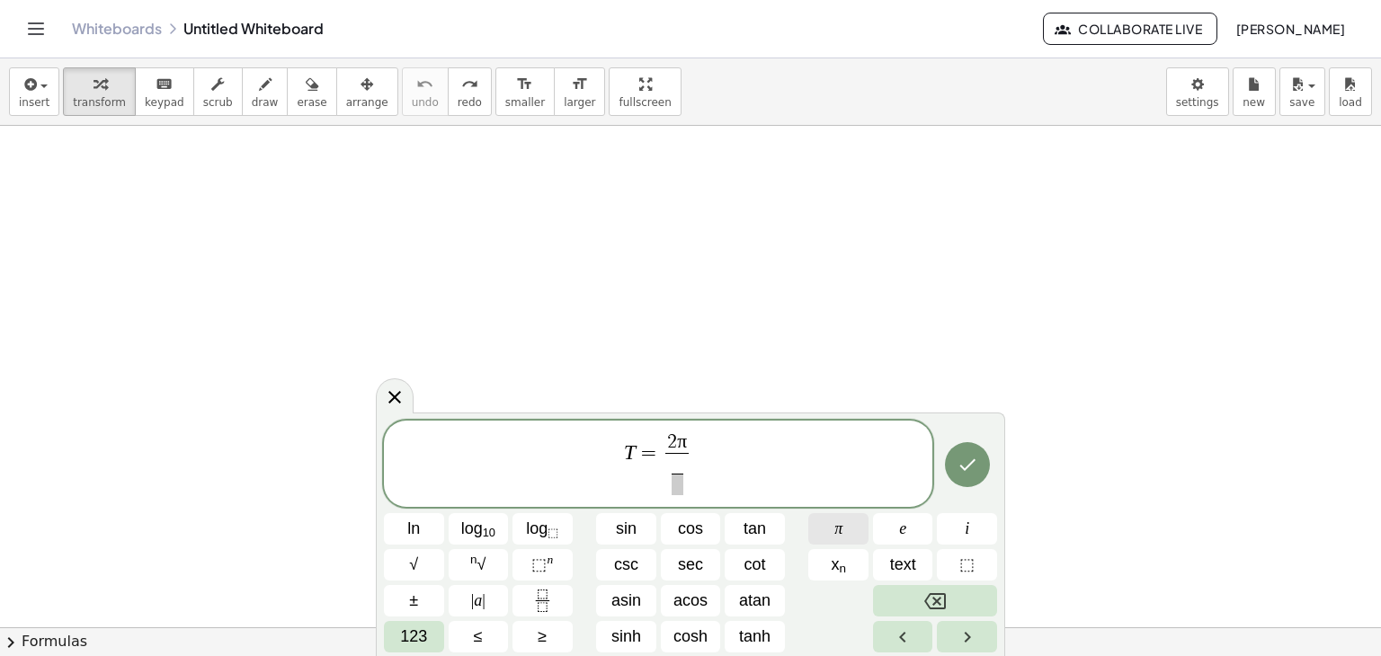
click at [845, 543] on button "π" at bounding box center [838, 528] width 60 height 31
click at [419, 648] on span "123" at bounding box center [413, 637] width 27 height 24
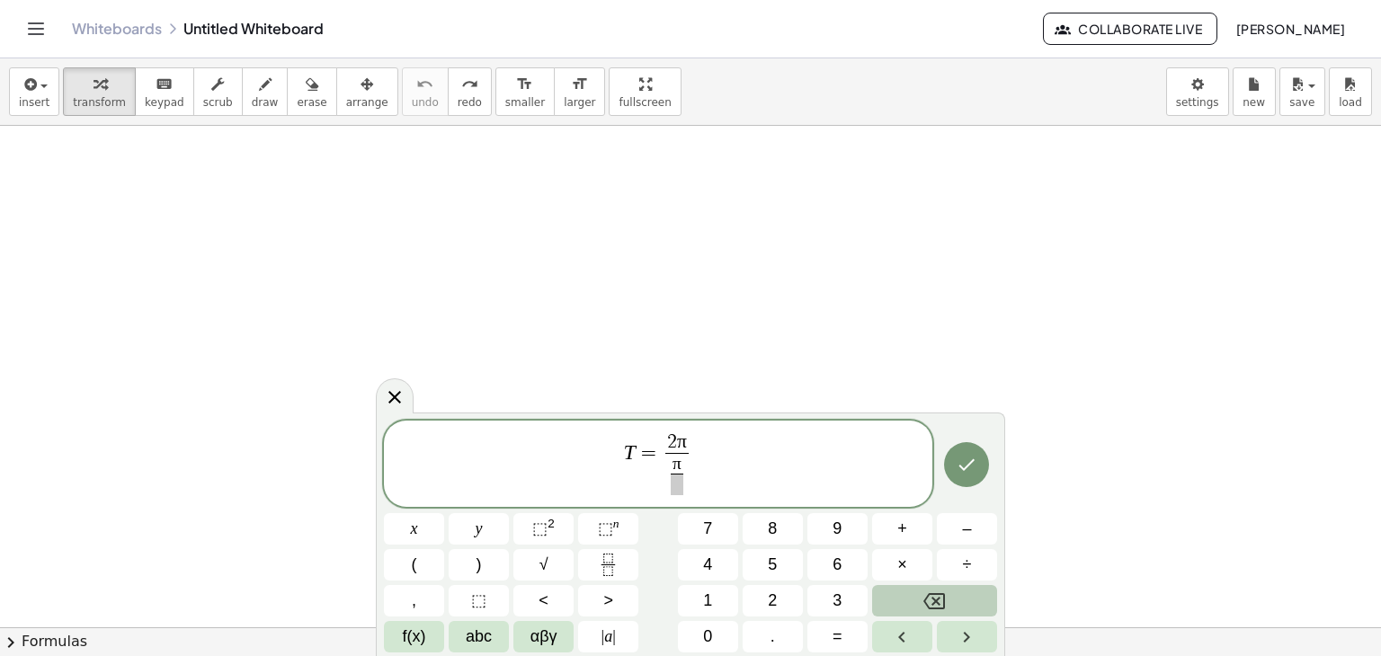
click at [682, 486] on span at bounding box center [677, 485] width 13 height 22
click at [717, 564] on button "4" at bounding box center [708, 564] width 60 height 31
click at [837, 467] on span "T = 2 π π 4 ​ ​ ​" at bounding box center [658, 465] width 549 height 67
click at [838, 629] on span "=" at bounding box center [838, 637] width 10 height 24
click at [763, 537] on button "8" at bounding box center [773, 528] width 60 height 31
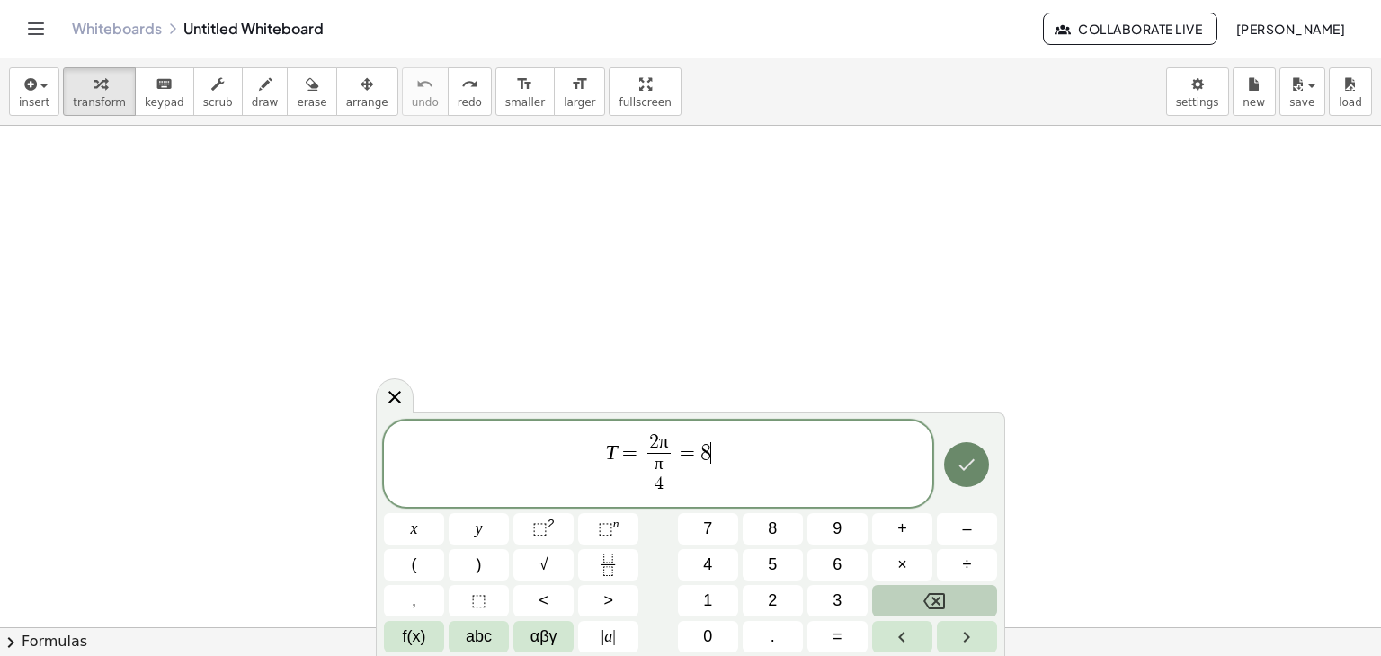
click at [962, 454] on icon "Done" at bounding box center [967, 465] width 22 height 22
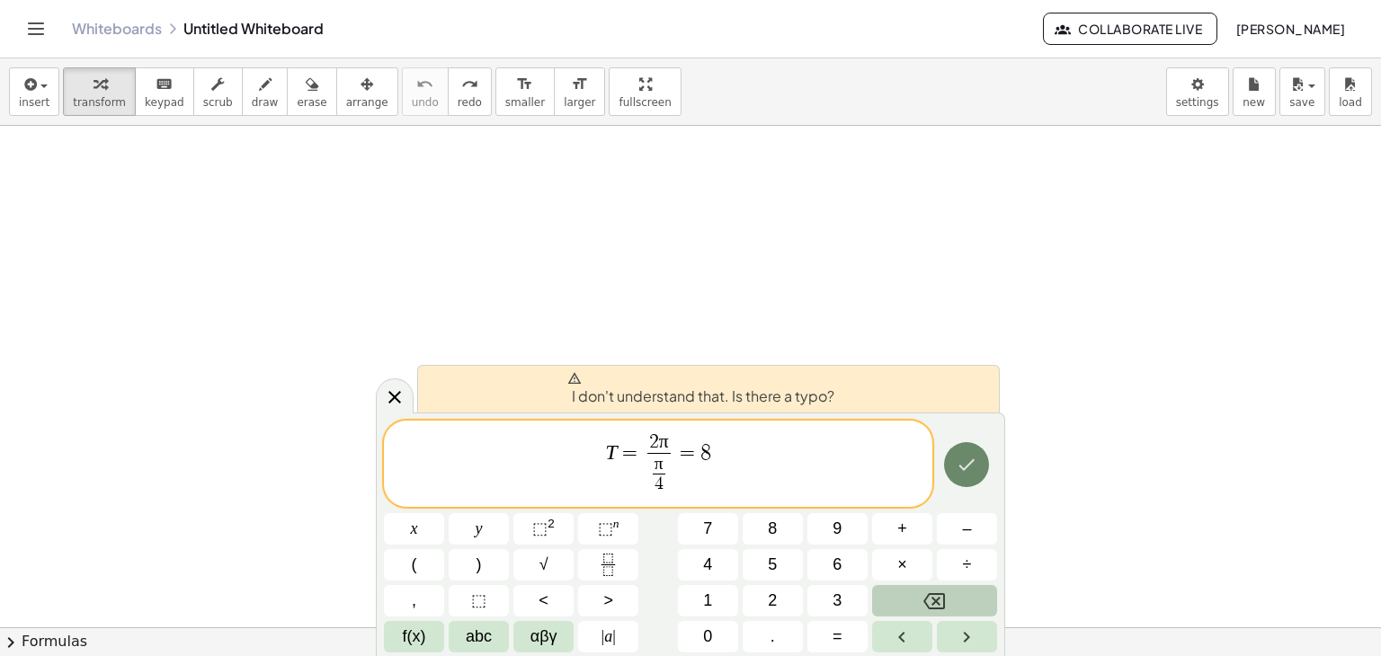
click at [962, 454] on icon "Done" at bounding box center [967, 465] width 22 height 22
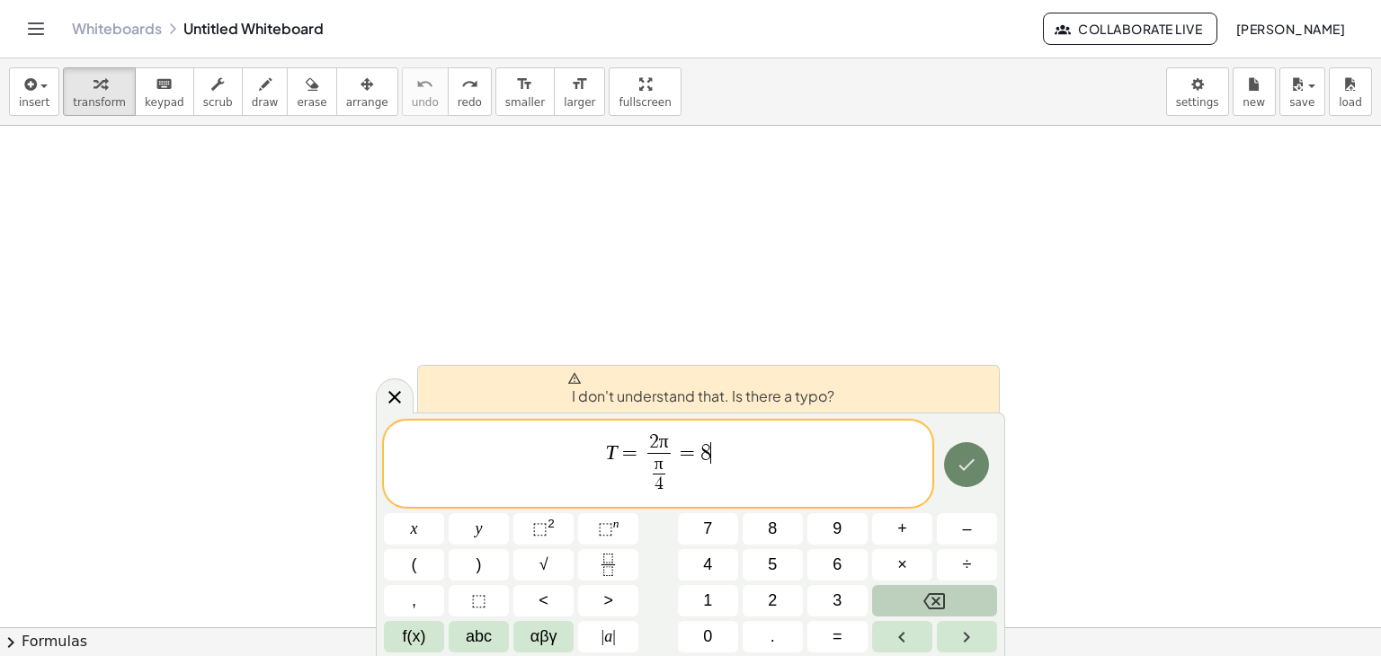
click at [962, 454] on icon "Done" at bounding box center [967, 465] width 22 height 22
click at [958, 595] on button "Backspace" at bounding box center [934, 600] width 125 height 31
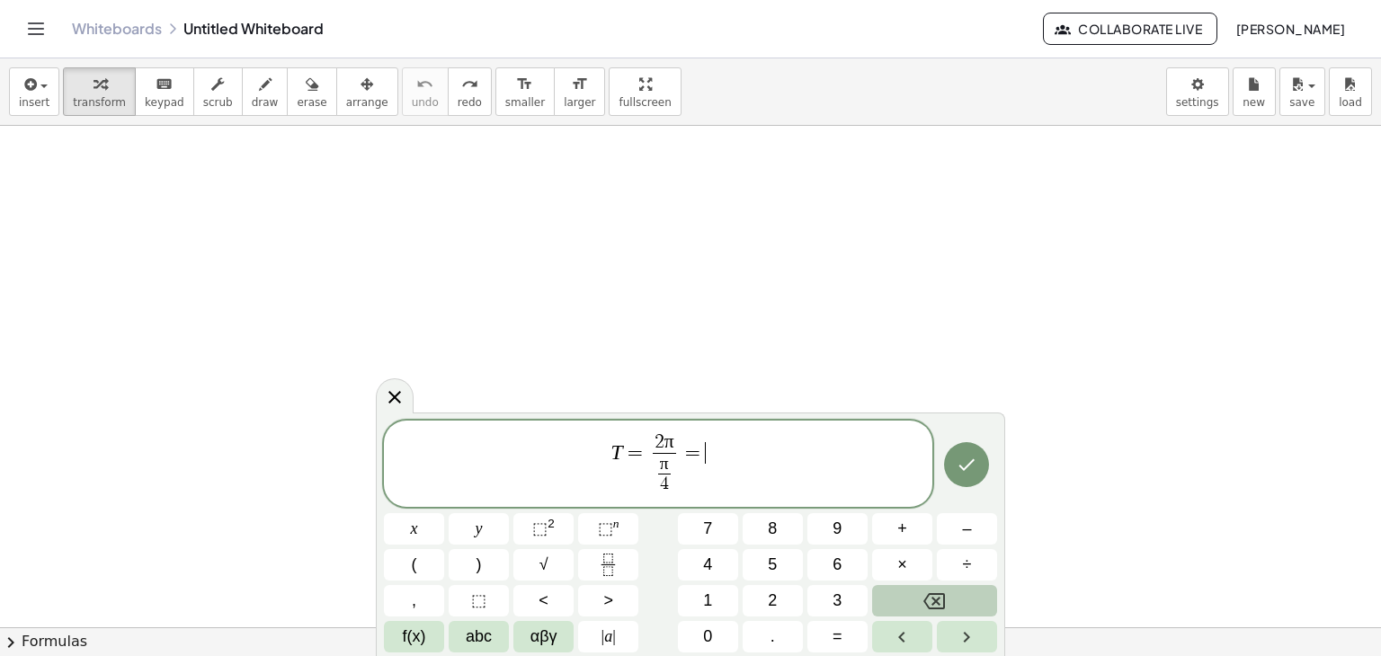
click at [958, 595] on button "Backspace" at bounding box center [934, 600] width 125 height 31
click at [968, 454] on icon "Done" at bounding box center [967, 465] width 22 height 22
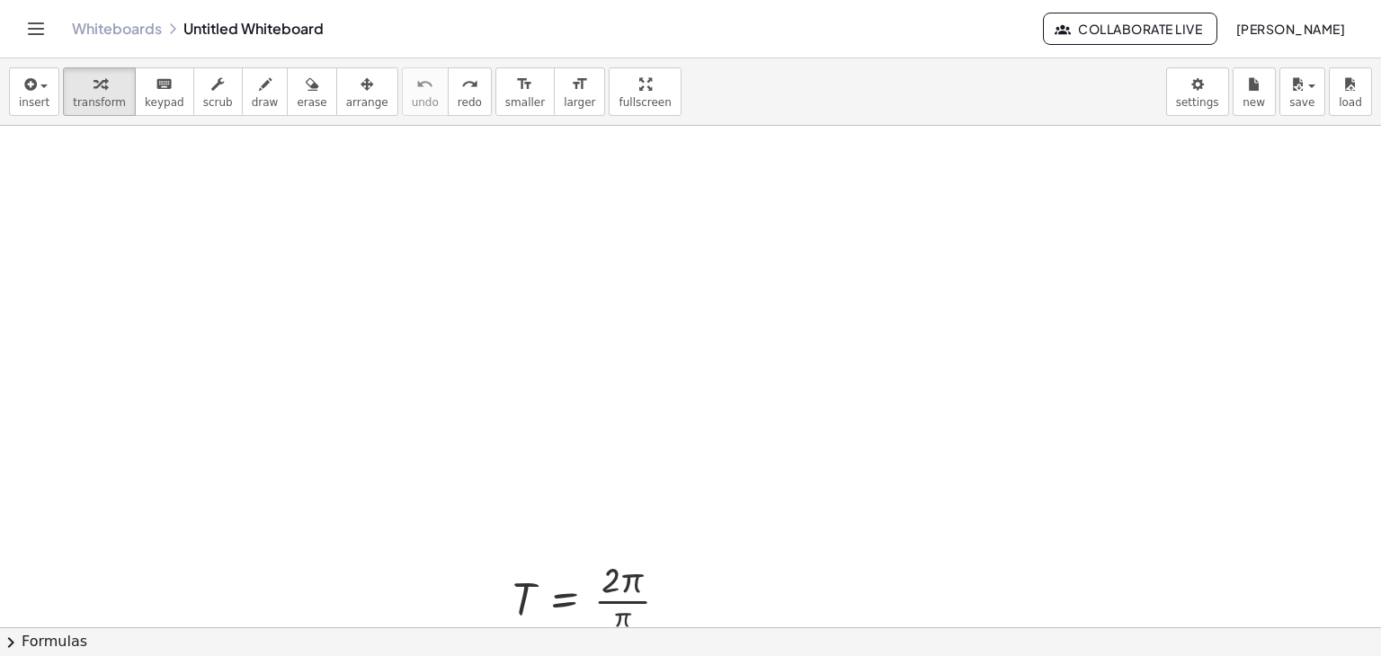
click at [968, 453] on div at bounding box center [690, 618] width 1381 height 1120
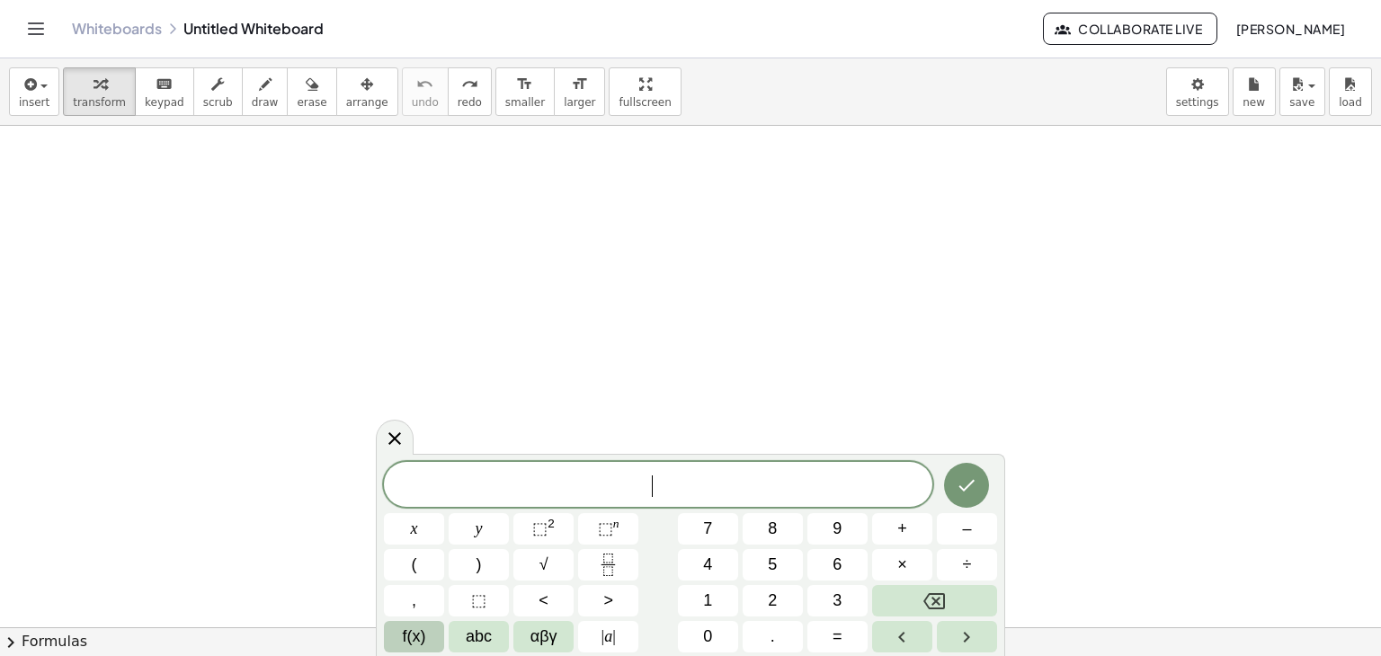
click at [421, 634] on span "f(x)" at bounding box center [414, 637] width 23 height 24
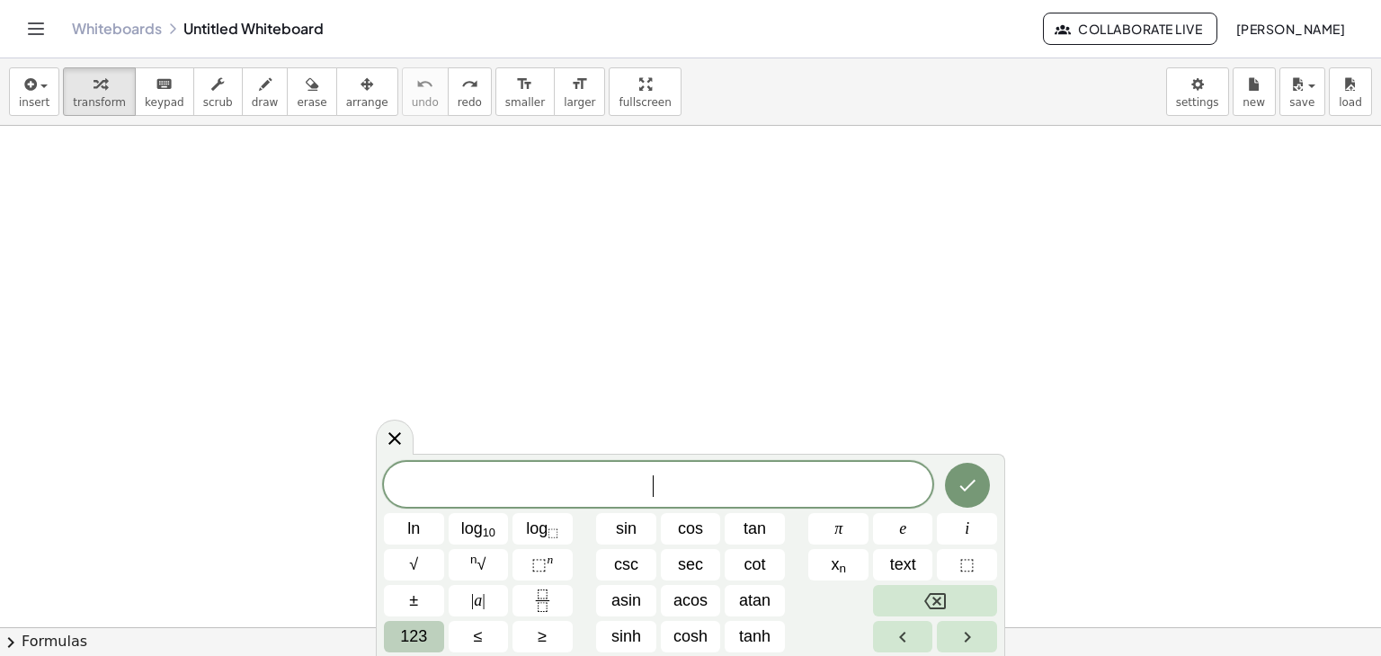
click at [406, 641] on span "123" at bounding box center [413, 637] width 27 height 24
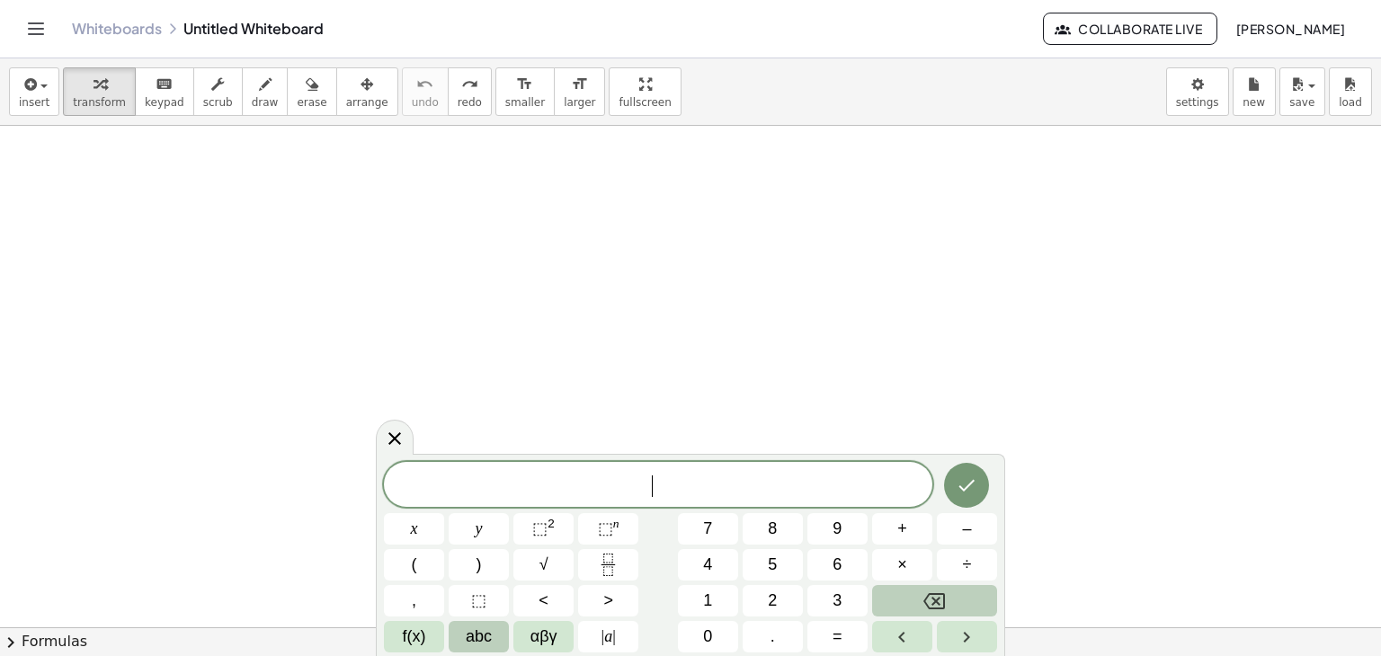
click at [468, 638] on span "abc" at bounding box center [479, 637] width 26 height 24
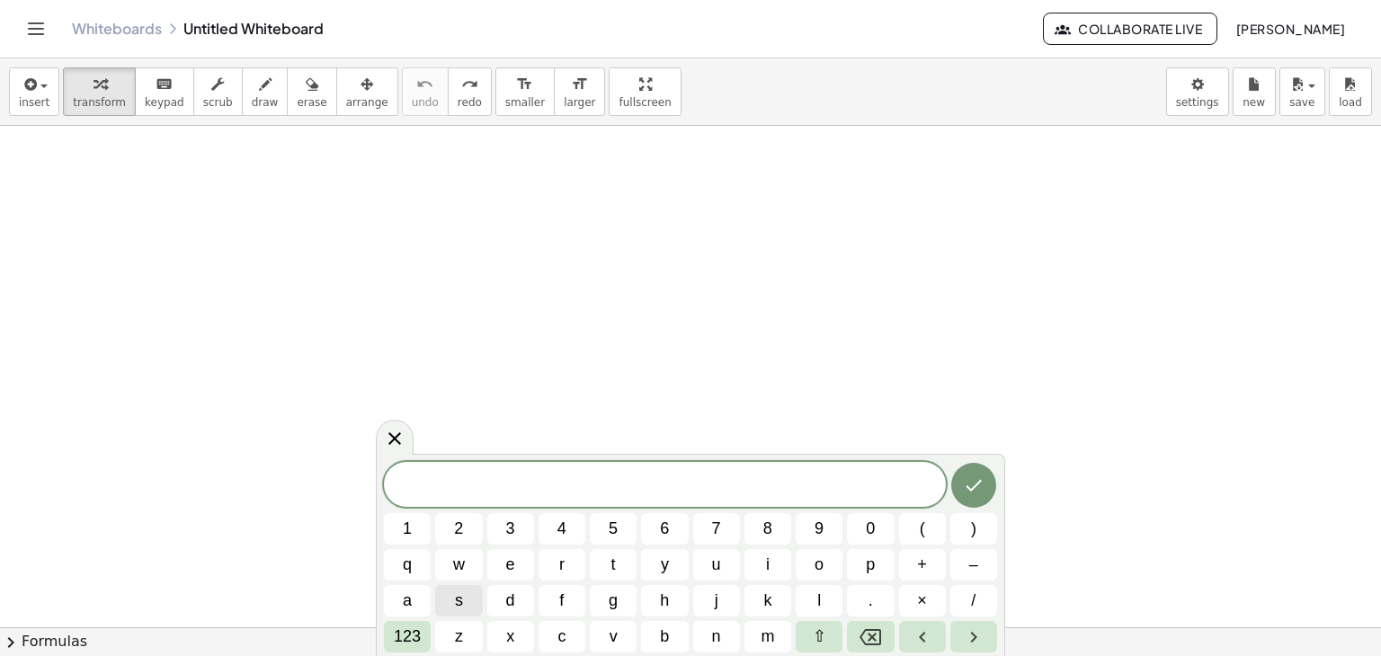
scroll to position [0, 0]
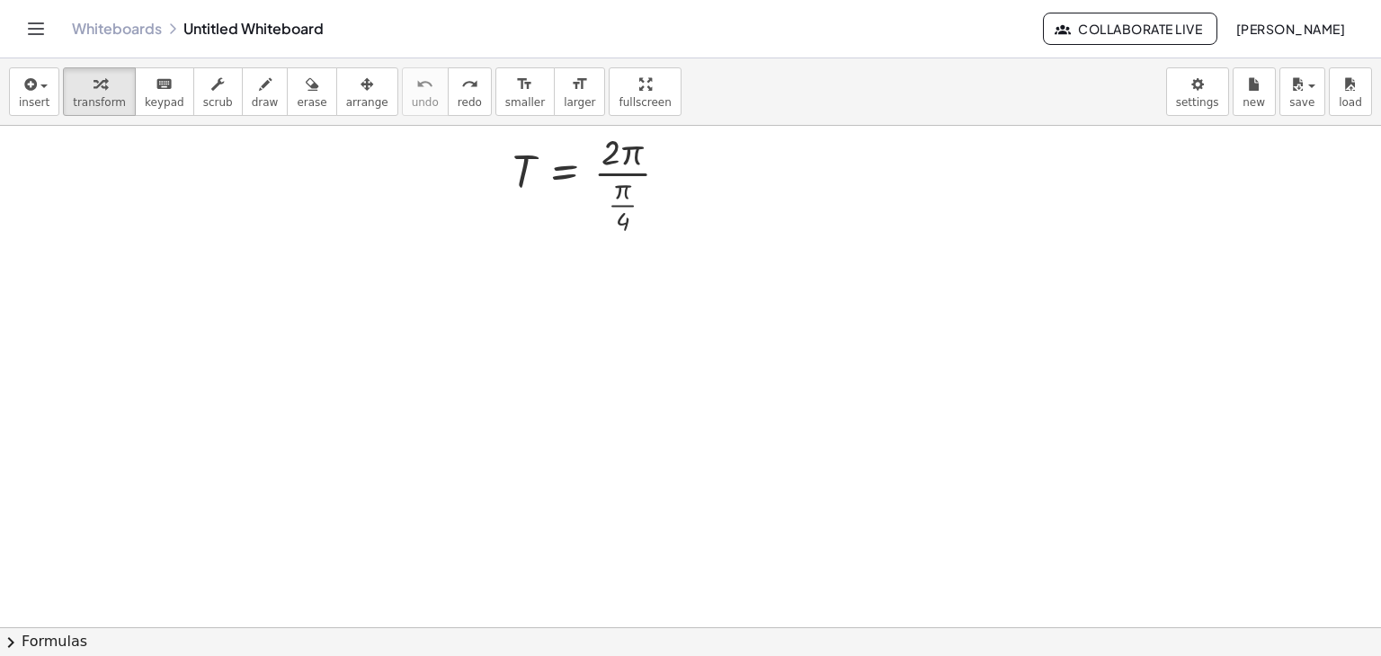
scroll to position [509, 0]
click at [657, 255] on div at bounding box center [690, 177] width 1381 height 1120
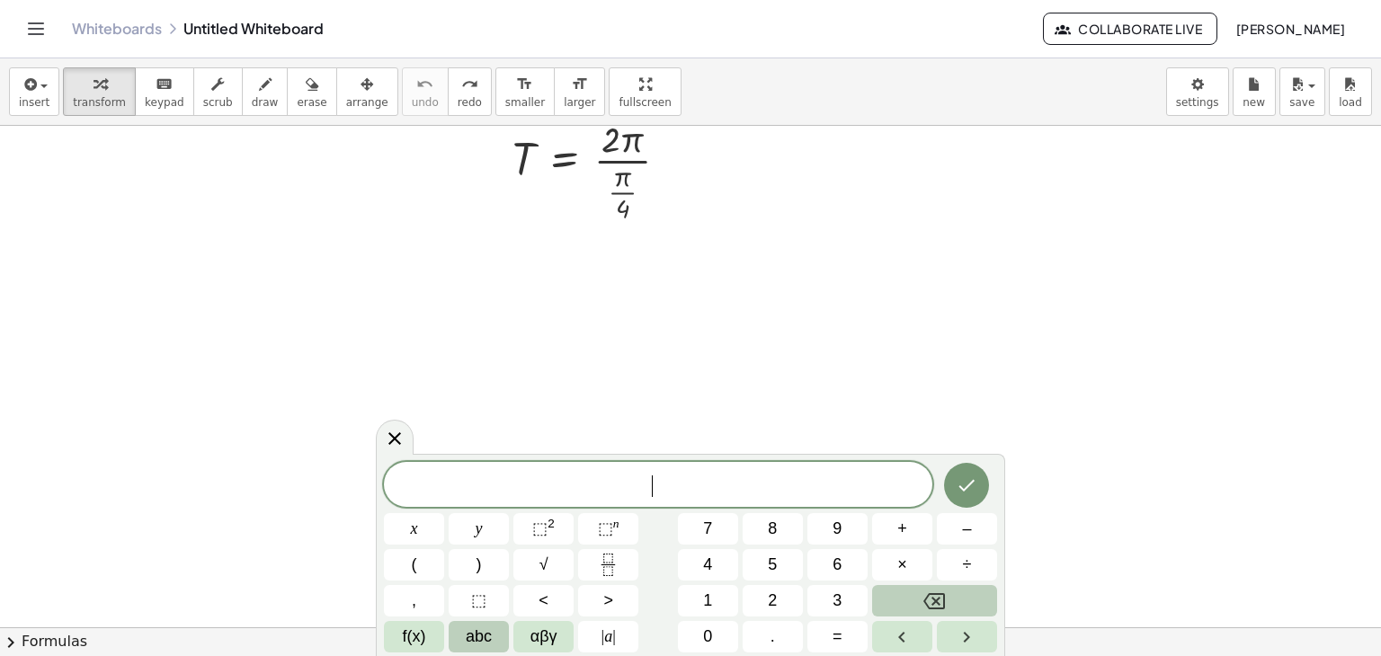
click at [494, 645] on button "abc" at bounding box center [479, 636] width 60 height 31
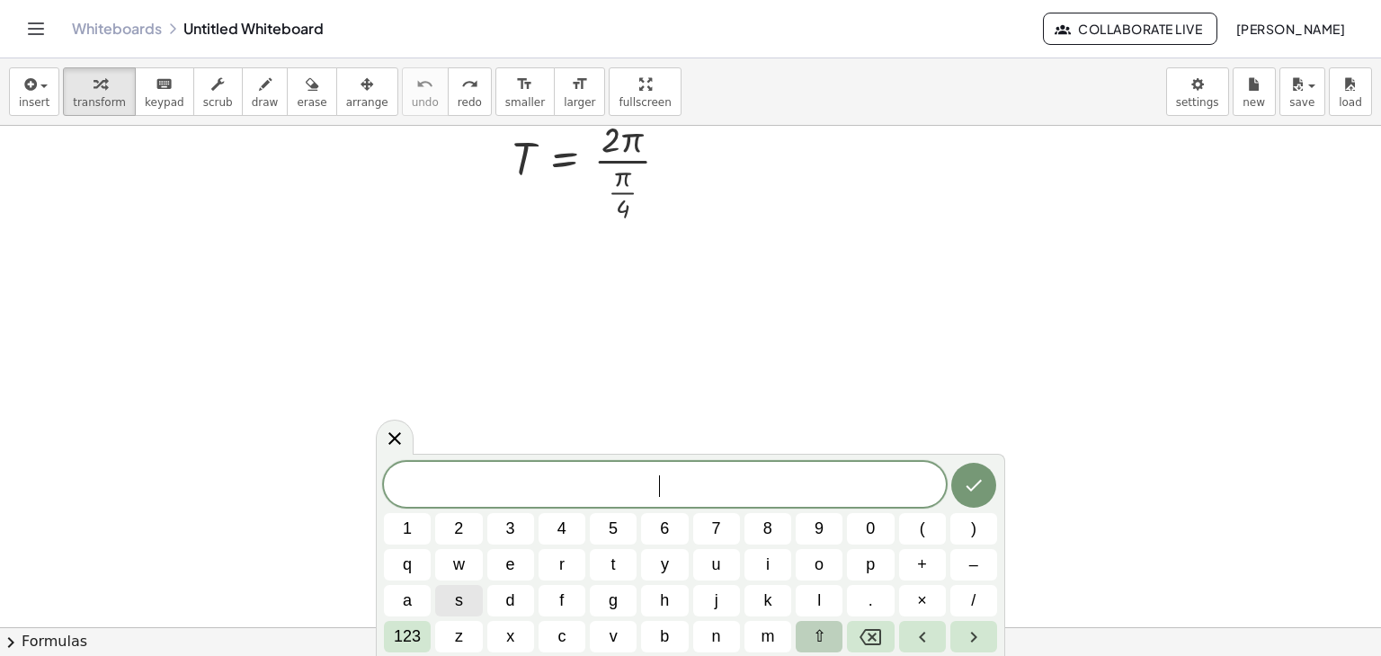
click at [816, 637] on span "⇧" at bounding box center [819, 637] width 13 height 24
click at [601, 556] on button "t" at bounding box center [613, 564] width 47 height 31
click at [399, 629] on span "123" at bounding box center [407, 637] width 27 height 24
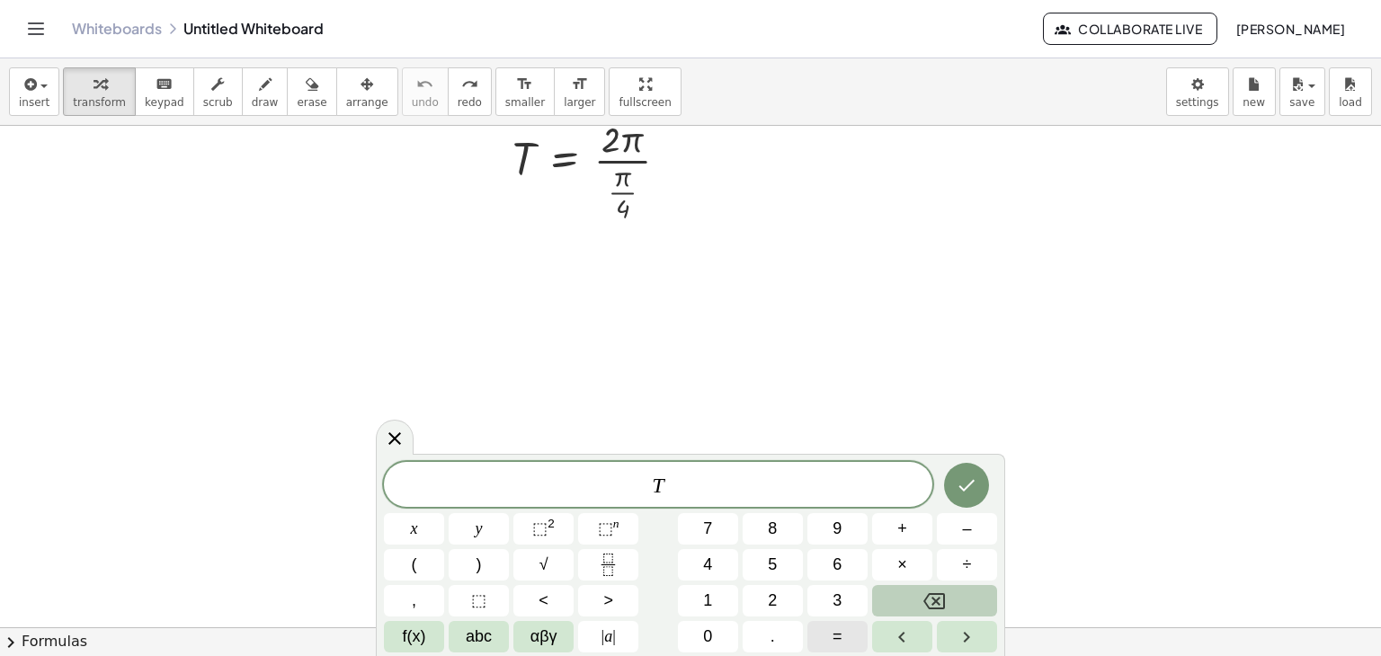
click at [825, 626] on button "=" at bounding box center [838, 636] width 60 height 31
click at [777, 535] on span "8" at bounding box center [772, 529] width 9 height 24
click at [968, 468] on button "Done" at bounding box center [966, 485] width 45 height 45
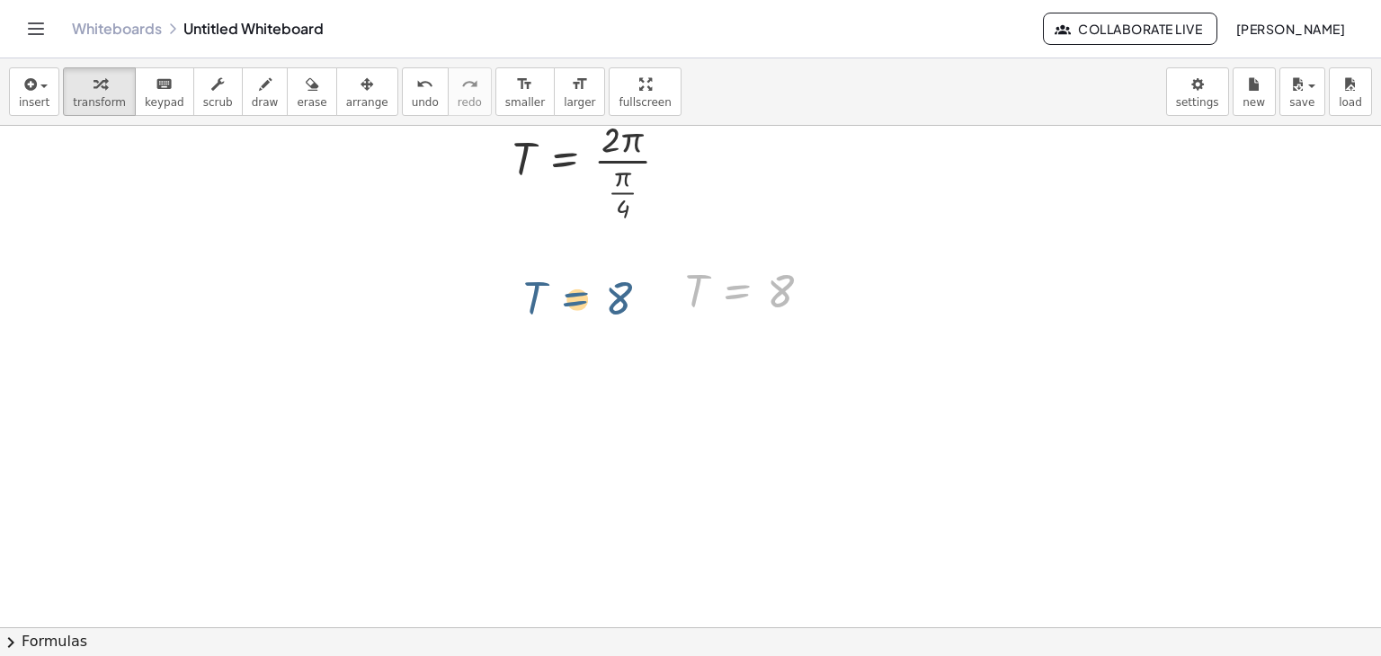
drag, startPoint x: 757, startPoint y: 302, endPoint x: 582, endPoint y: 297, distance: 175.4
click at [582, 297] on div "T = · 2 · π · · π · 4 T = 8 T = 8" at bounding box center [690, 177] width 1381 height 1120
drag, startPoint x: 816, startPoint y: 290, endPoint x: 953, endPoint y: 379, distance: 164.4
click at [953, 379] on div "T = · 2 · π · · π · 4 T = 8" at bounding box center [690, 177] width 1381 height 1120
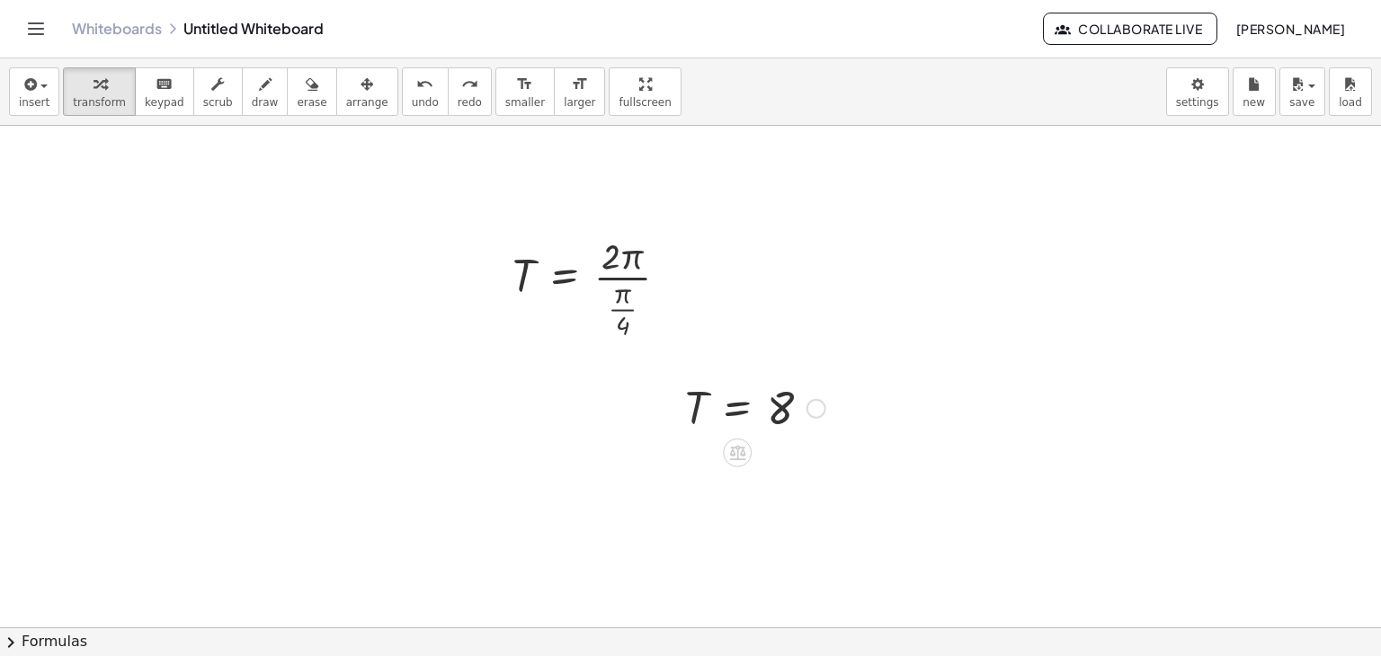
scroll to position [395, 0]
click at [587, 285] on div at bounding box center [597, 284] width 189 height 112
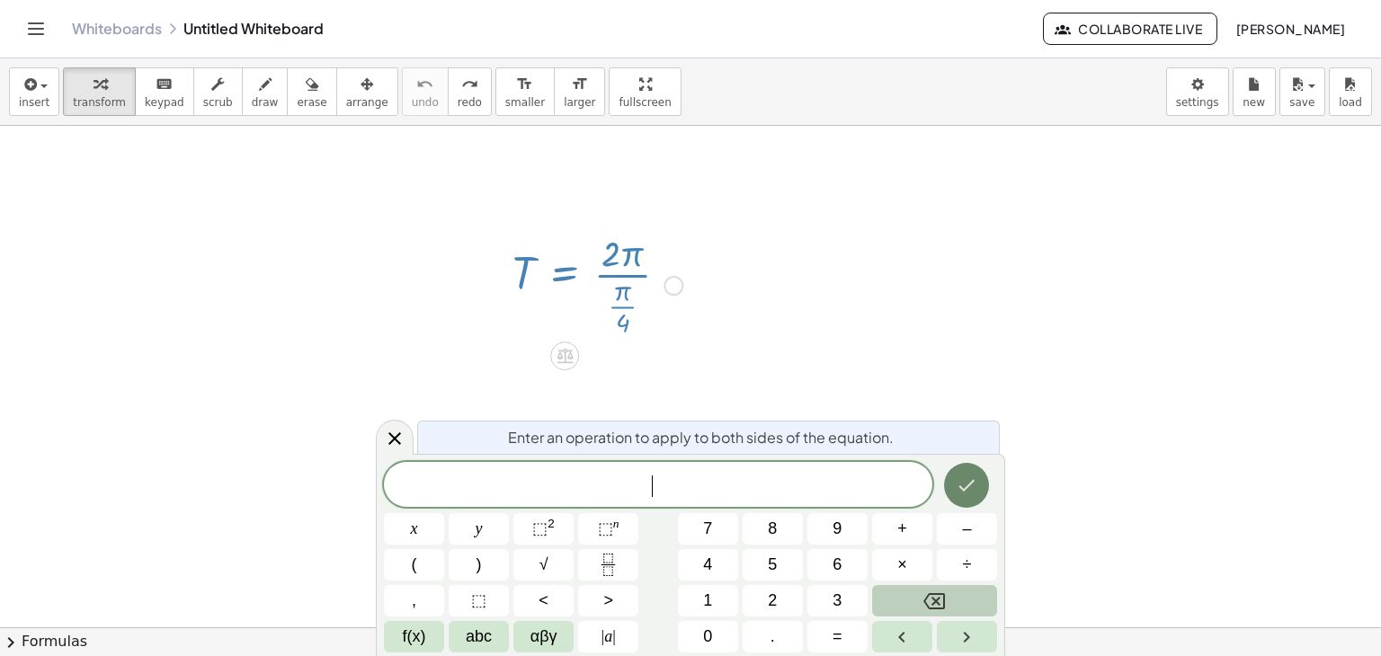
click at [967, 476] on icon "Done" at bounding box center [967, 486] width 22 height 22
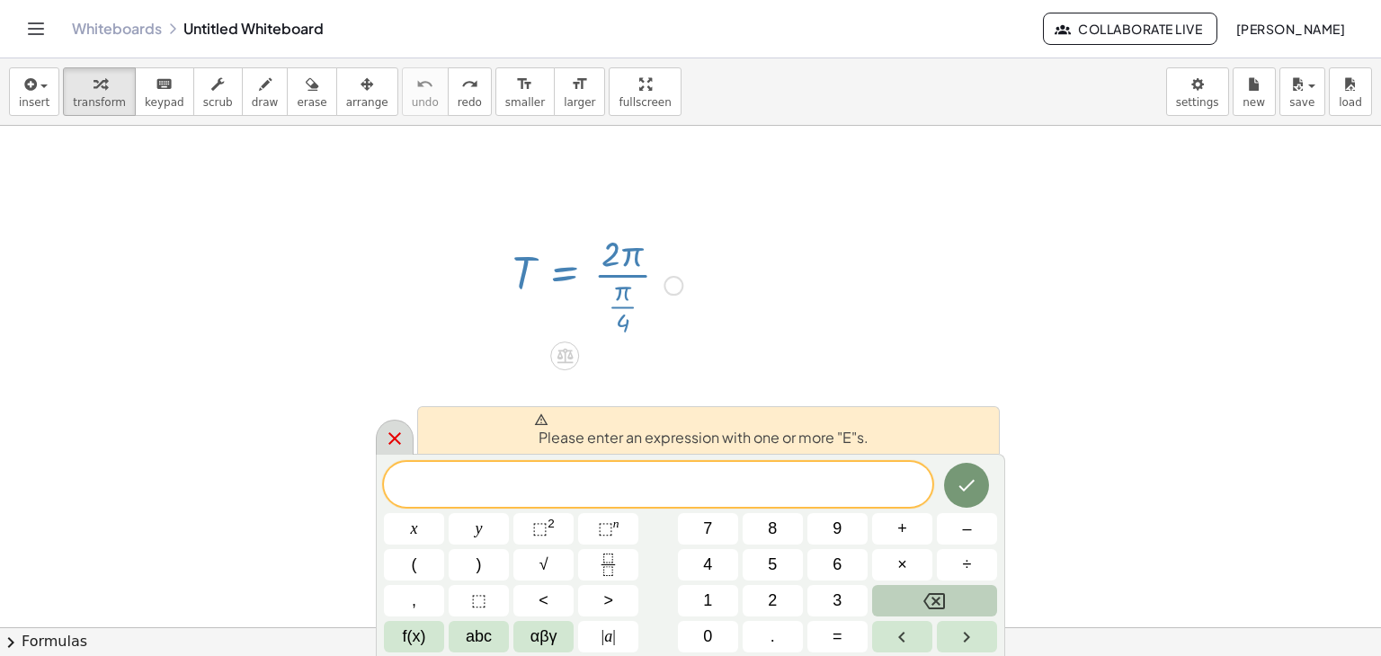
click at [388, 432] on icon at bounding box center [395, 439] width 22 height 22
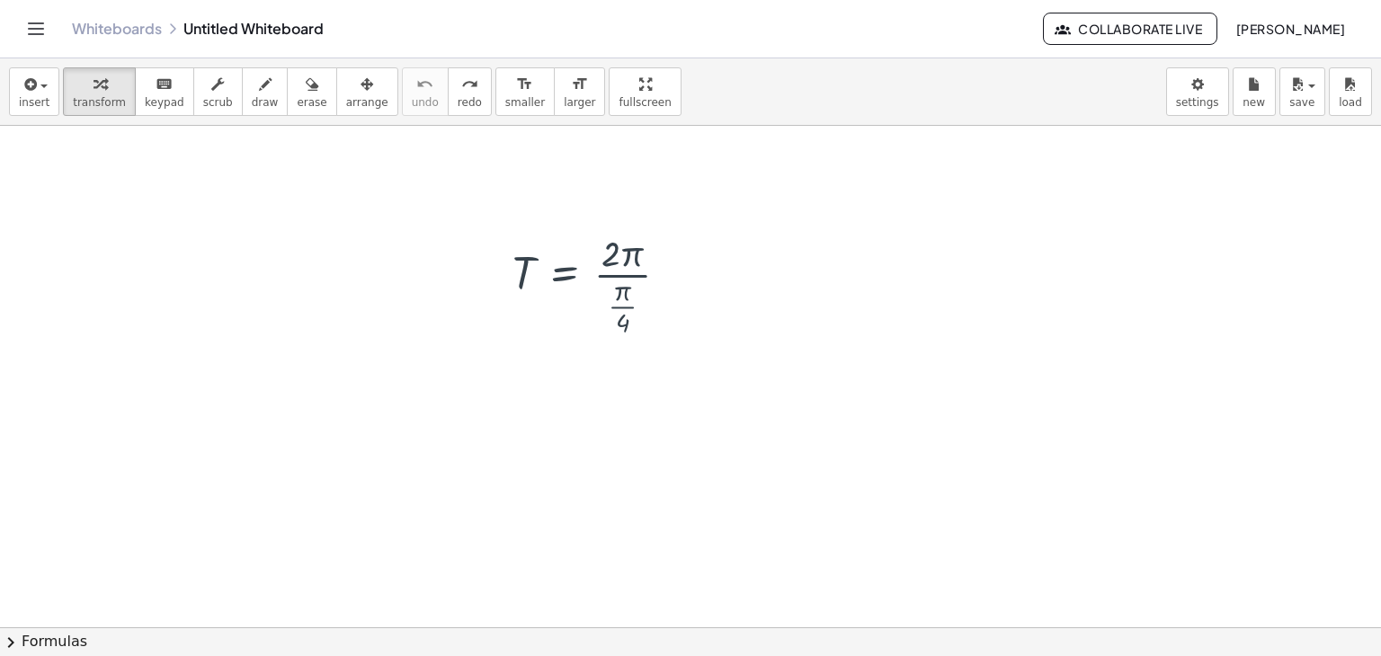
click at [719, 231] on div at bounding box center [690, 291] width 1381 height 1120
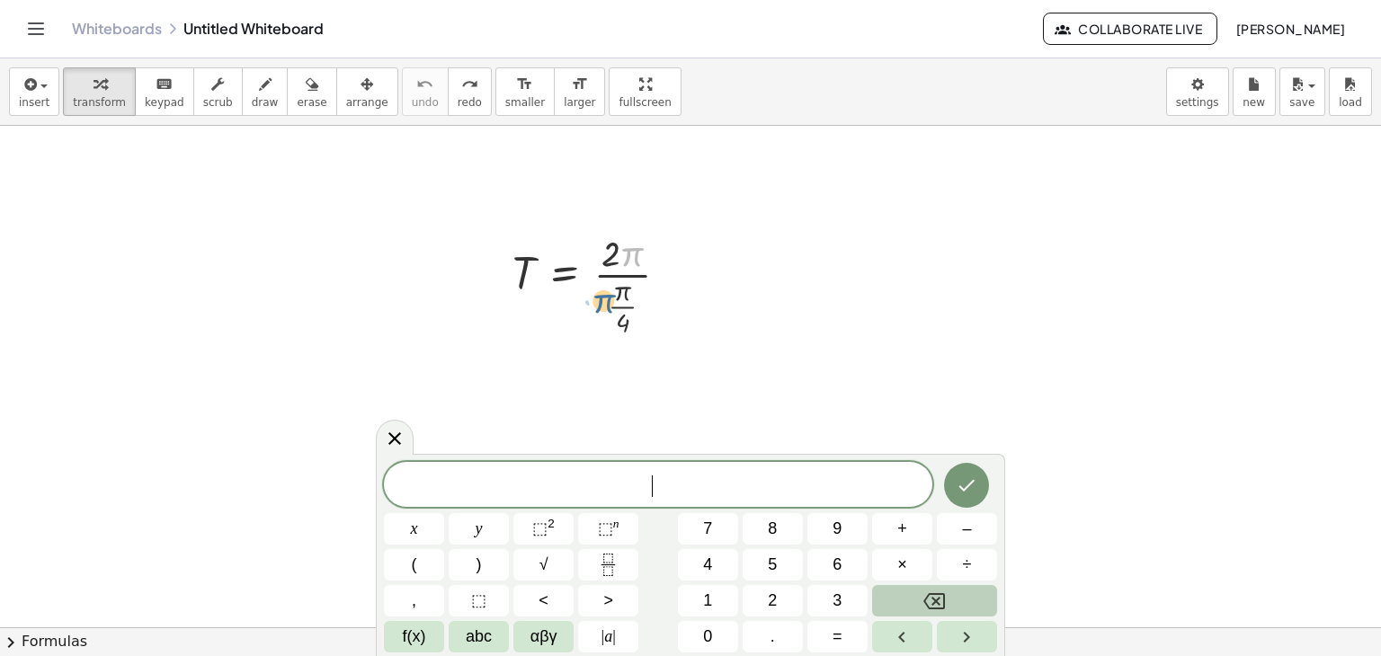
drag, startPoint x: 640, startPoint y: 263, endPoint x: 579, endPoint y: 334, distance: 93.7
click at [579, 334] on div at bounding box center [597, 284] width 189 height 112
click at [891, 608] on button "Backspace" at bounding box center [934, 600] width 125 height 31
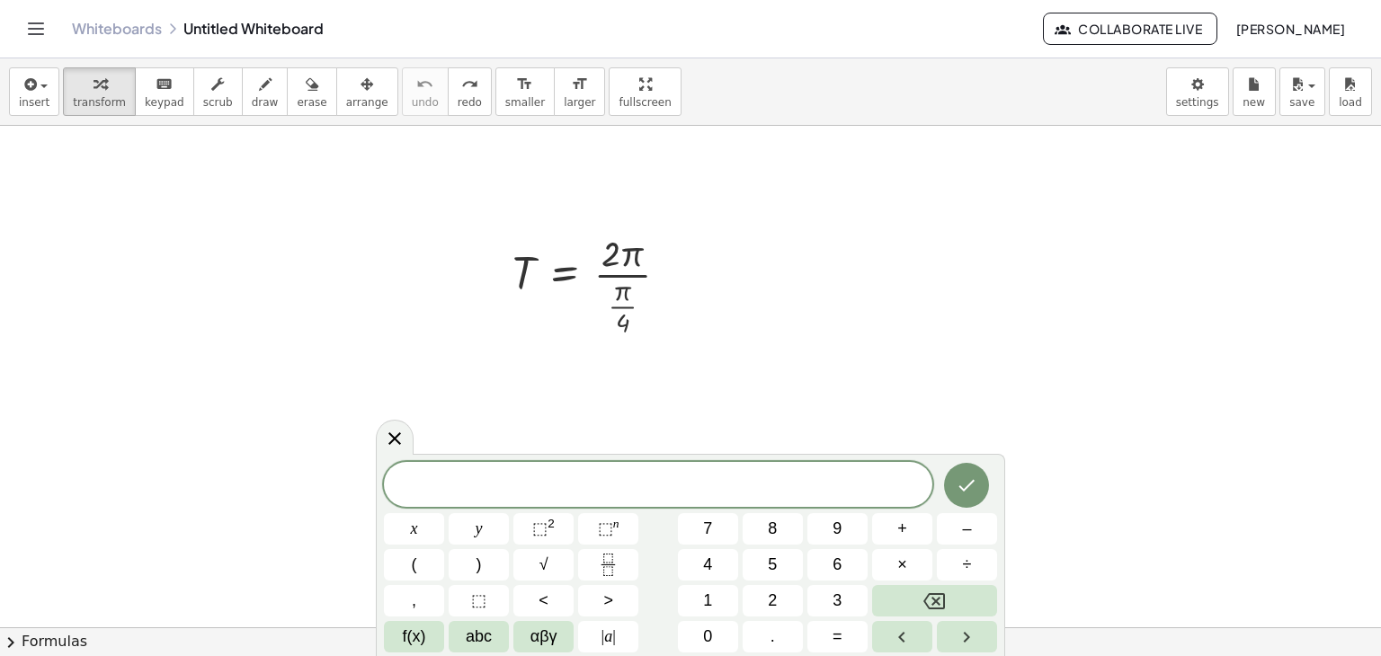
click at [862, 253] on div at bounding box center [690, 291] width 1381 height 1120
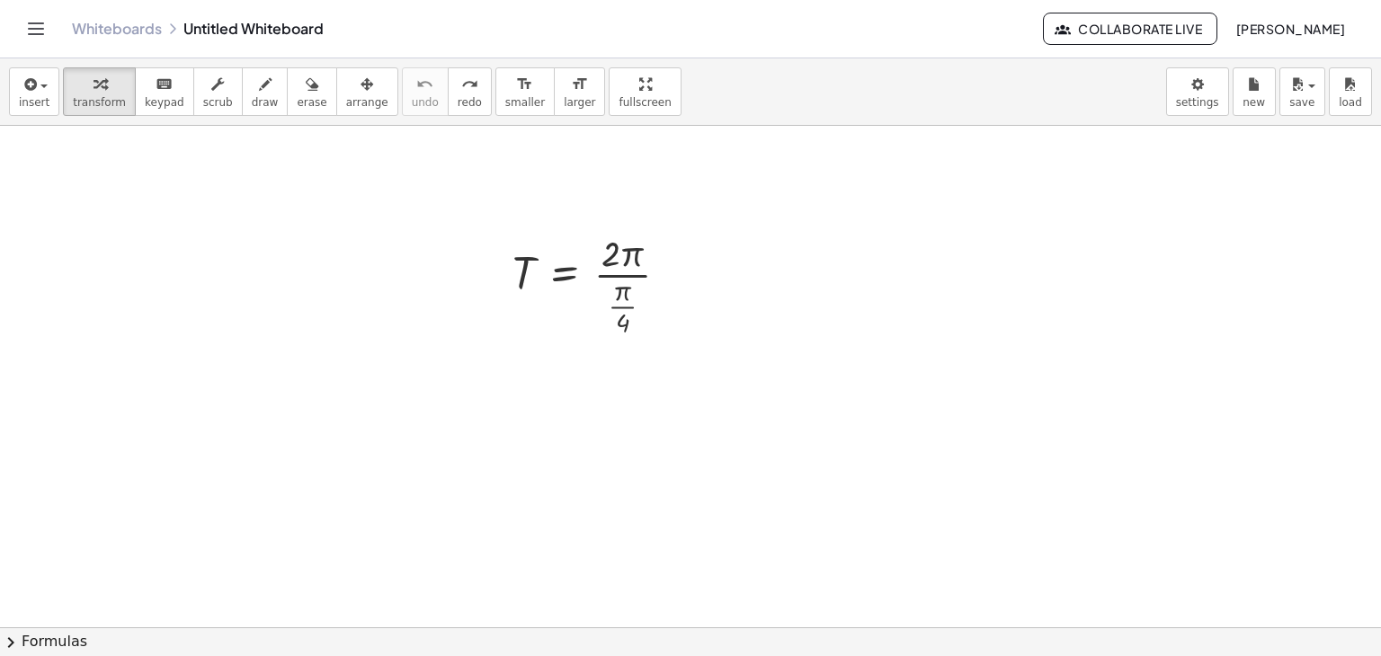
drag, startPoint x: 727, startPoint y: 317, endPoint x: 419, endPoint y: 217, distance: 323.3
click at [419, 217] on div at bounding box center [690, 291] width 1381 height 1120
click at [306, 92] on icon "button" at bounding box center [312, 85] width 13 height 22
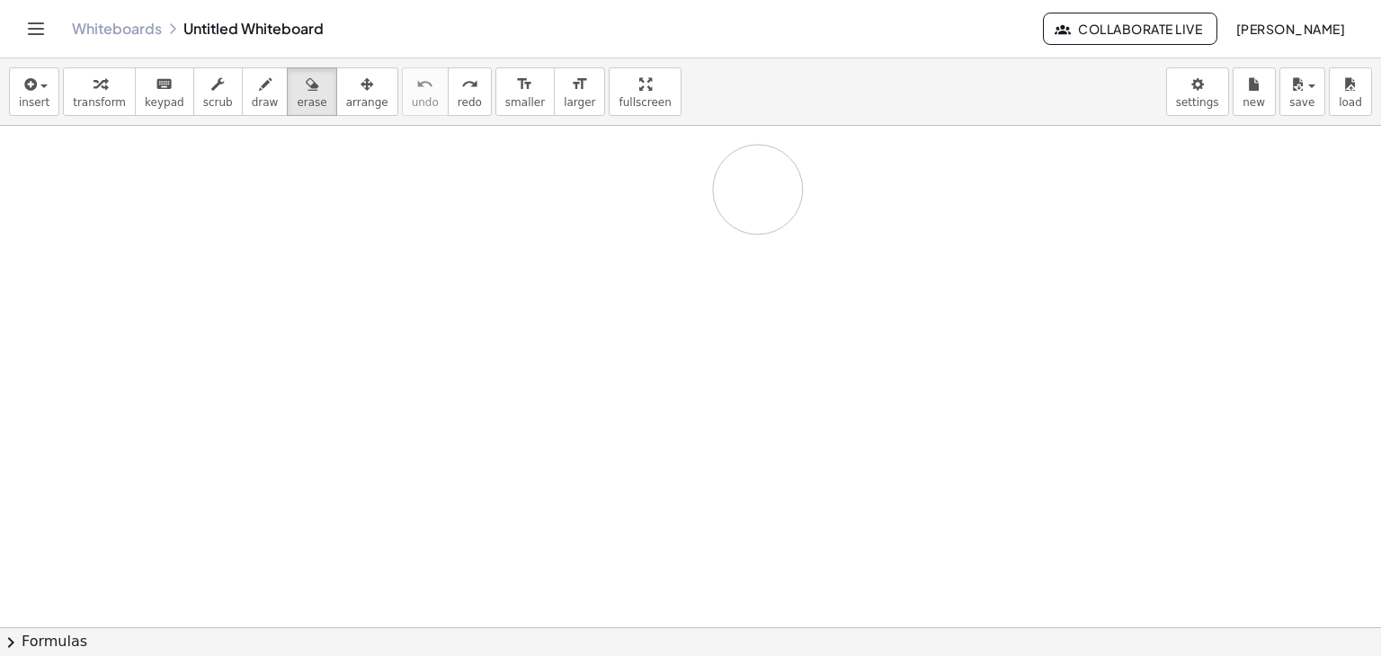
drag, startPoint x: 513, startPoint y: 281, endPoint x: 540, endPoint y: 375, distance: 97.1
click at [540, 375] on div at bounding box center [690, 291] width 1381 height 1120
click at [592, 314] on div at bounding box center [690, 291] width 1381 height 1120
click at [297, 96] on span "erase" at bounding box center [312, 102] width 30 height 13
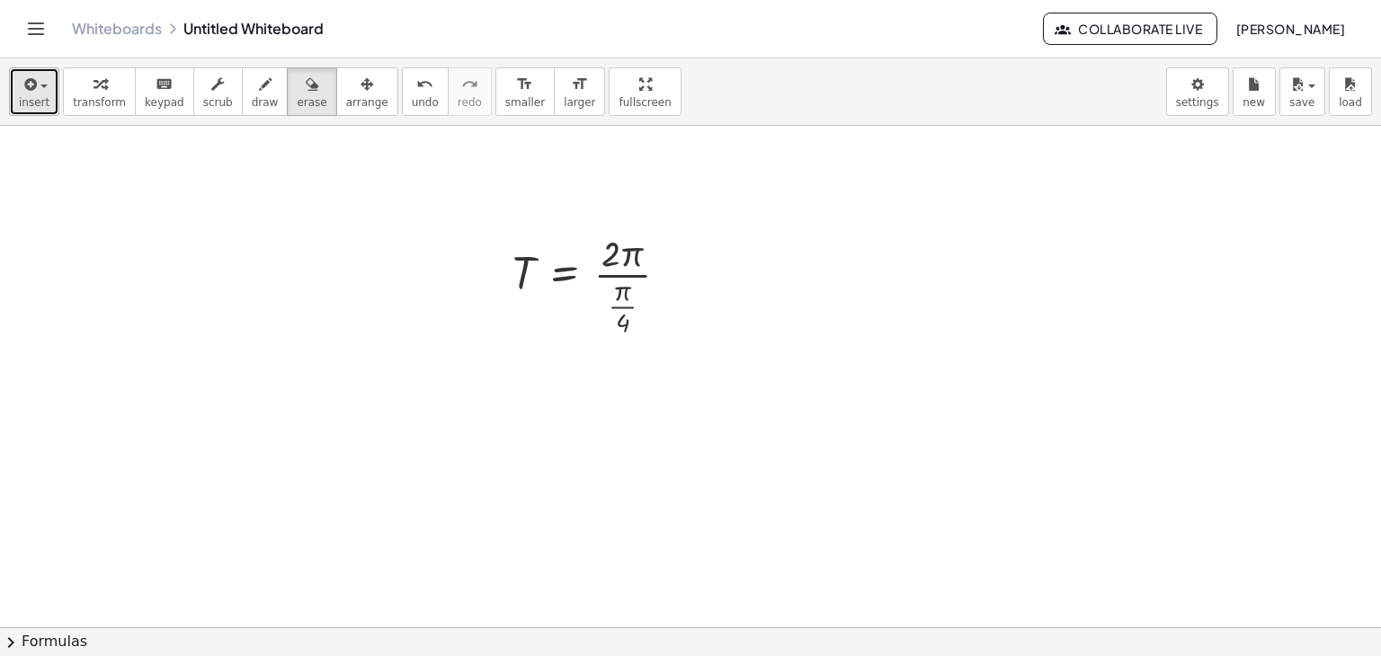
click at [29, 103] on span "insert" at bounding box center [34, 102] width 31 height 13
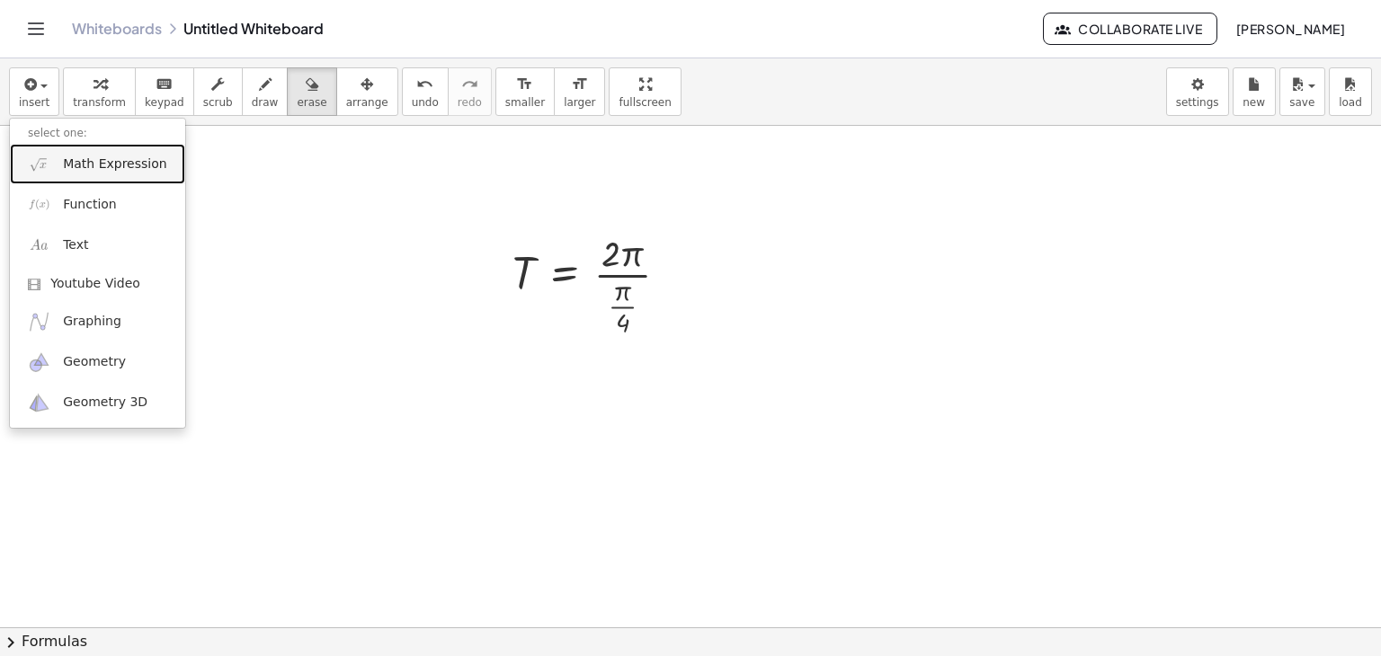
click at [79, 169] on span "Math Expression" at bounding box center [114, 165] width 103 height 18
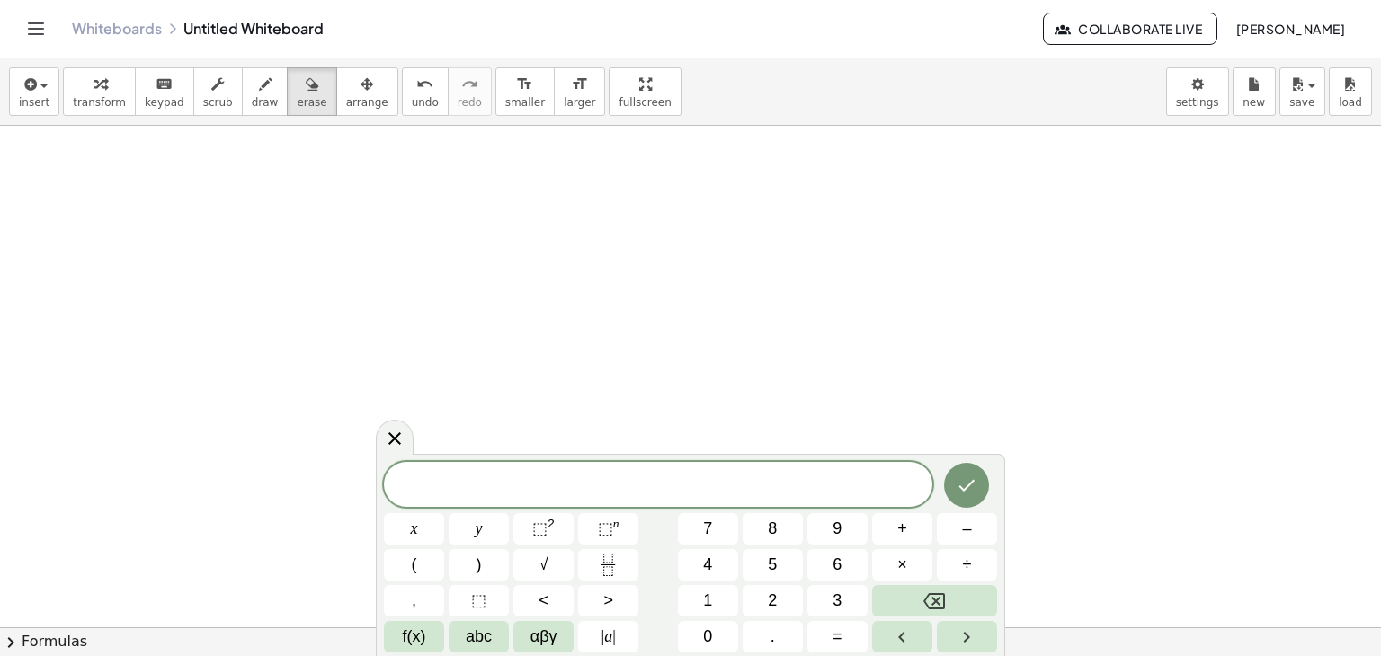
scroll to position [640, 0]
click at [568, 489] on var "k" at bounding box center [572, 485] width 10 height 23
click at [576, 486] on span "+" at bounding box center [589, 487] width 26 height 22
click at [424, 638] on span "f(x)" at bounding box center [414, 637] width 23 height 24
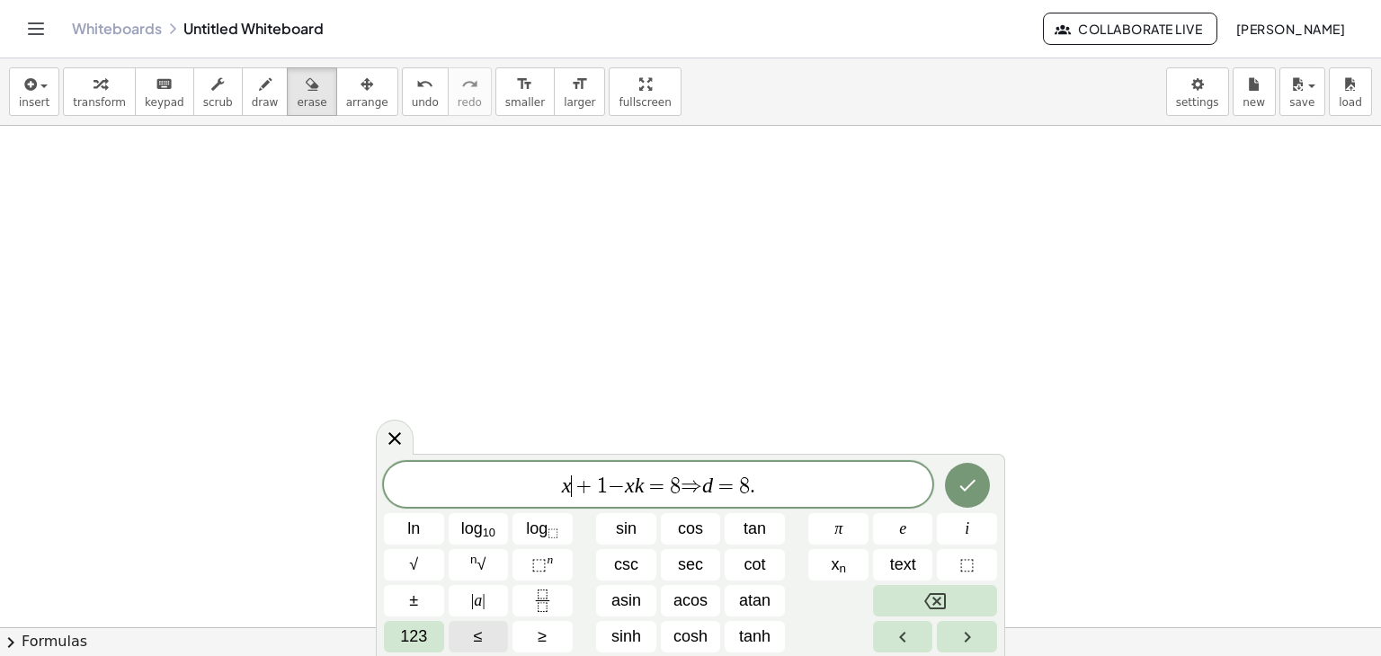
click at [457, 638] on button "≤" at bounding box center [479, 636] width 60 height 31
click at [536, 631] on button "≥" at bounding box center [543, 636] width 60 height 31
click at [942, 587] on button "Backspace" at bounding box center [935, 600] width 124 height 31
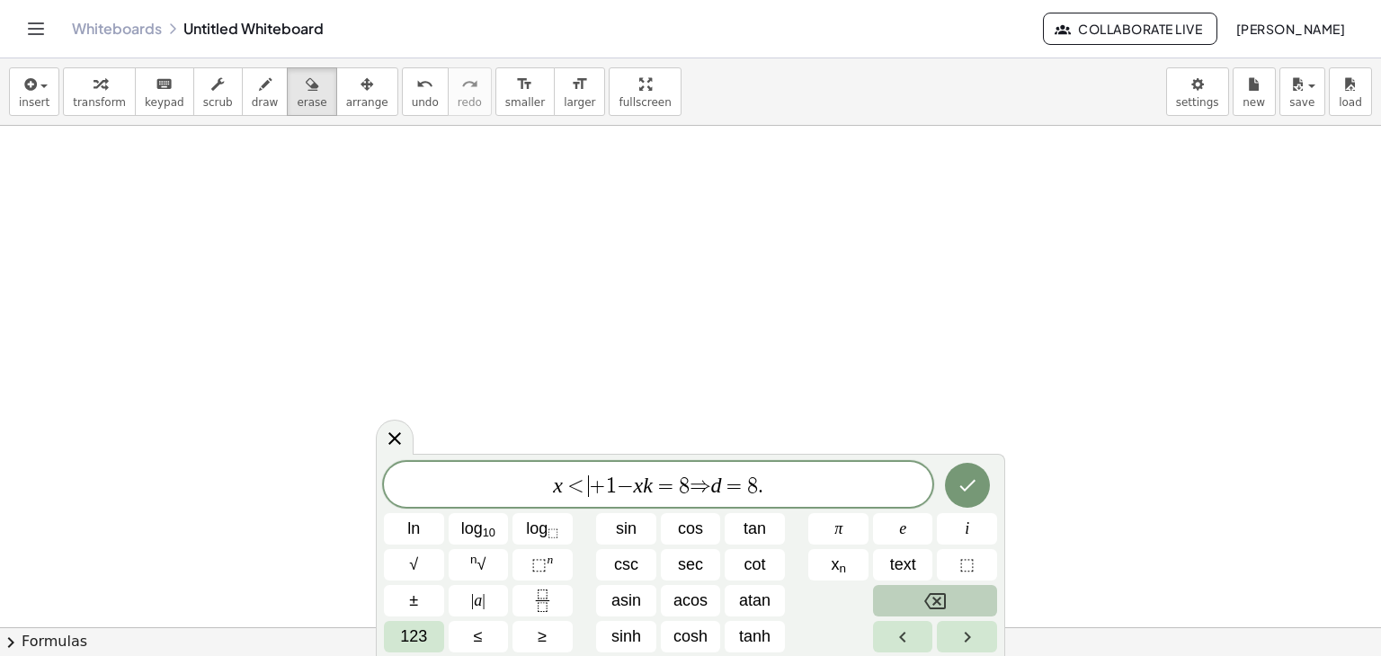
click at [942, 587] on button "Backspace" at bounding box center [935, 600] width 124 height 31
click at [417, 642] on span "123" at bounding box center [413, 637] width 27 height 24
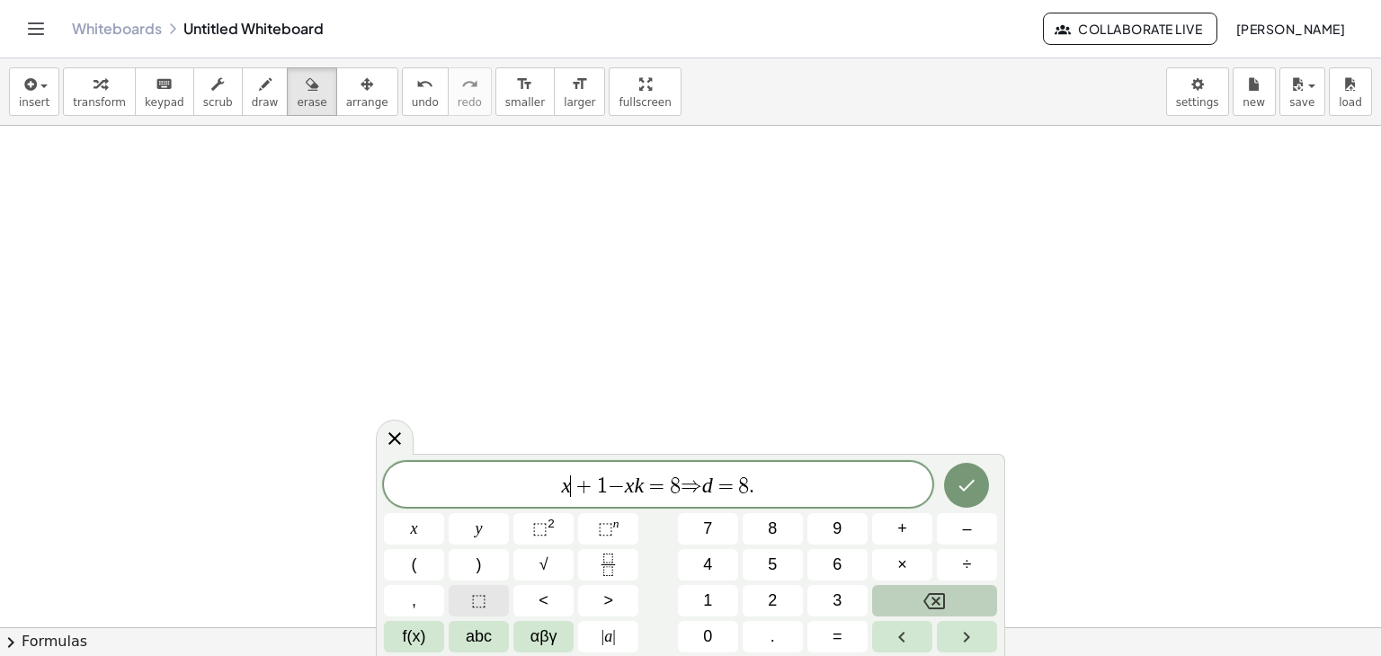
click at [477, 594] on span "⬚" at bounding box center [478, 601] width 15 height 24
click at [962, 591] on button "Backspace" at bounding box center [934, 600] width 125 height 31
click at [545, 628] on span "αβγ" at bounding box center [544, 637] width 27 height 24
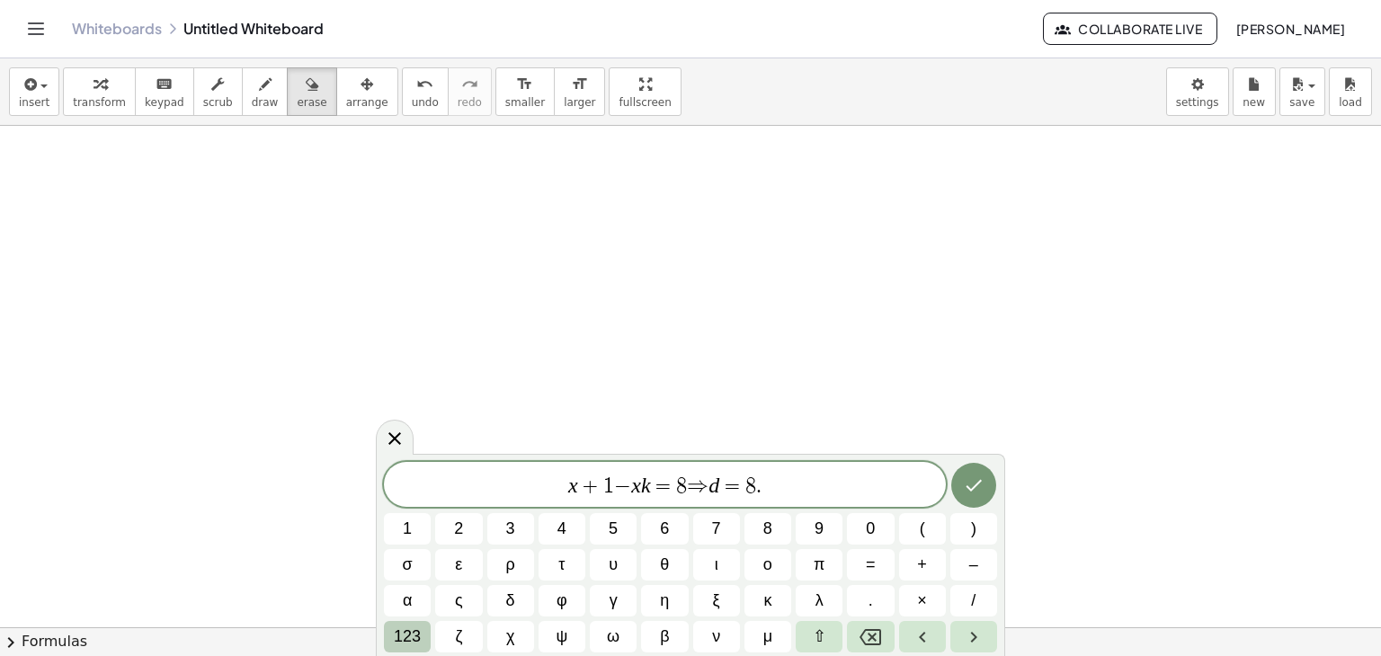
click at [397, 637] on span "123" at bounding box center [407, 637] width 27 height 24
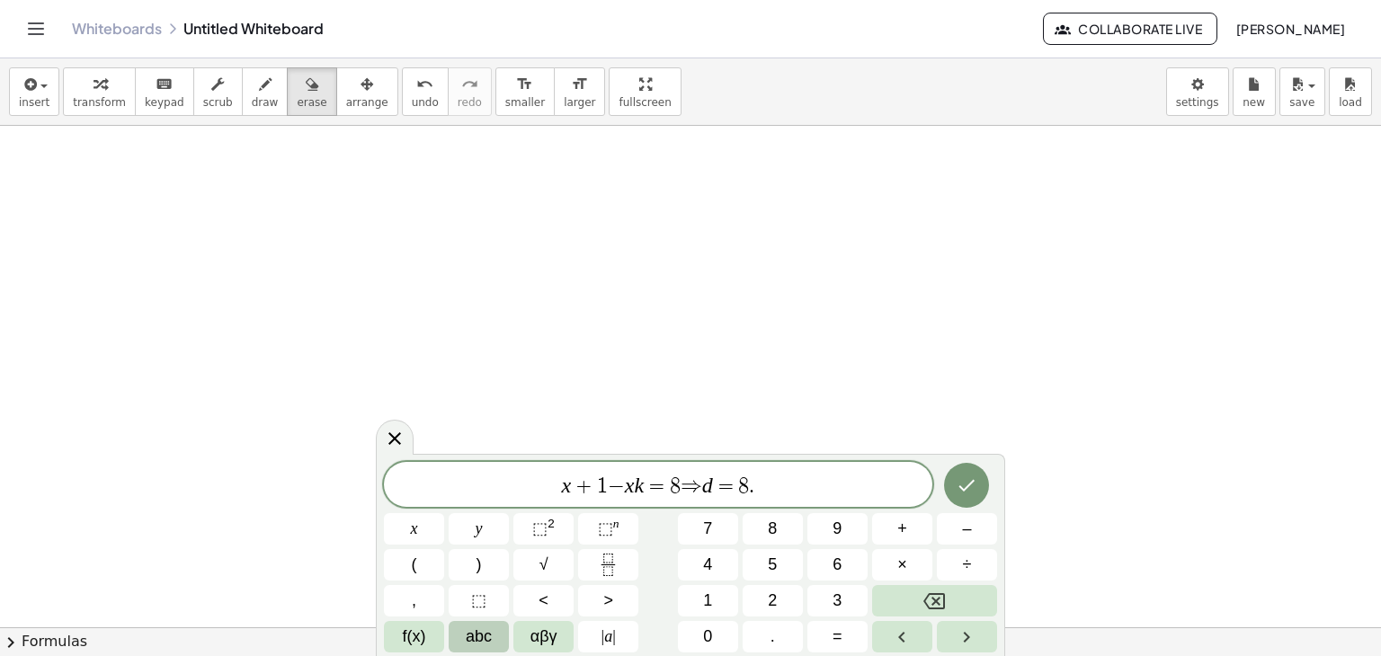
click at [462, 636] on button "abc" at bounding box center [479, 636] width 60 height 31
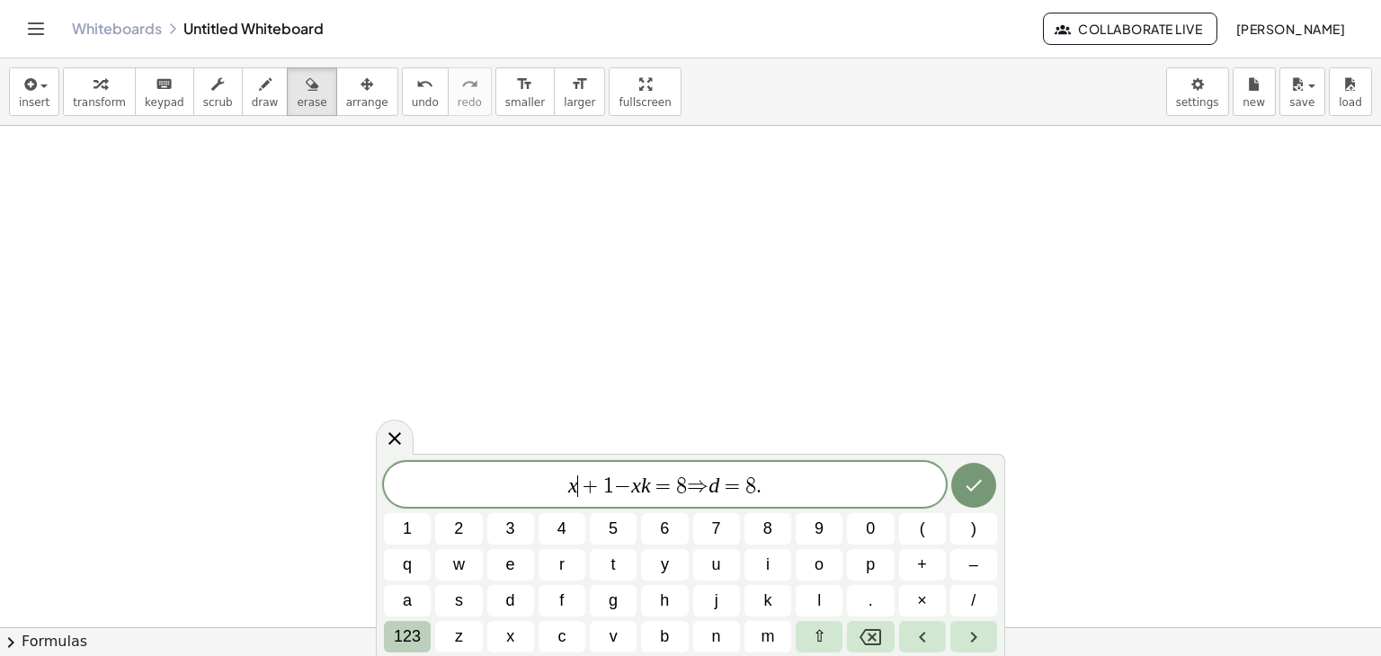
click at [412, 637] on span "123" at bounding box center [407, 637] width 27 height 24
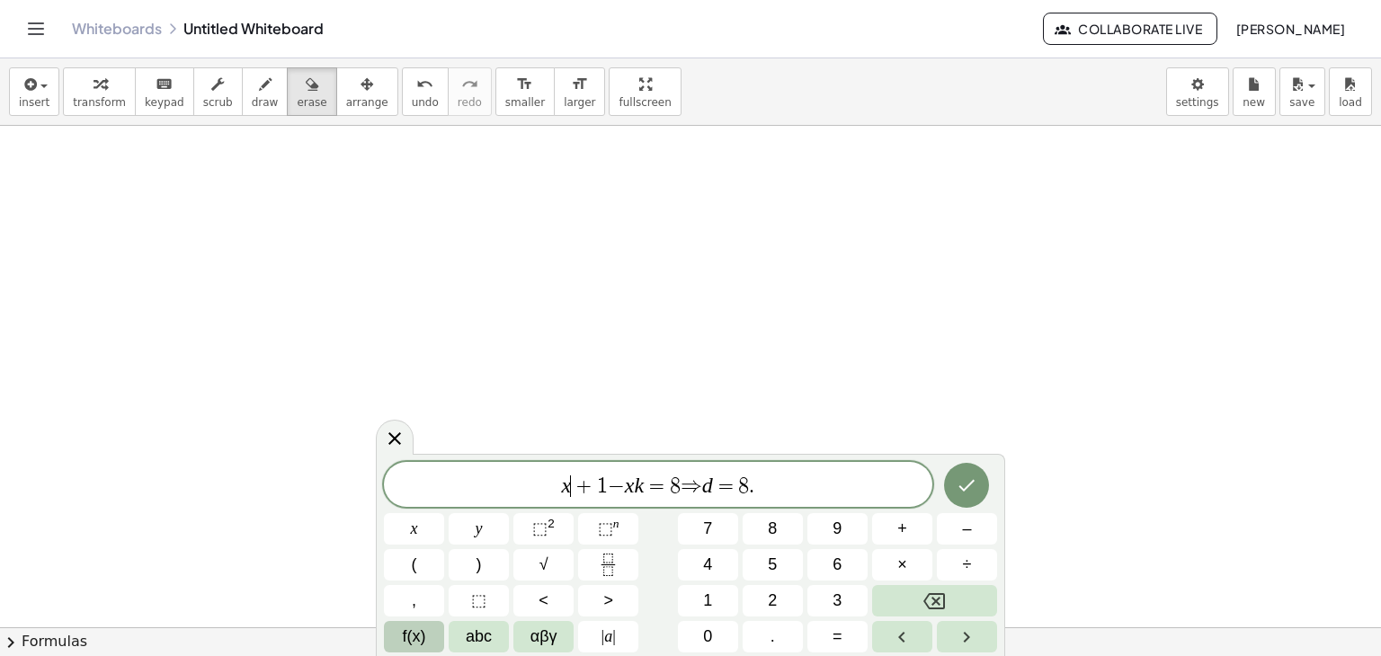
click at [411, 646] on span "f(x)" at bounding box center [414, 637] width 23 height 24
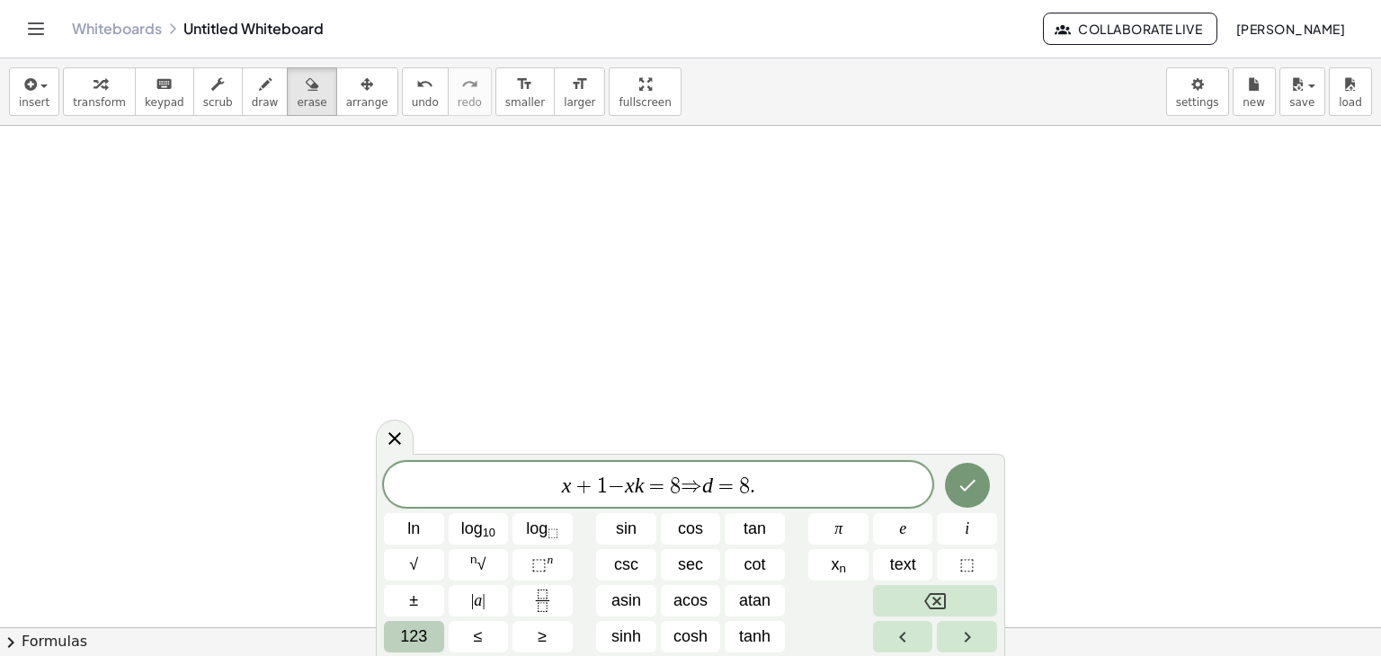
click at [421, 638] on span "123" at bounding box center [413, 637] width 27 height 24
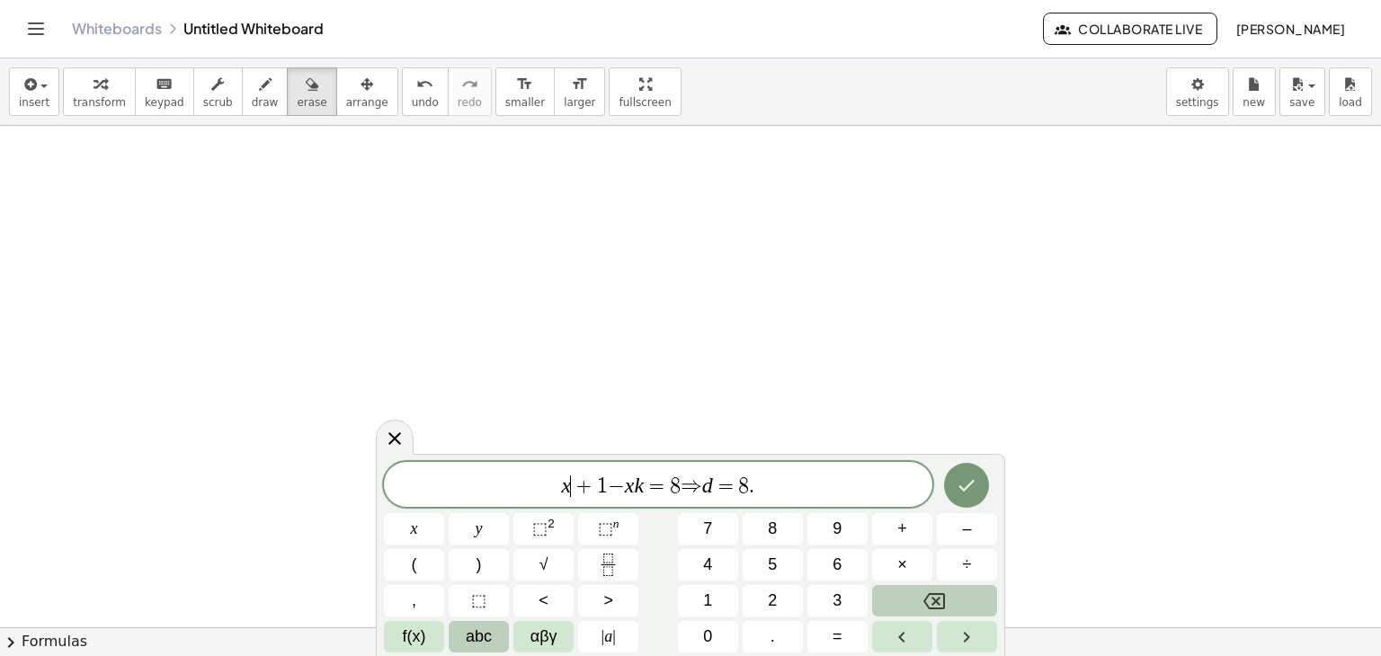
click at [477, 630] on span "abc" at bounding box center [479, 637] width 26 height 24
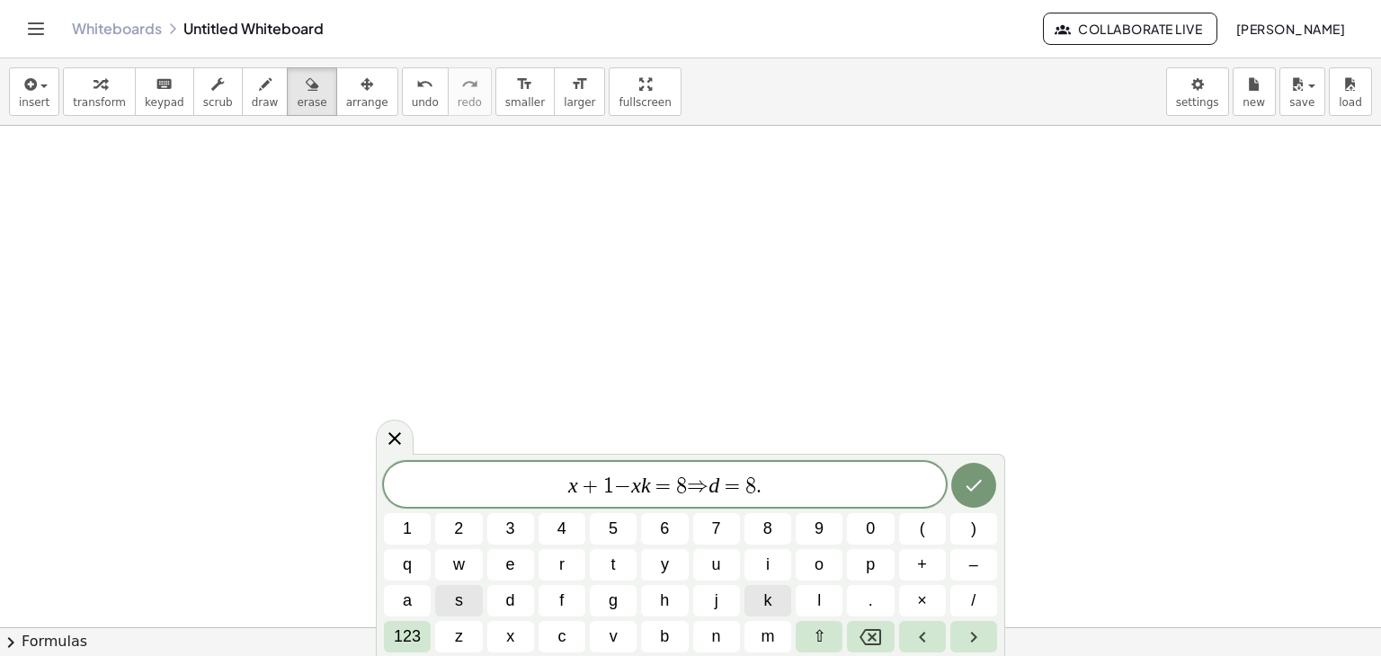
click at [756, 604] on button "k" at bounding box center [768, 600] width 47 height 31
click at [696, 491] on span "⇒" at bounding box center [703, 487] width 22 height 22
click at [715, 486] on var "d" at bounding box center [718, 485] width 11 height 23
click at [646, 487] on var "k" at bounding box center [651, 485] width 10 height 23
click at [656, 488] on span "=" at bounding box center [669, 487] width 26 height 22
